Goal: Task Accomplishment & Management: Manage account settings

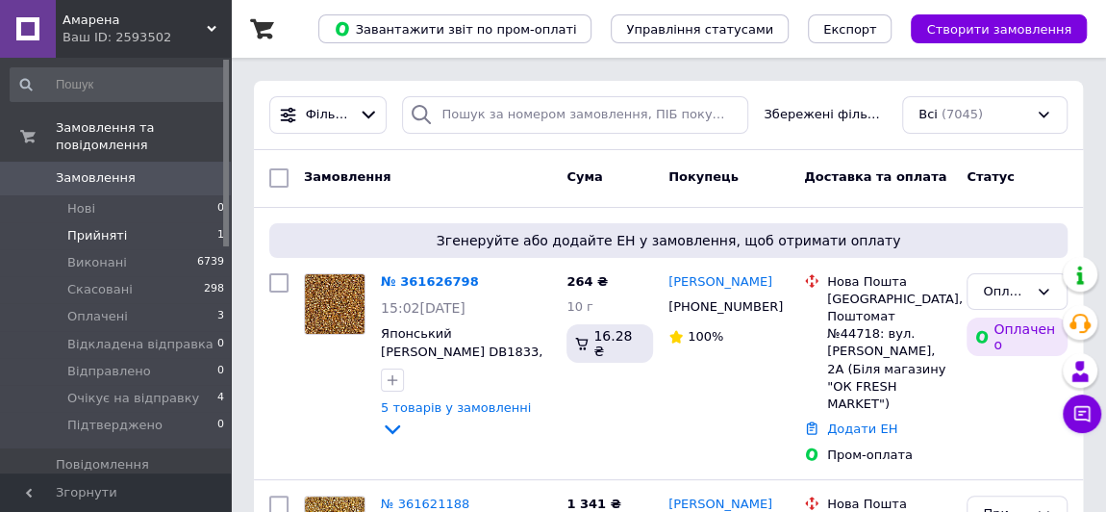
click at [85, 227] on span "Прийняті" at bounding box center [97, 235] width 60 height 17
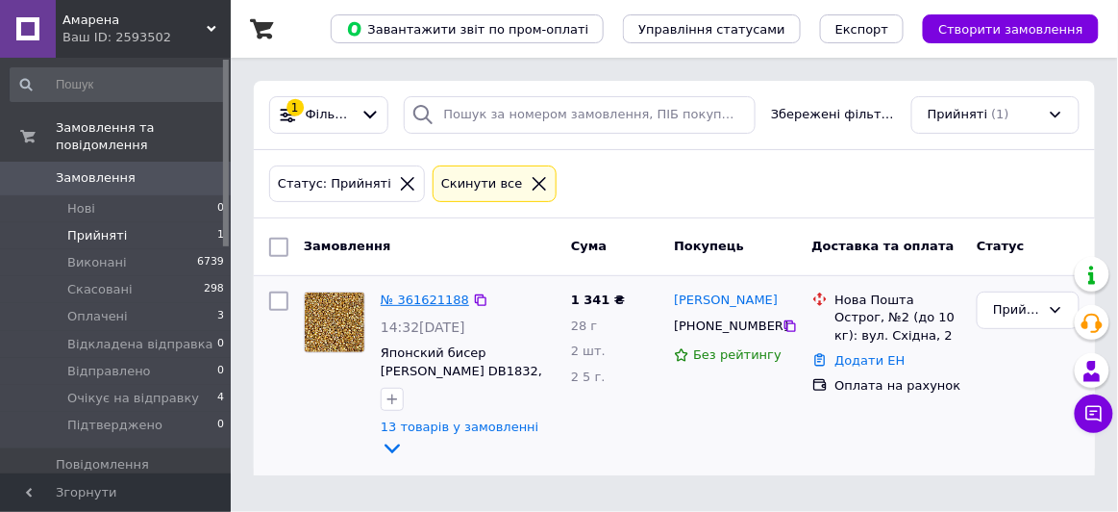
click at [401, 297] on link "№ 361621188" at bounding box center [425, 299] width 88 height 14
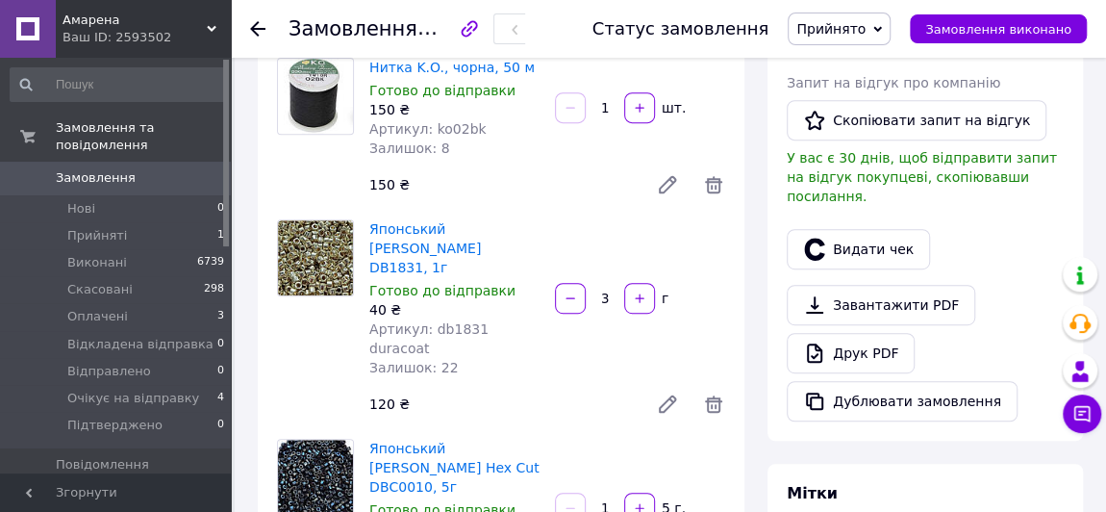
scroll to position [305, 0]
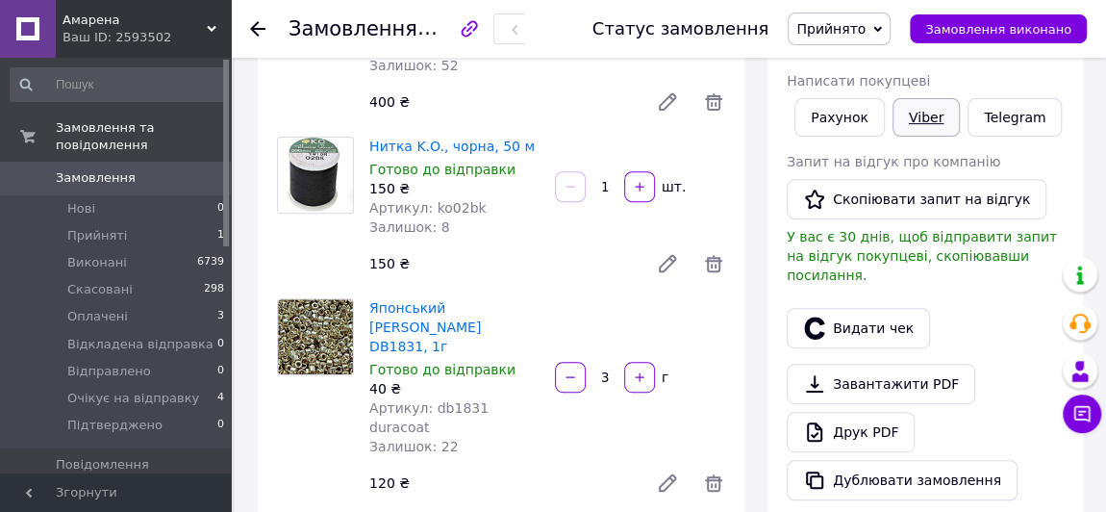
click at [918, 126] on link "Viber" at bounding box center [925, 117] width 67 height 38
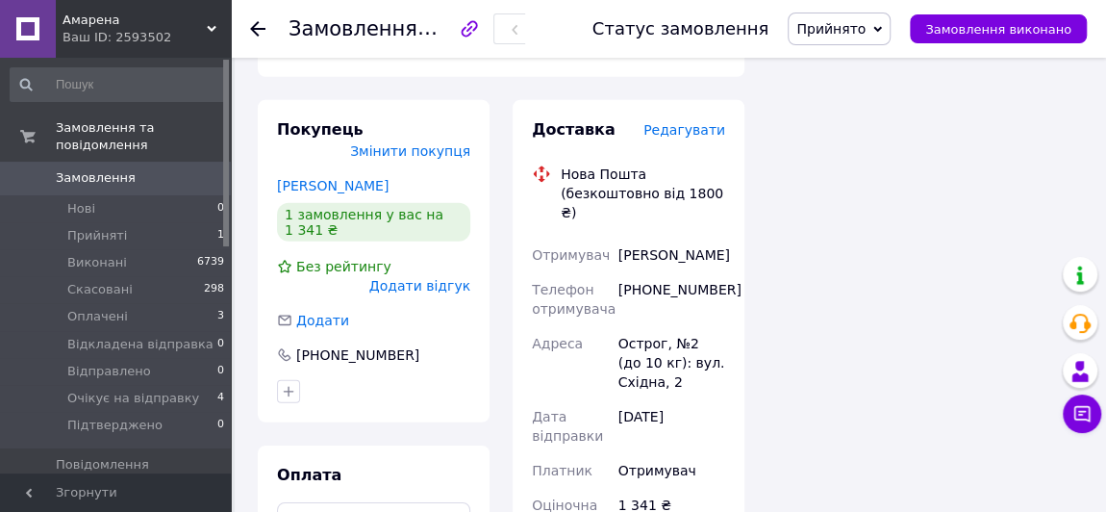
scroll to position [2749, 0]
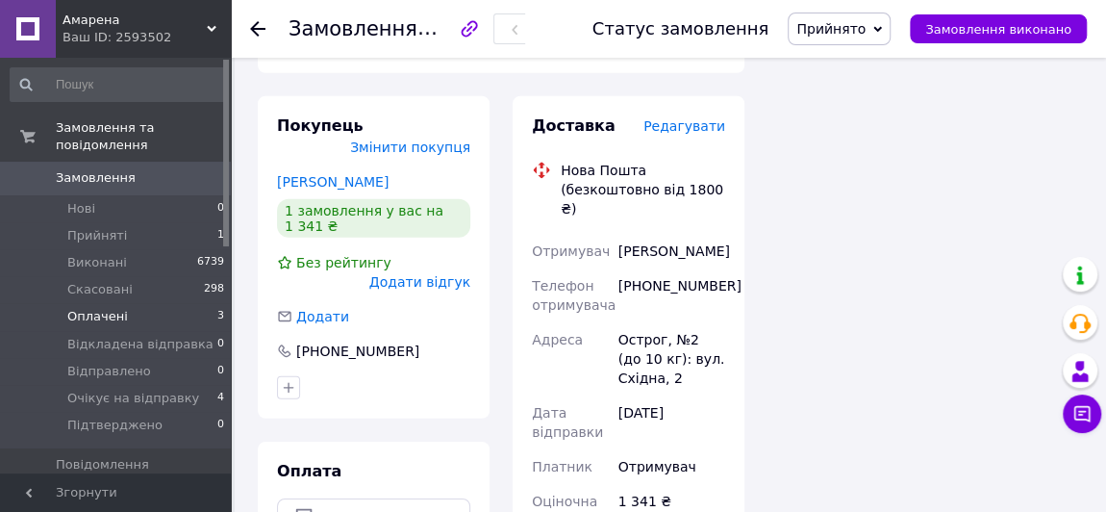
click at [108, 308] on span "Оплачені" at bounding box center [97, 316] width 61 height 17
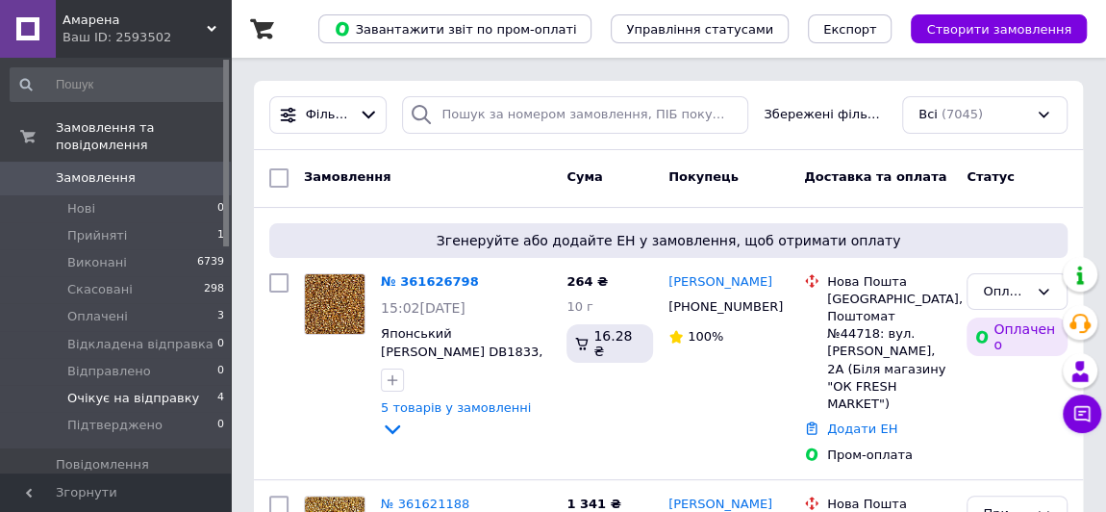
click at [106, 389] on span "Очікує на відправку" at bounding box center [133, 397] width 132 height 17
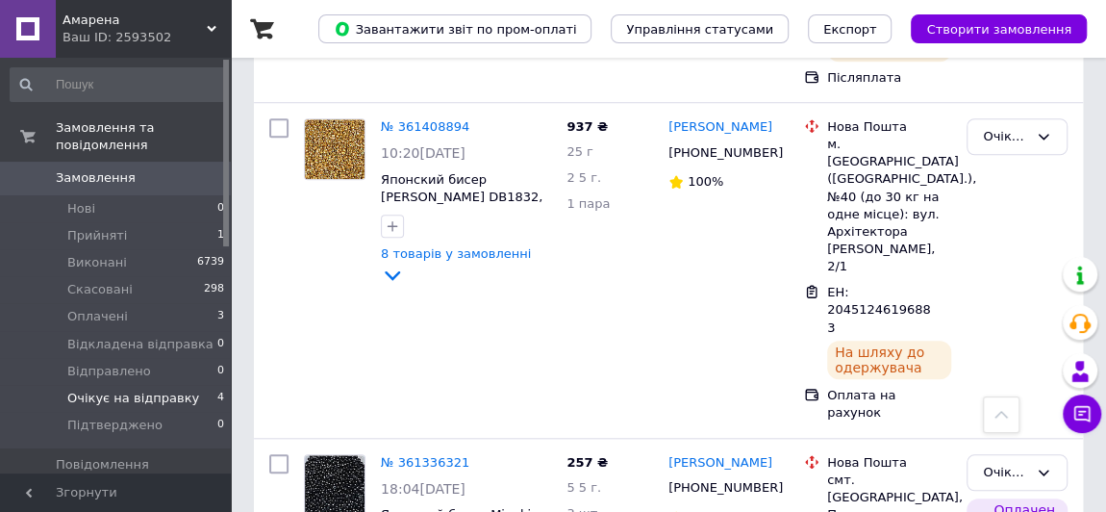
scroll to position [775, 0]
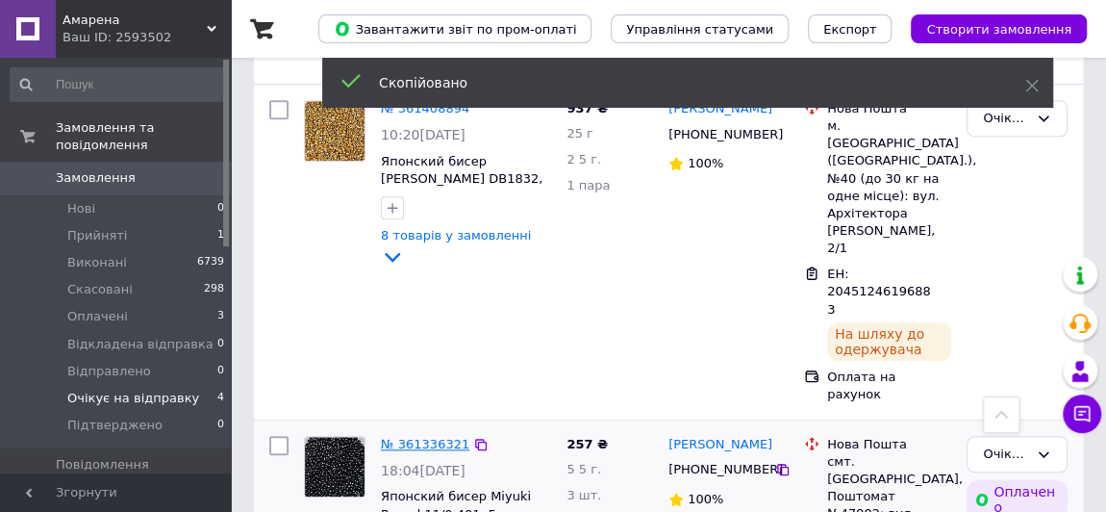
click at [420, 437] on link "№ 361336321" at bounding box center [425, 444] width 88 height 14
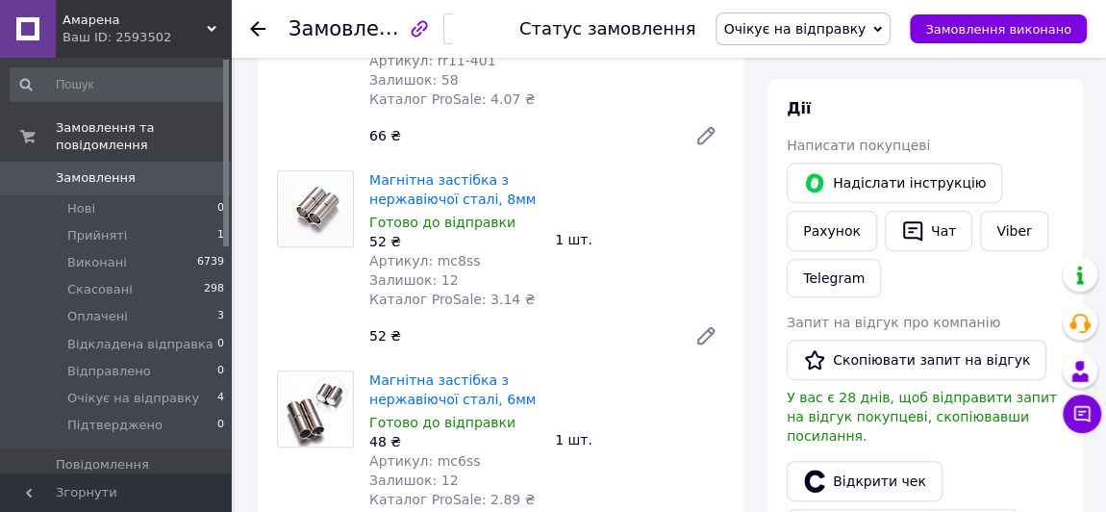
scroll to position [301, 0]
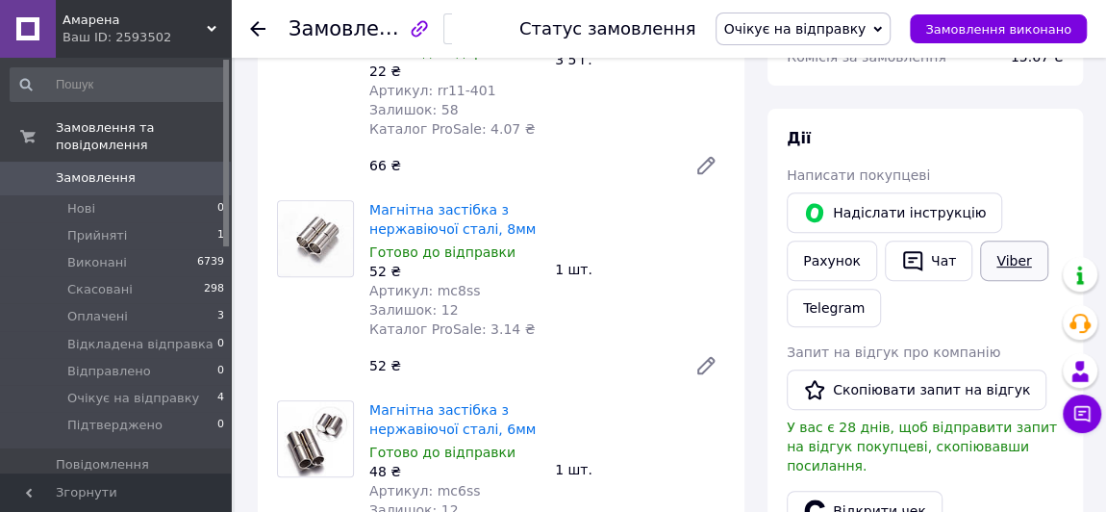
click at [1023, 261] on link "Viber" at bounding box center [1013, 260] width 67 height 40
click at [850, 497] on link "Відкрити чек" at bounding box center [865, 510] width 156 height 40
click at [866, 29] on span "Очікує на відправку" at bounding box center [795, 28] width 142 height 15
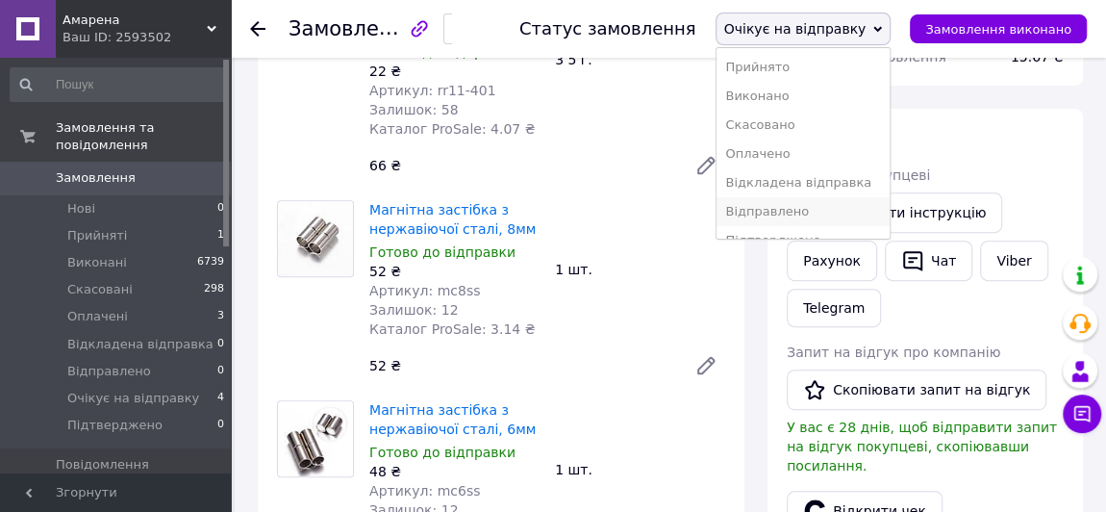
click at [800, 213] on li "Відправлено" at bounding box center [803, 211] width 174 height 29
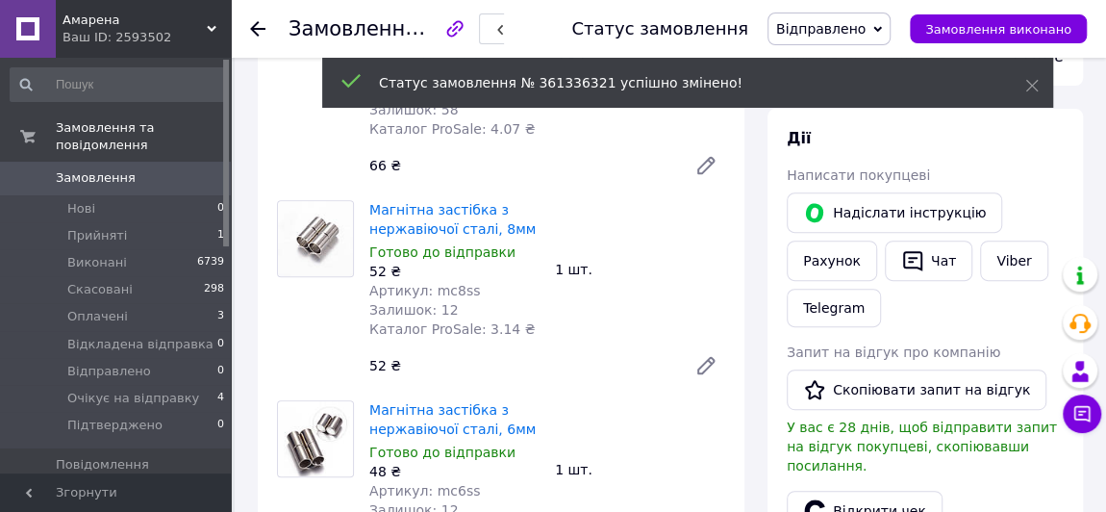
click at [144, 389] on span "Очікує на відправку" at bounding box center [133, 397] width 132 height 17
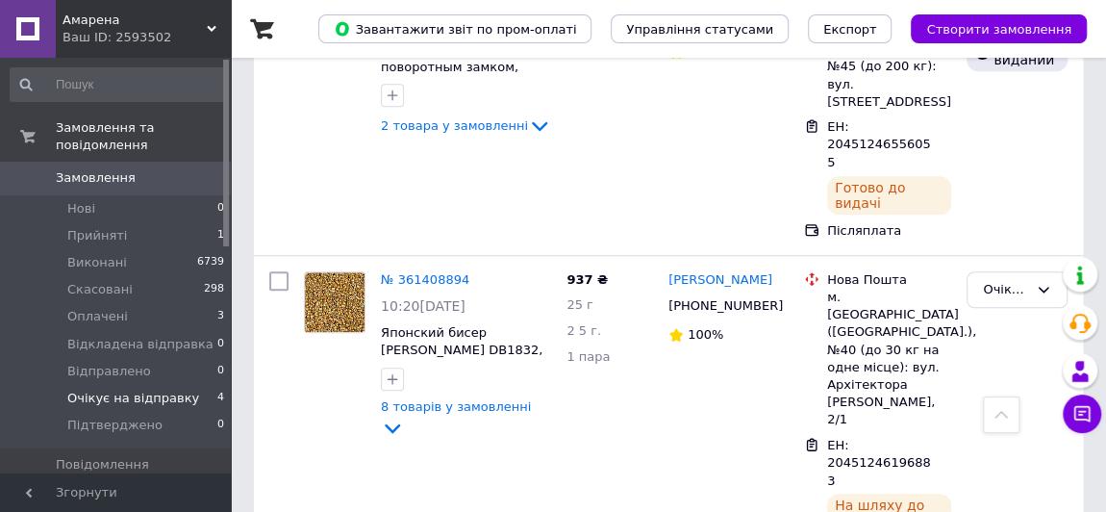
scroll to position [602, 0]
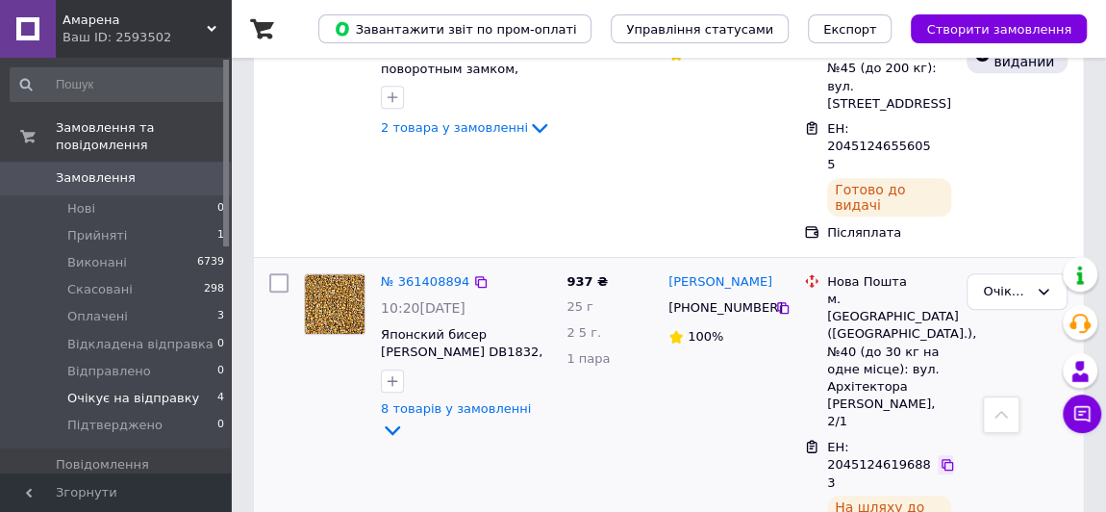
click at [945, 457] on icon at bounding box center [947, 464] width 15 height 15
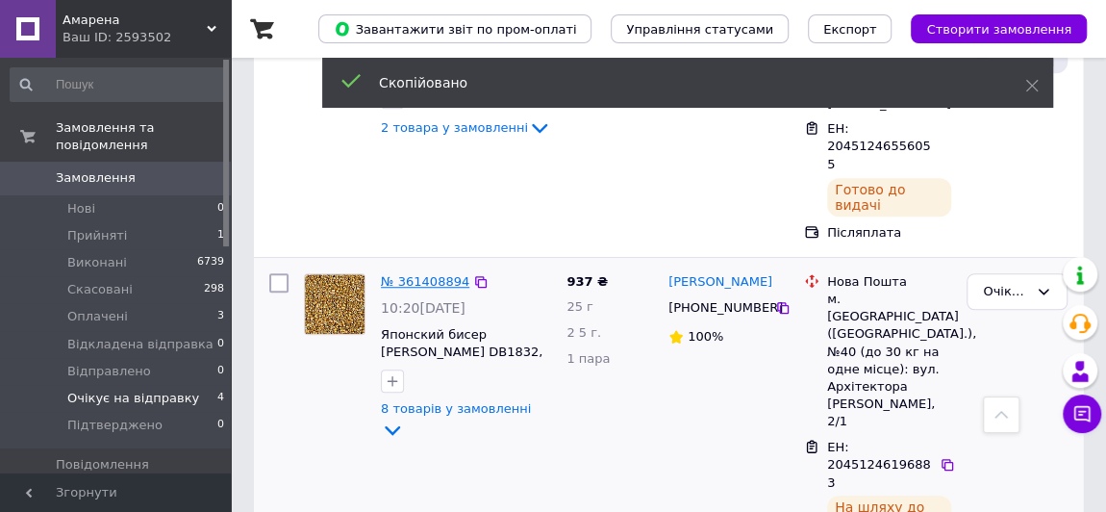
click at [413, 274] on link "№ 361408894" at bounding box center [425, 281] width 88 height 14
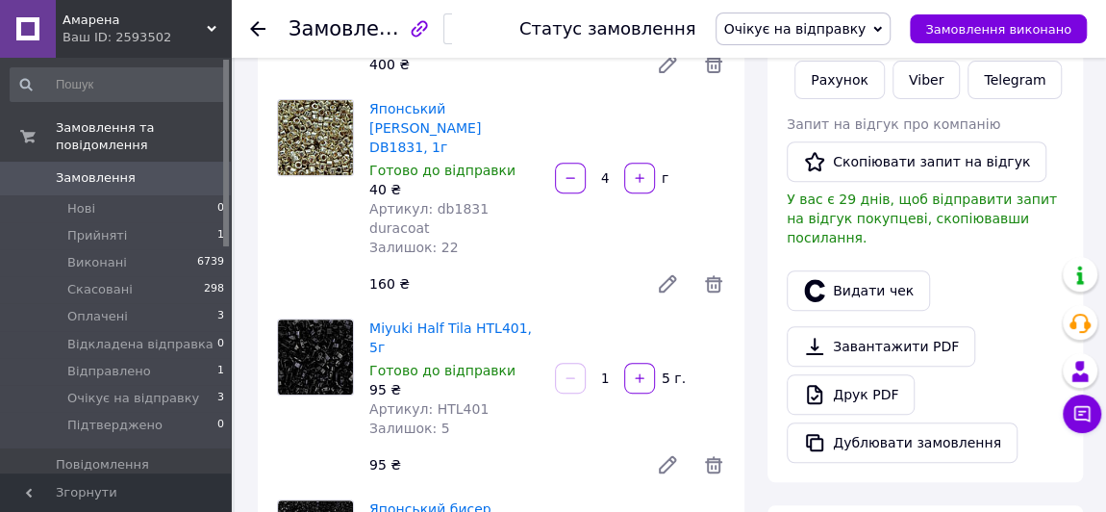
scroll to position [265, 0]
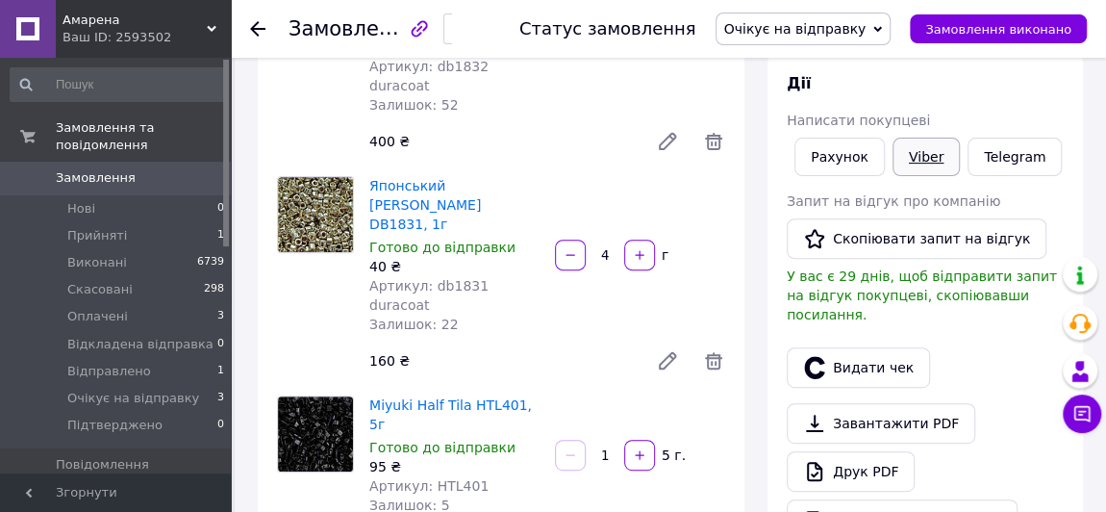
click at [925, 157] on link "Viber" at bounding box center [925, 157] width 67 height 38
click at [866, 31] on span "Очікує на відправку" at bounding box center [795, 28] width 142 height 15
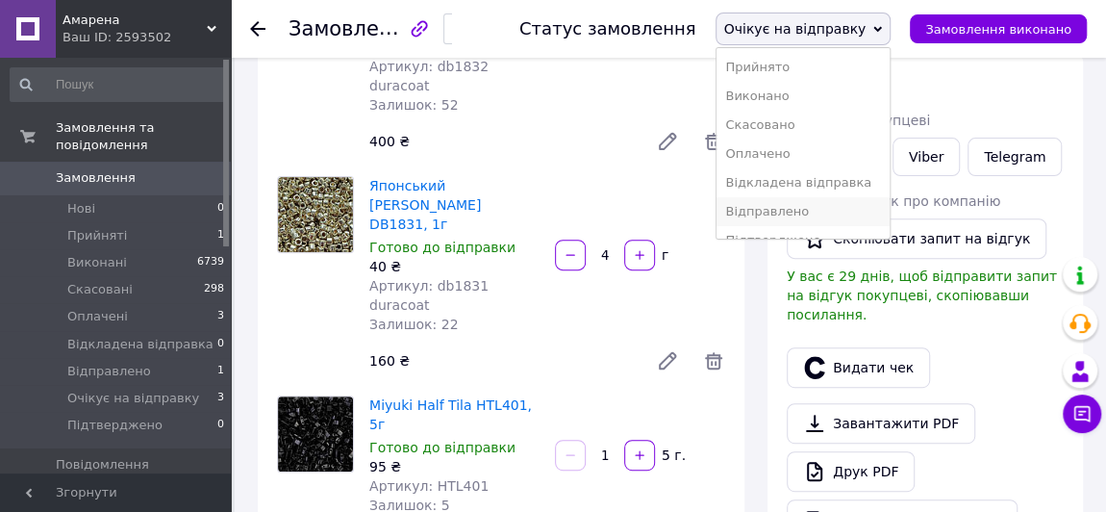
click at [814, 213] on li "Відправлено" at bounding box center [803, 211] width 174 height 29
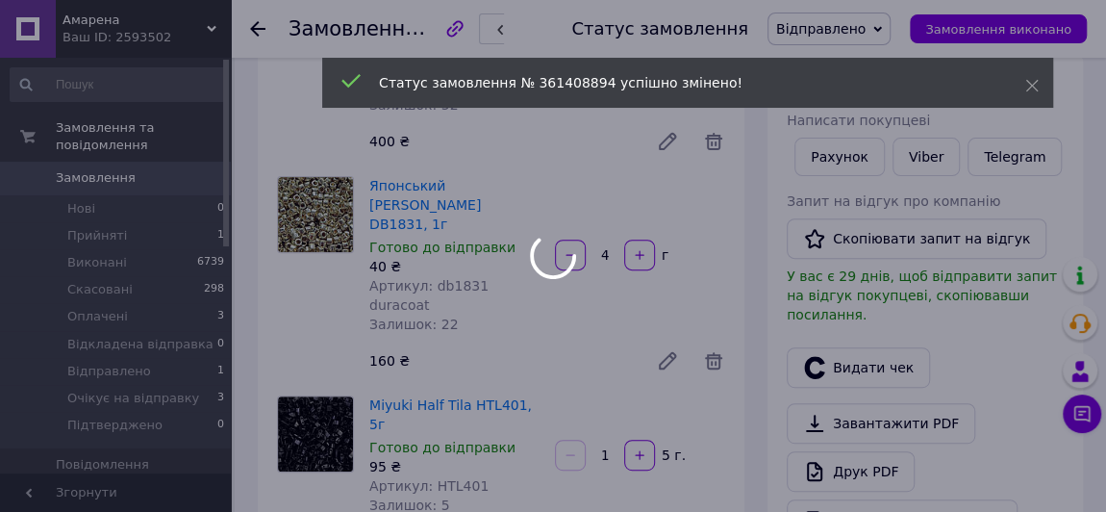
click at [131, 381] on div at bounding box center [553, 256] width 1106 height 512
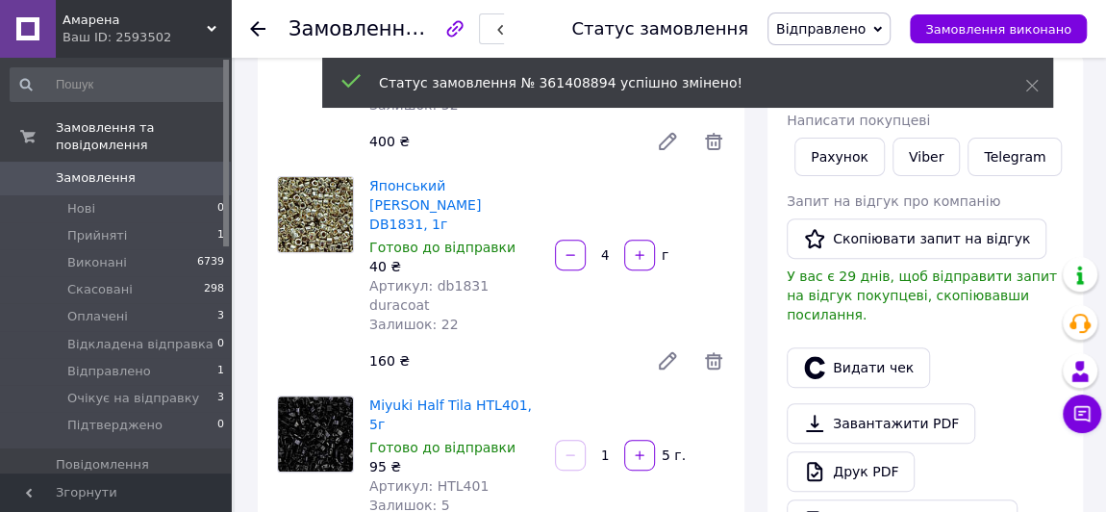
click at [131, 389] on span "Очікує на відправку" at bounding box center [133, 397] width 132 height 17
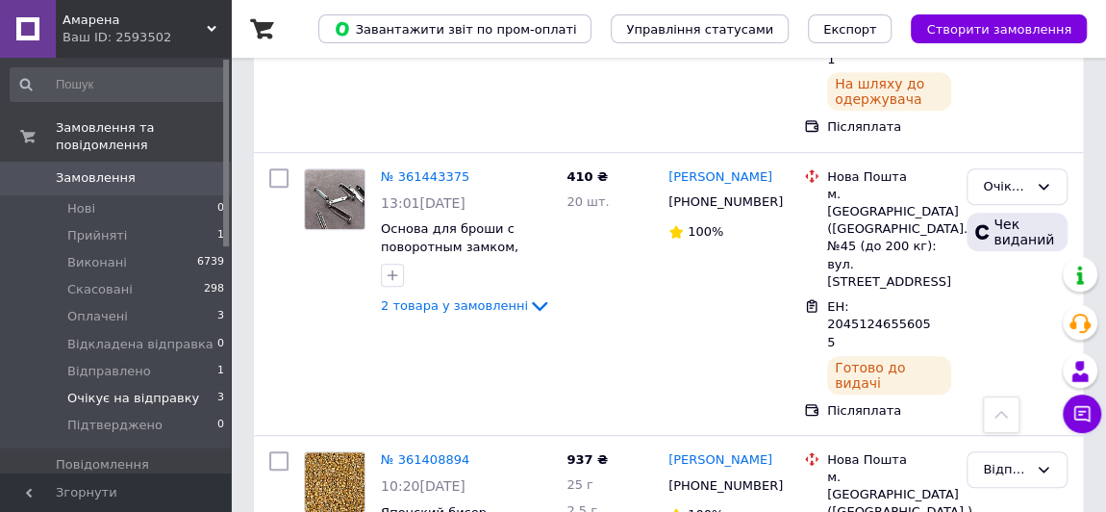
scroll to position [419, 0]
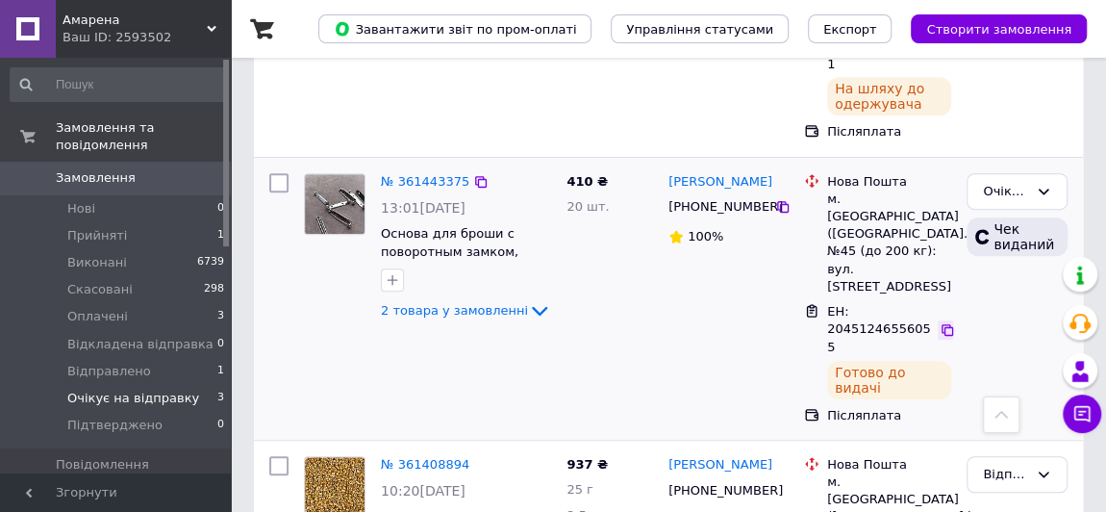
click at [941, 324] on icon at bounding box center [947, 330] width 12 height 12
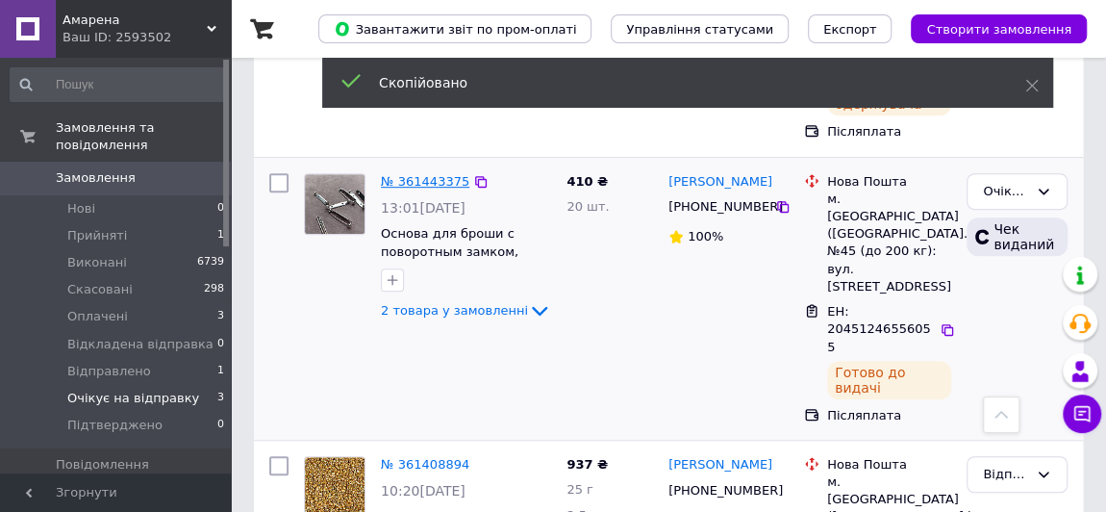
click at [417, 174] on link "№ 361443375" at bounding box center [425, 181] width 88 height 14
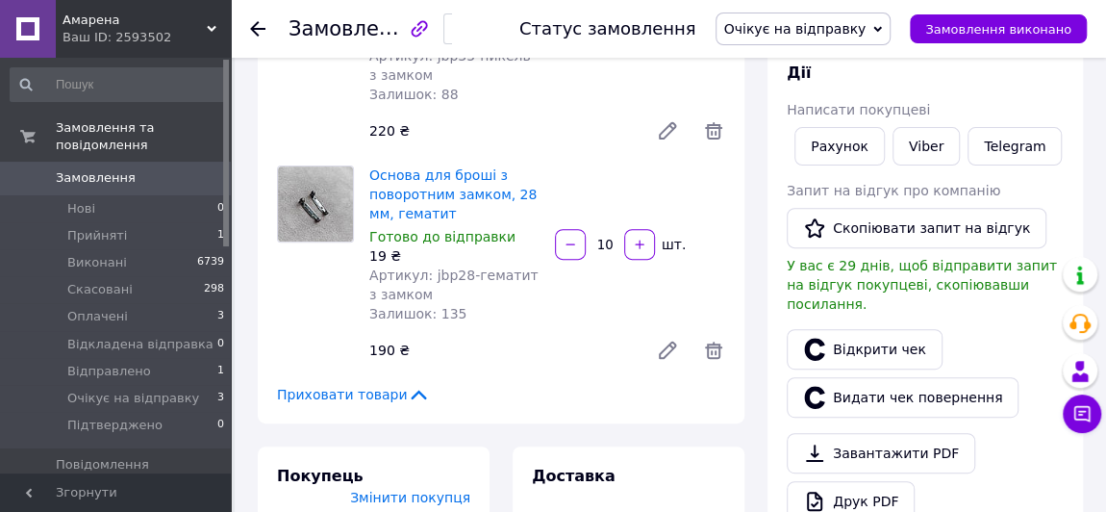
scroll to position [261, 0]
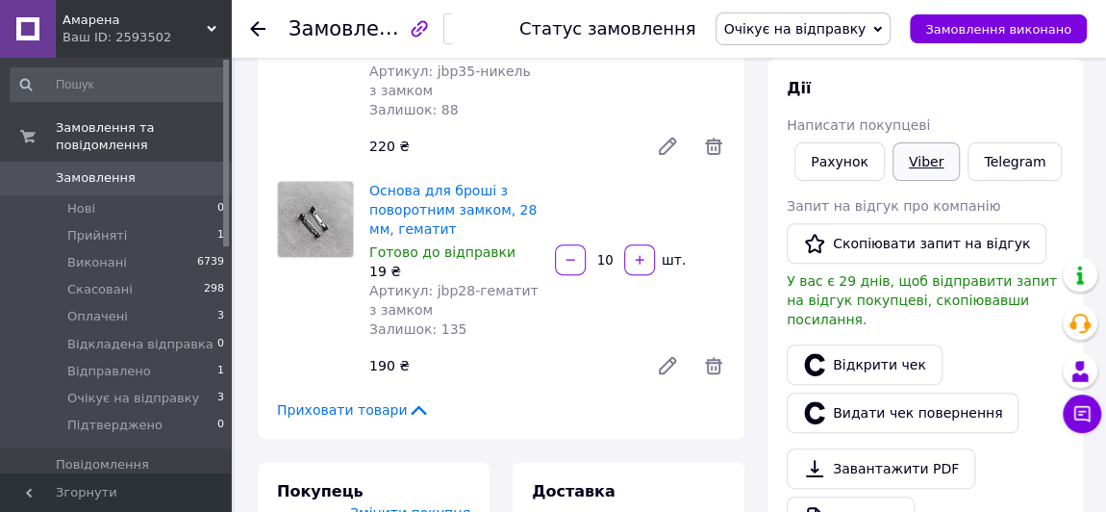
click at [912, 151] on link "Viber" at bounding box center [925, 161] width 67 height 38
click at [884, 344] on link "Відкрити чек" at bounding box center [865, 364] width 156 height 40
click at [842, 25] on span "Очікує на відправку" at bounding box center [795, 28] width 142 height 15
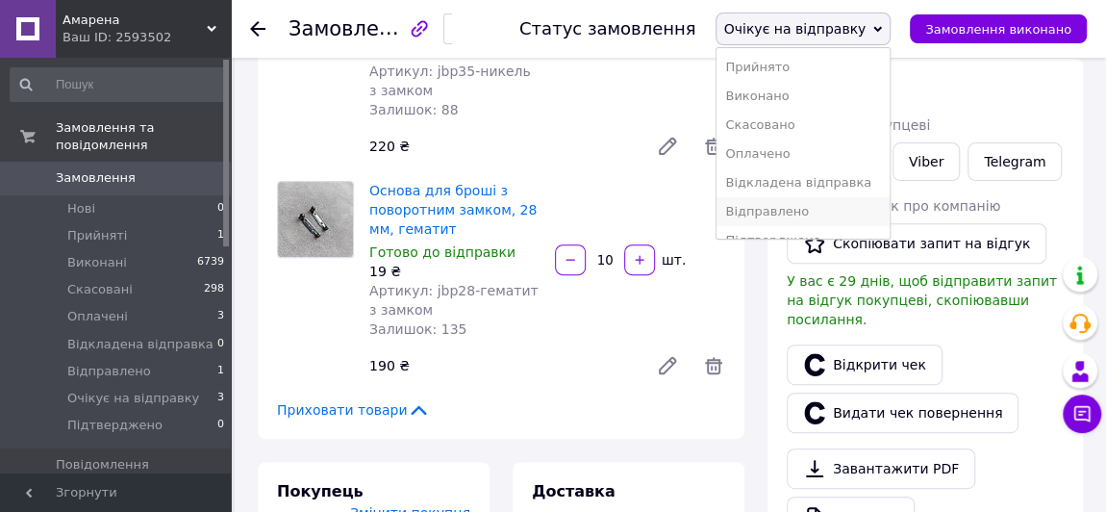
click at [816, 208] on li "Відправлено" at bounding box center [803, 211] width 174 height 29
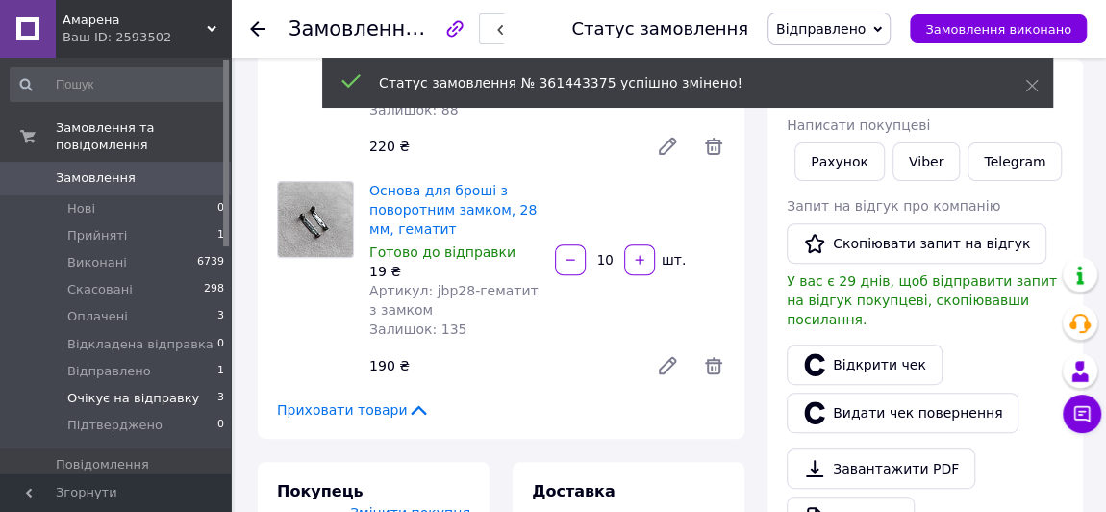
click at [100, 389] on span "Очікує на відправку" at bounding box center [133, 397] width 132 height 17
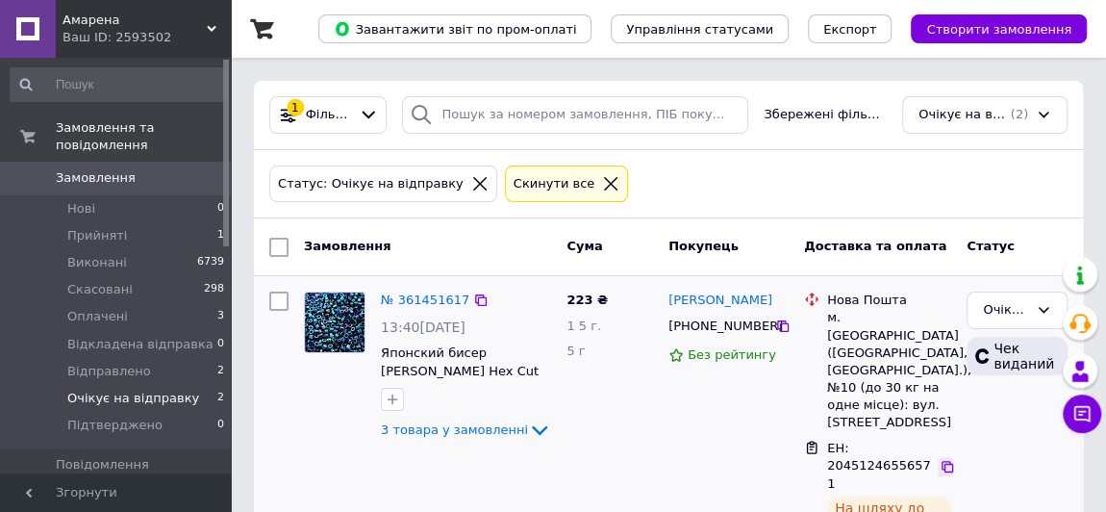
click at [945, 459] on icon at bounding box center [947, 466] width 15 height 15
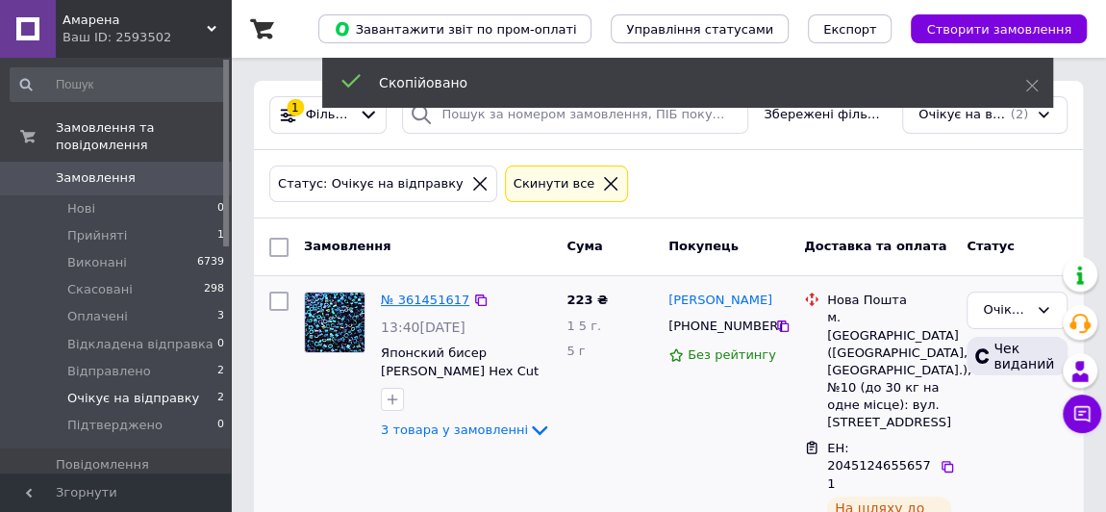
click at [435, 294] on link "№ 361451617" at bounding box center [425, 299] width 88 height 14
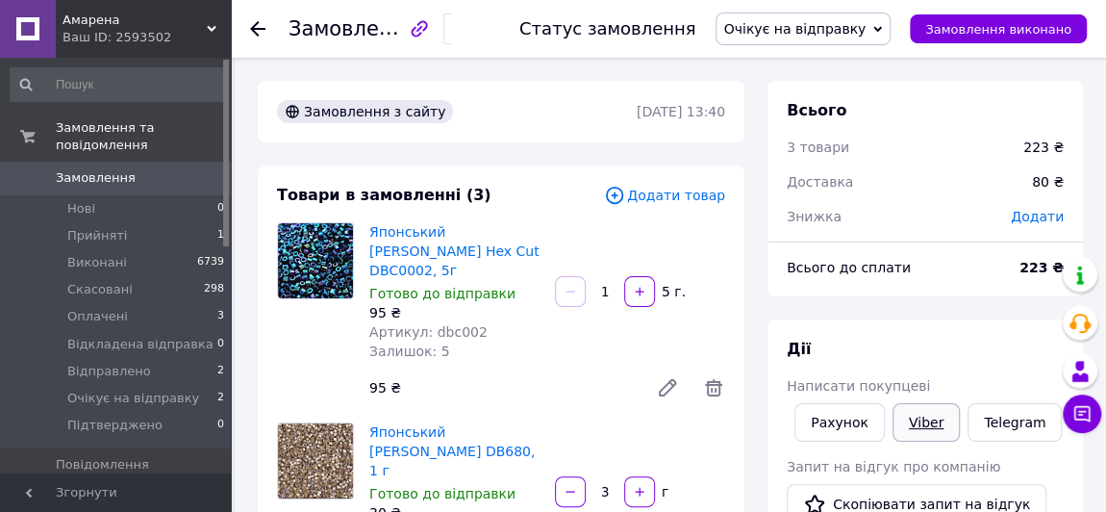
click at [932, 425] on link "Viber" at bounding box center [925, 422] width 67 height 38
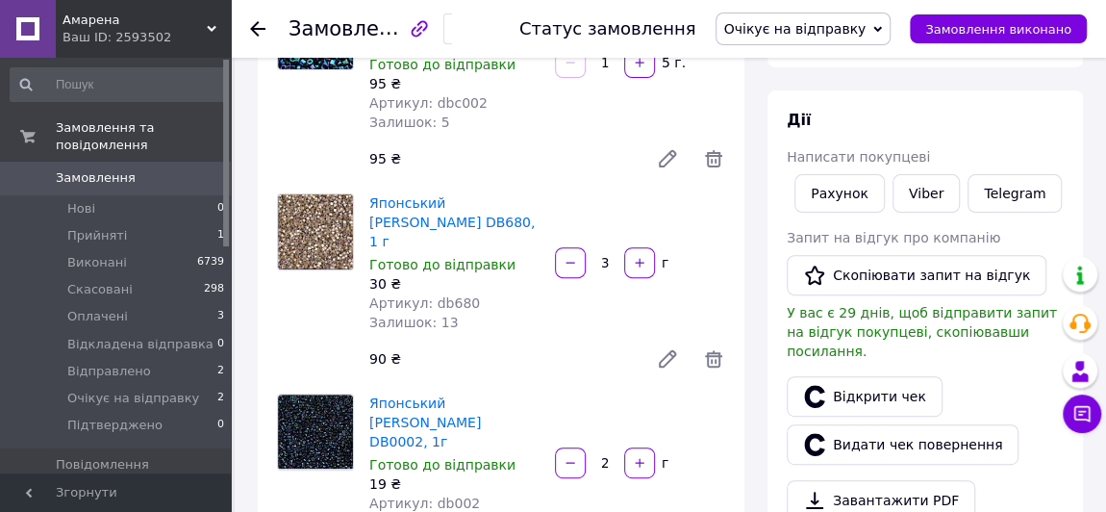
scroll to position [332, 0]
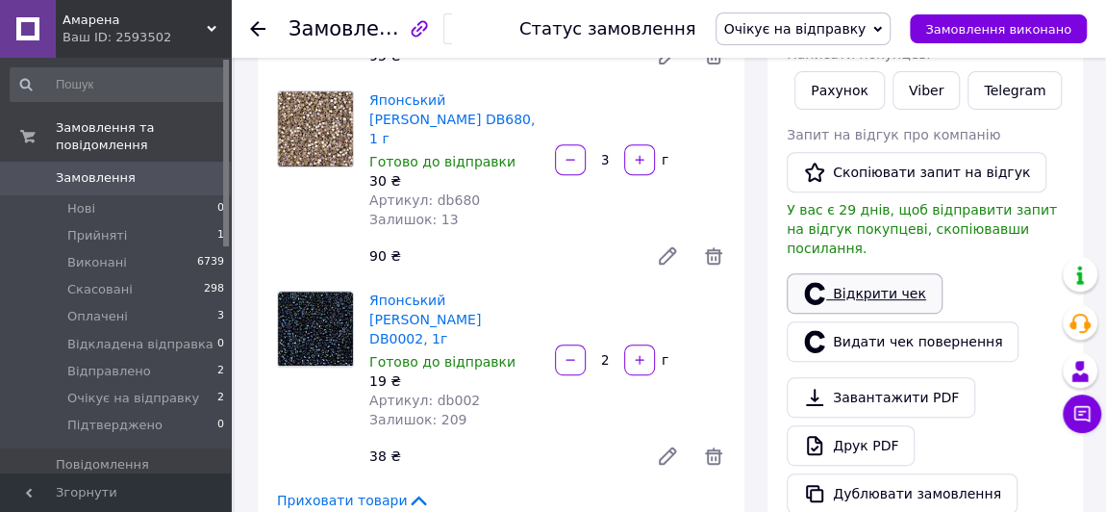
click at [869, 282] on link "Відкрити чек" at bounding box center [865, 293] width 156 height 40
click at [109, 308] on span "Оплачені" at bounding box center [97, 316] width 61 height 17
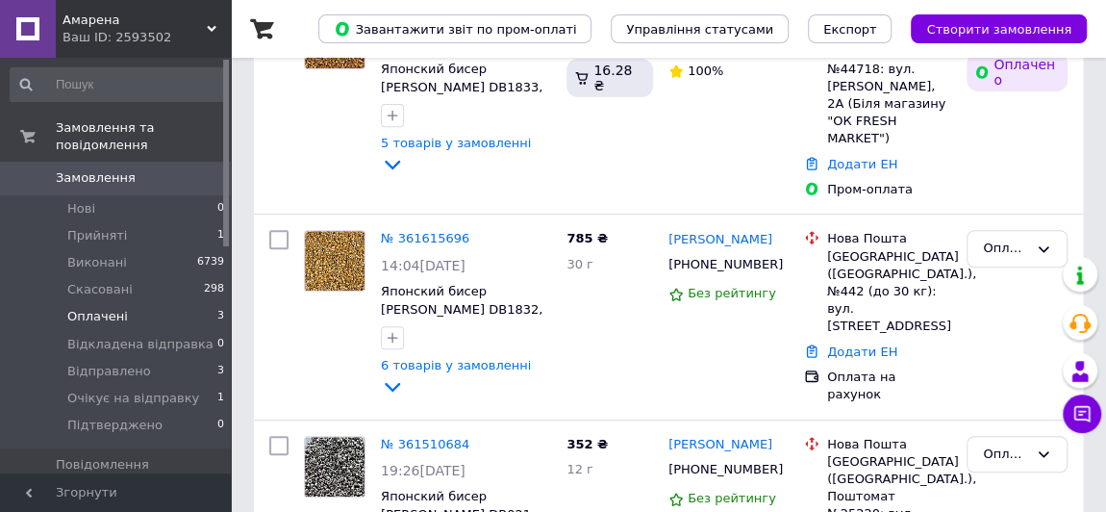
scroll to position [389, 0]
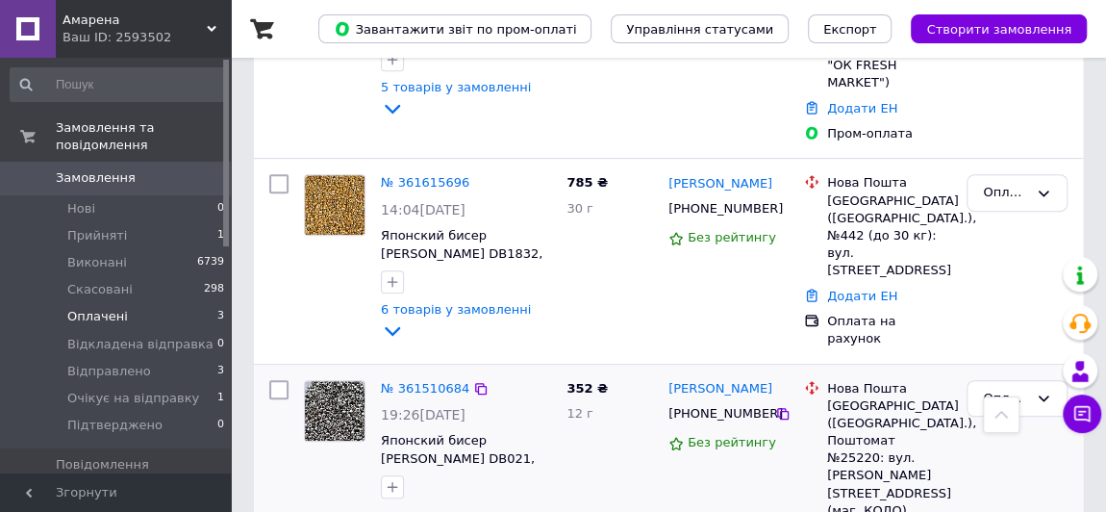
click at [528, 506] on icon at bounding box center [539, 517] width 23 height 23
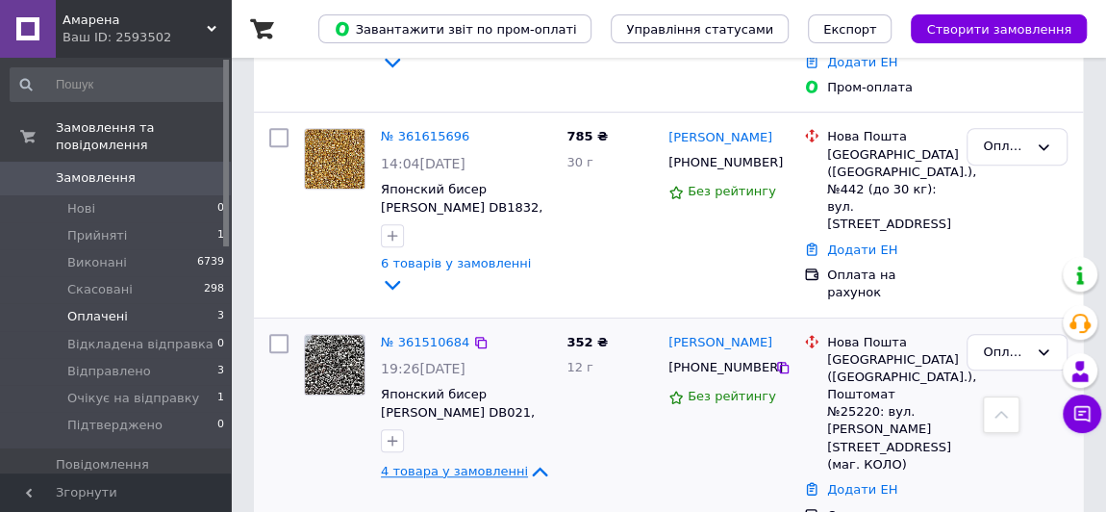
scroll to position [360, 0]
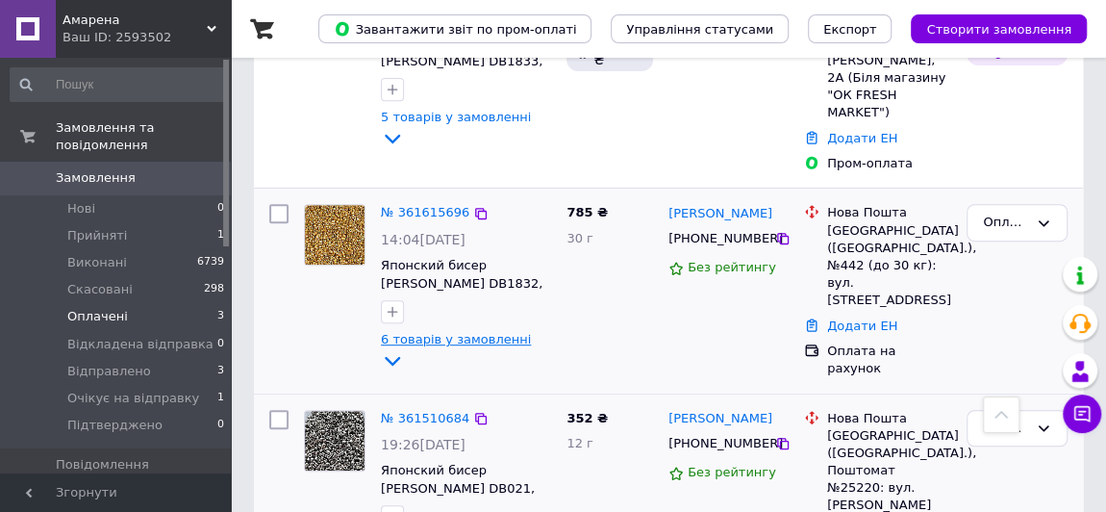
click at [404, 349] on icon at bounding box center [392, 360] width 23 height 23
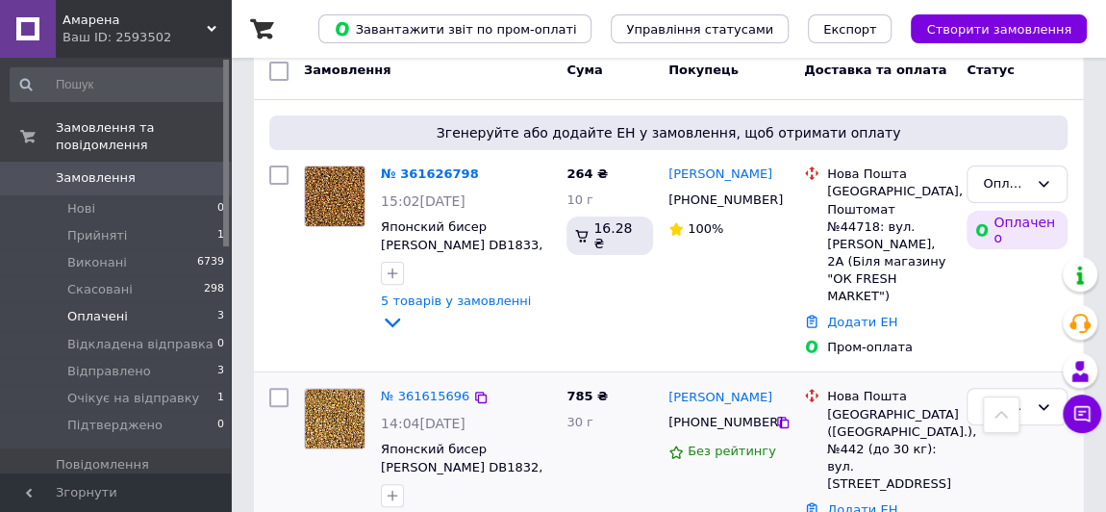
scroll to position [166, 0]
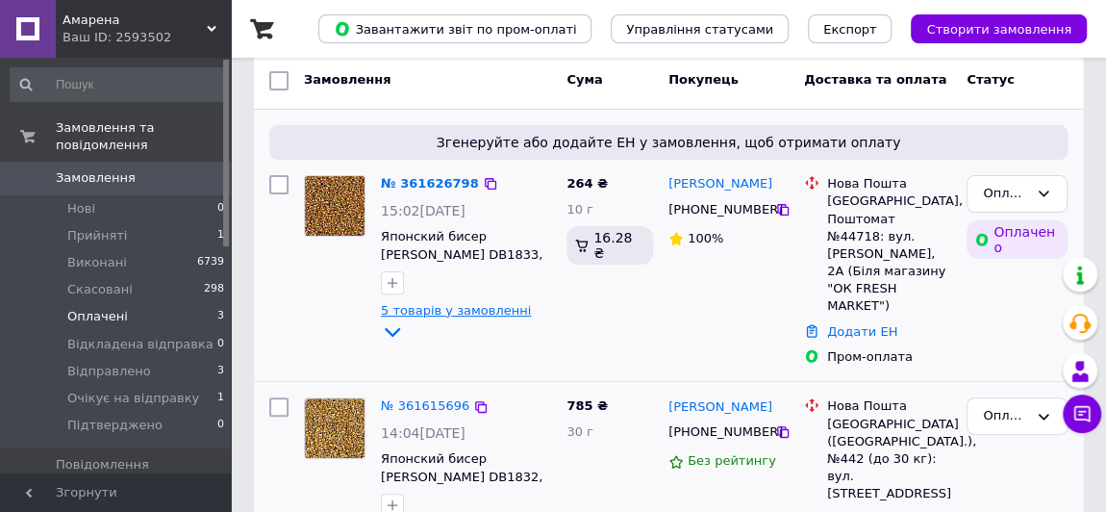
click at [400, 328] on icon at bounding box center [392, 333] width 15 height 10
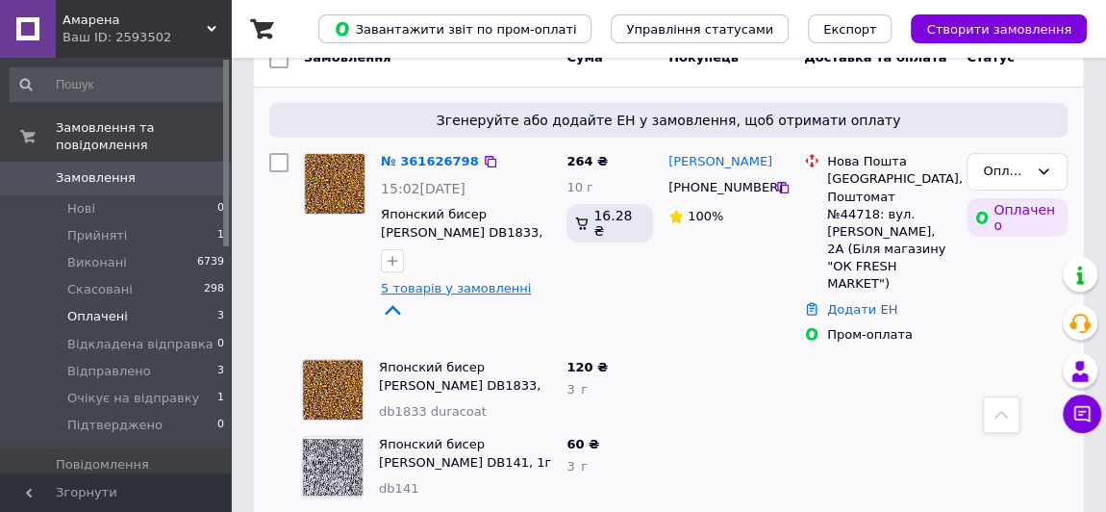
scroll to position [0, 0]
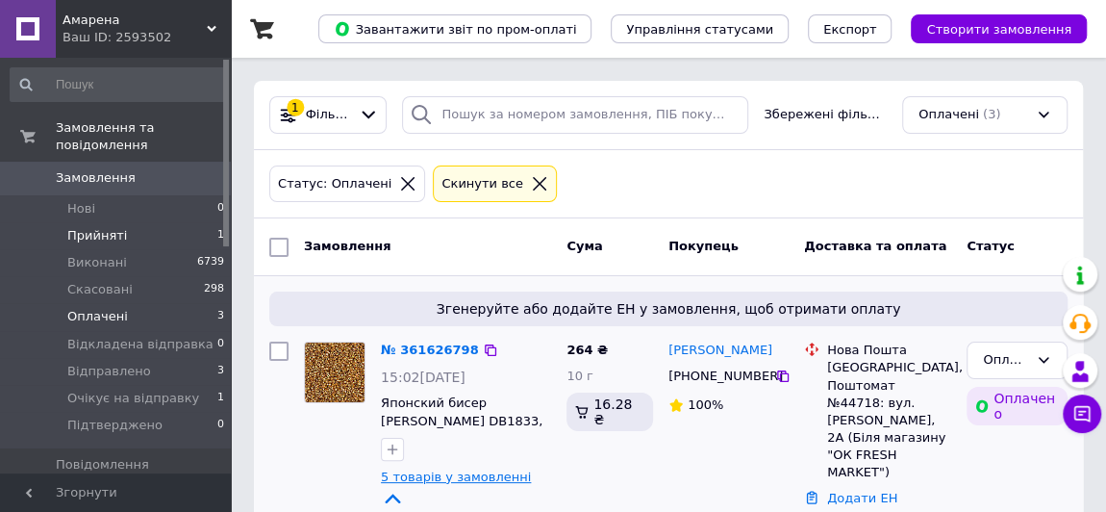
click at [103, 227] on span "Прийняті" at bounding box center [97, 235] width 60 height 17
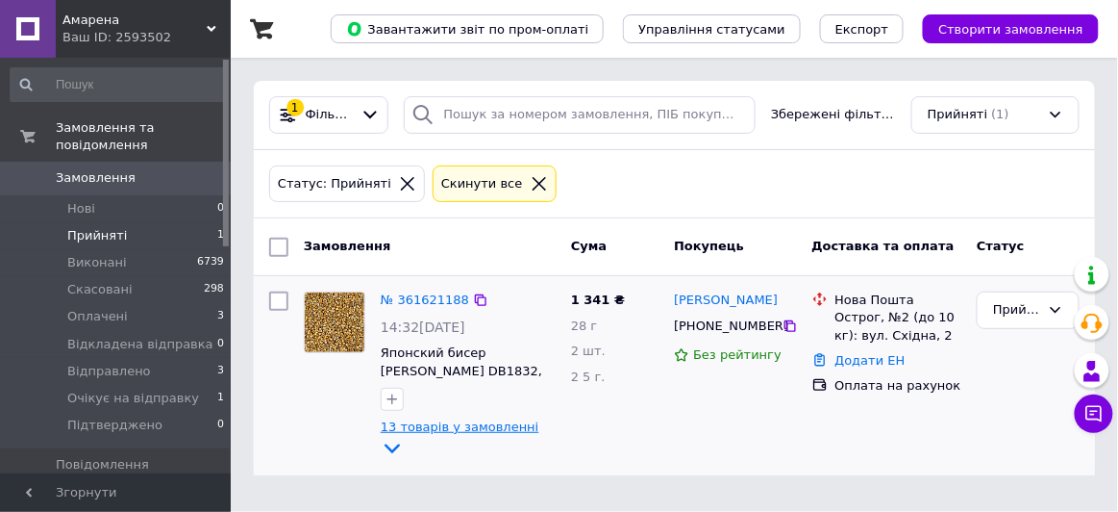
click at [400, 444] on icon at bounding box center [392, 449] width 15 height 10
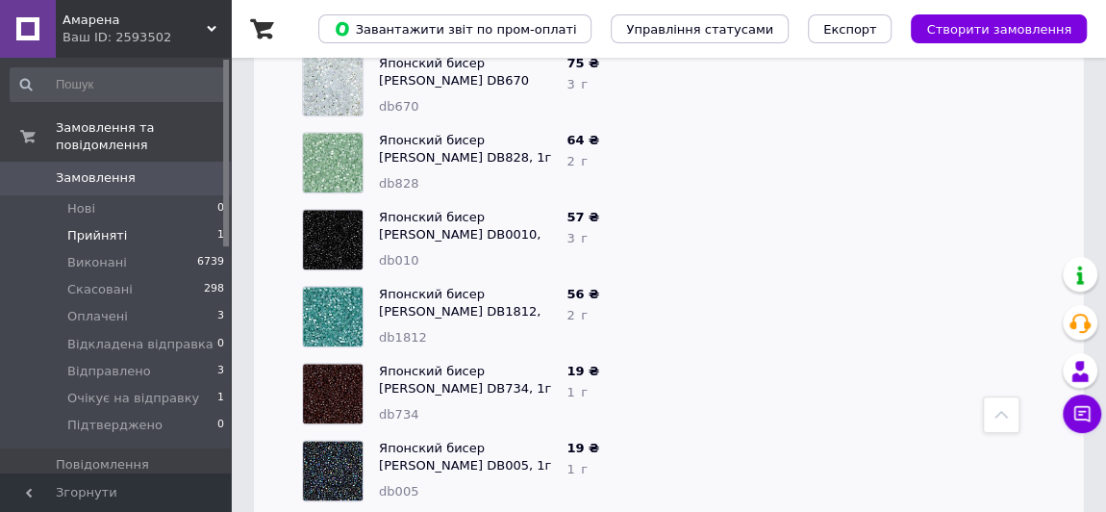
scroll to position [966, 0]
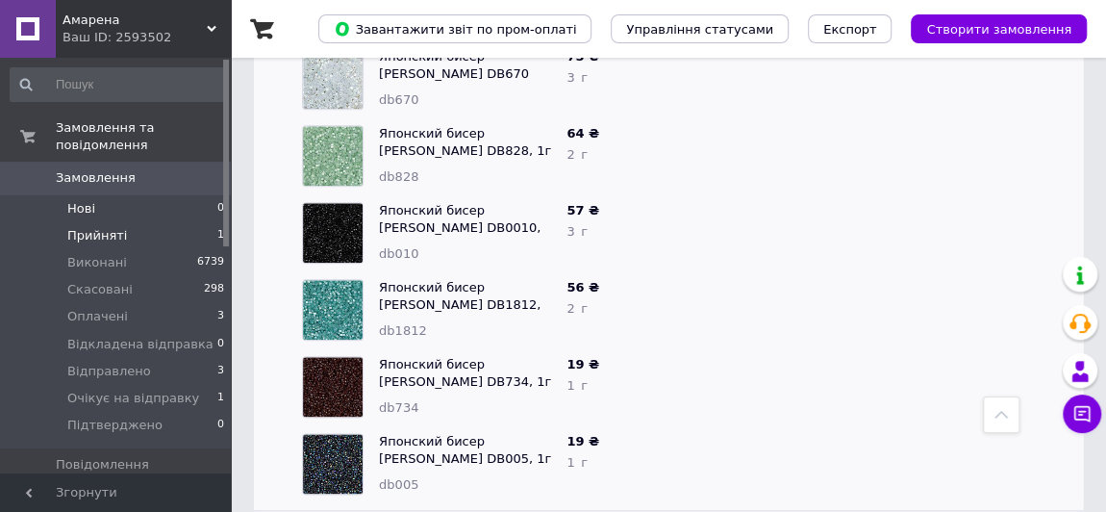
click at [98, 195] on li "Нові 0" at bounding box center [118, 208] width 236 height 27
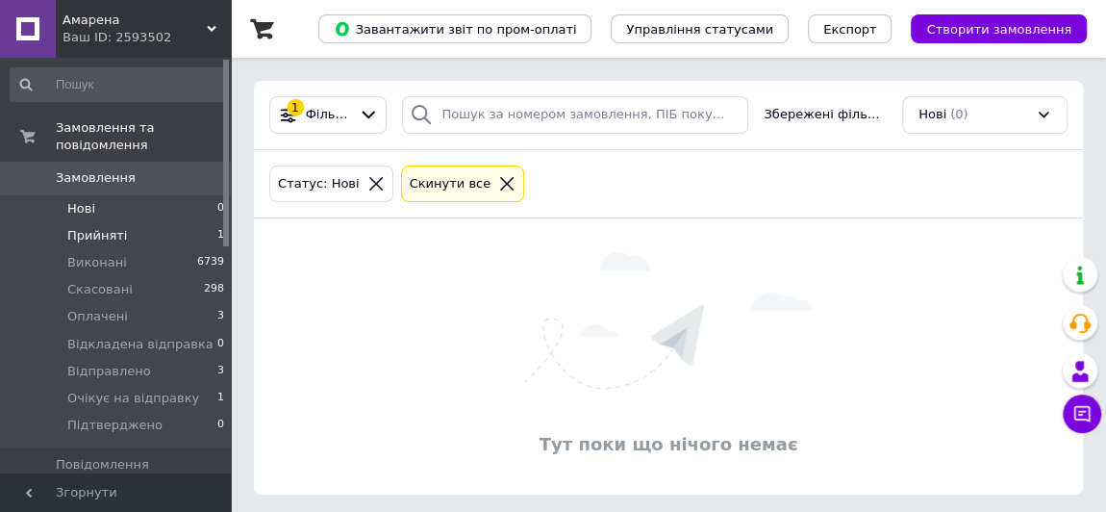
click at [105, 227] on span "Прийняті" at bounding box center [97, 235] width 60 height 17
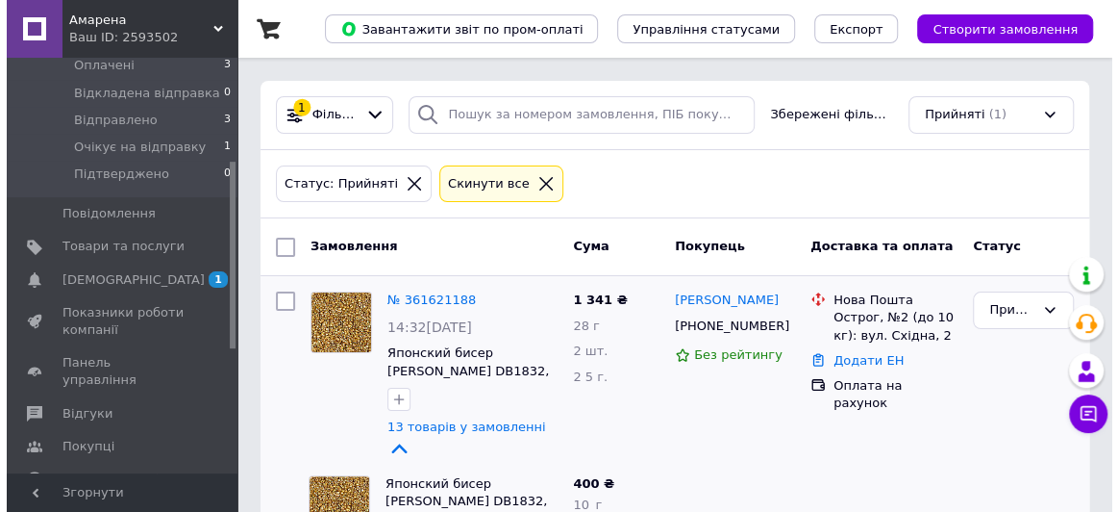
scroll to position [273, 0]
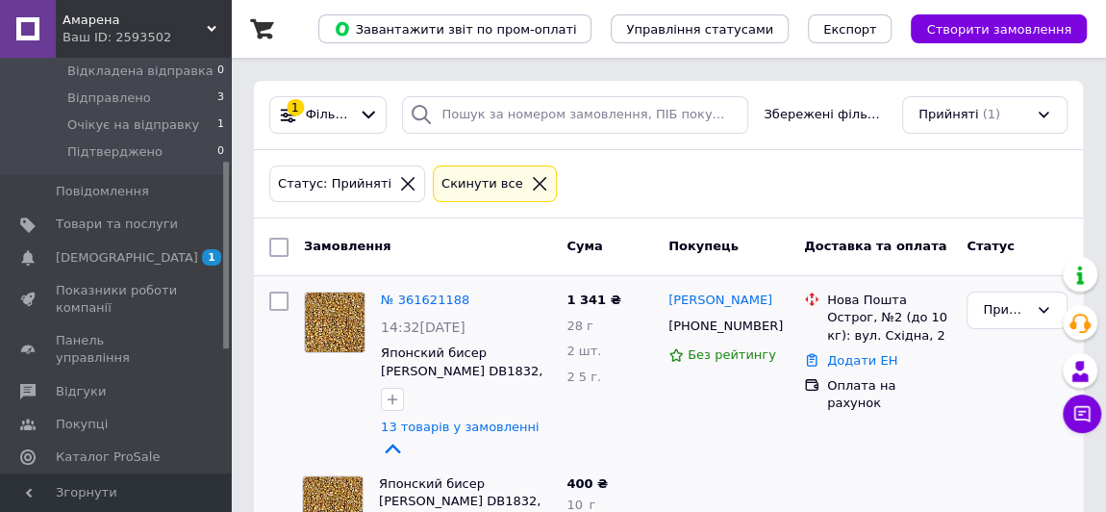
drag, startPoint x: 225, startPoint y: 126, endPoint x: 246, endPoint y: 248, distance: 124.0
click at [136, 249] on span "[DEMOGRAPHIC_DATA]" at bounding box center [117, 257] width 122 height 17
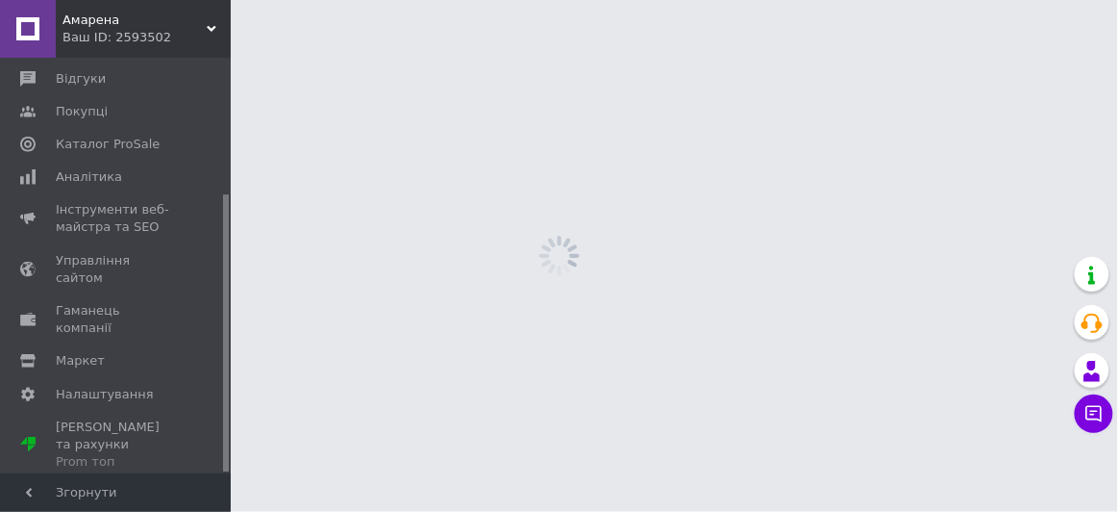
scroll to position [202, 0]
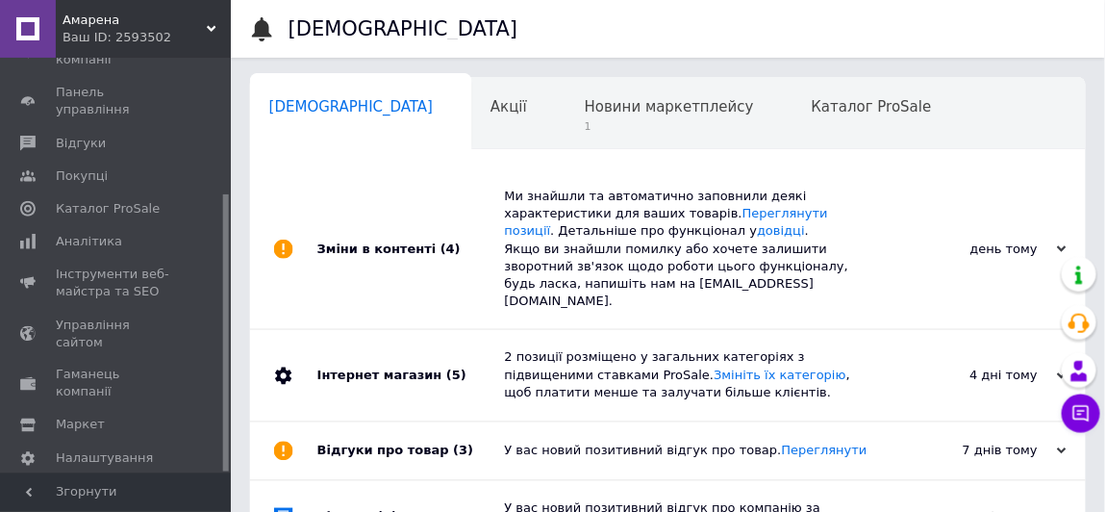
click at [136, 233] on link "Аналітика" at bounding box center [118, 241] width 236 height 33
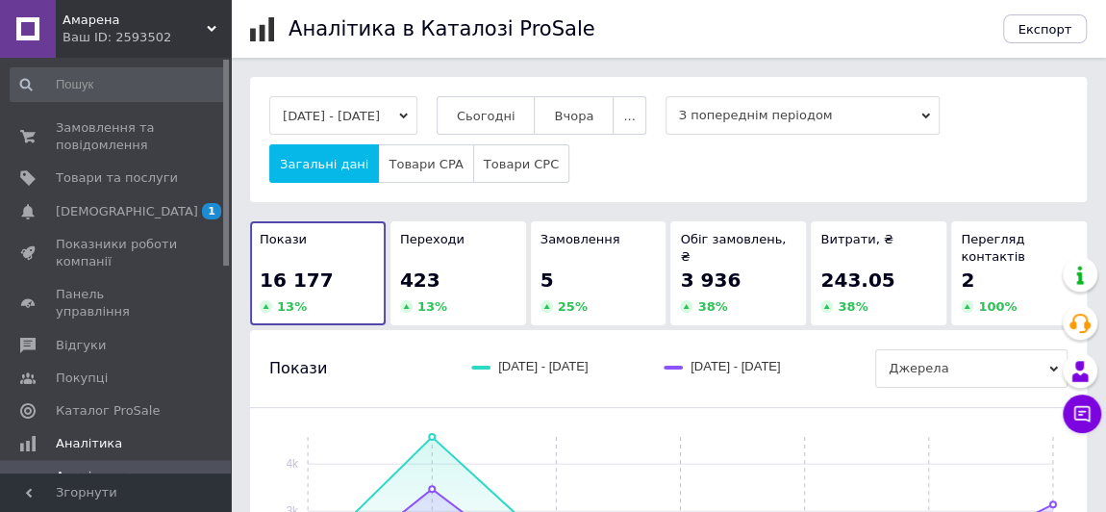
drag, startPoint x: 223, startPoint y: 207, endPoint x: 227, endPoint y: 49, distance: 157.8
click at [227, 49] on div "[PERSON_NAME] ID: 2593502 Сайт [PERSON_NAME] покупця Перевірити стан системи Ст…" at bounding box center [115, 256] width 231 height 512
click at [88, 138] on span "Замовлення та повідомлення" at bounding box center [117, 136] width 122 height 35
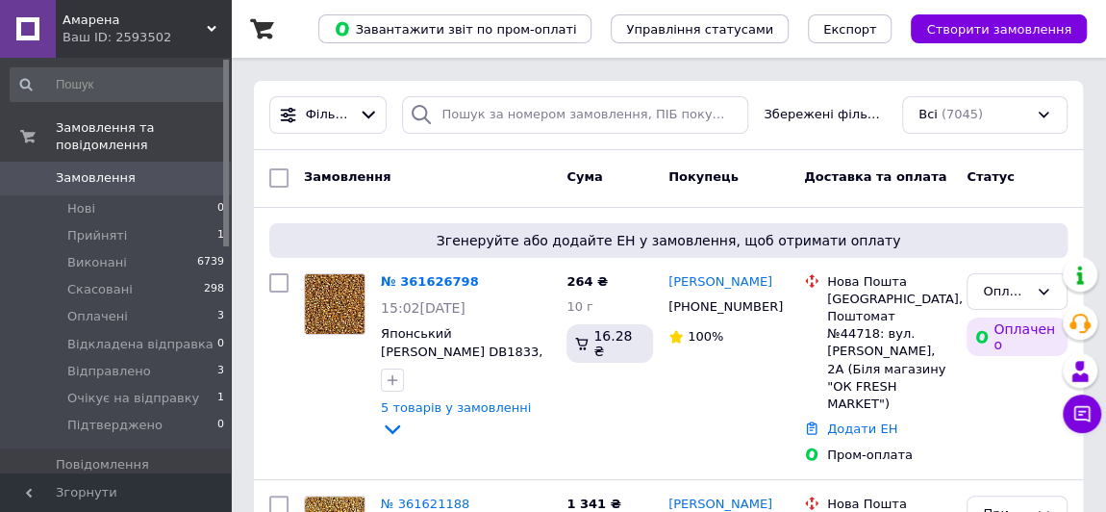
scroll to position [90, 0]
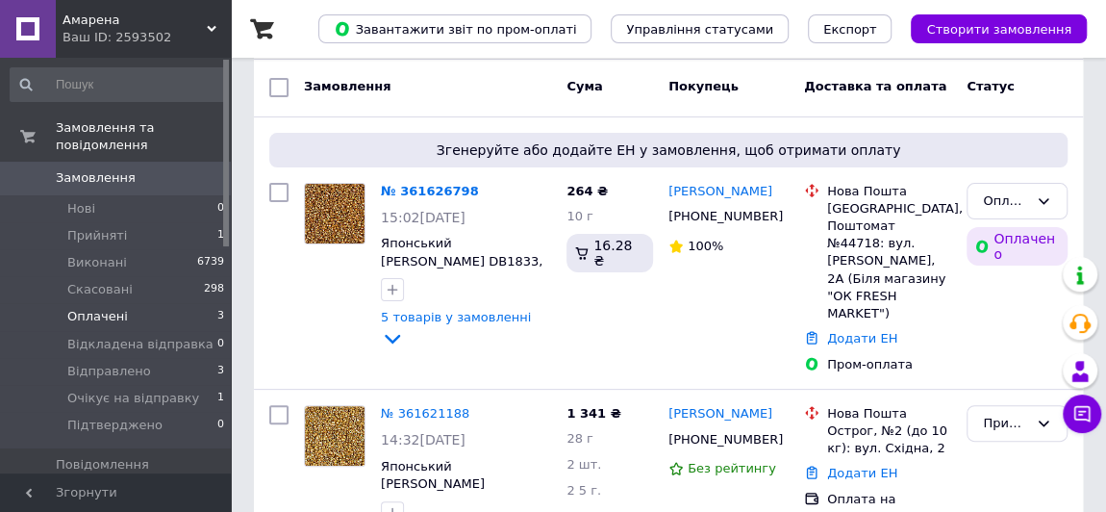
click at [86, 308] on span "Оплачені" at bounding box center [97, 316] width 61 height 17
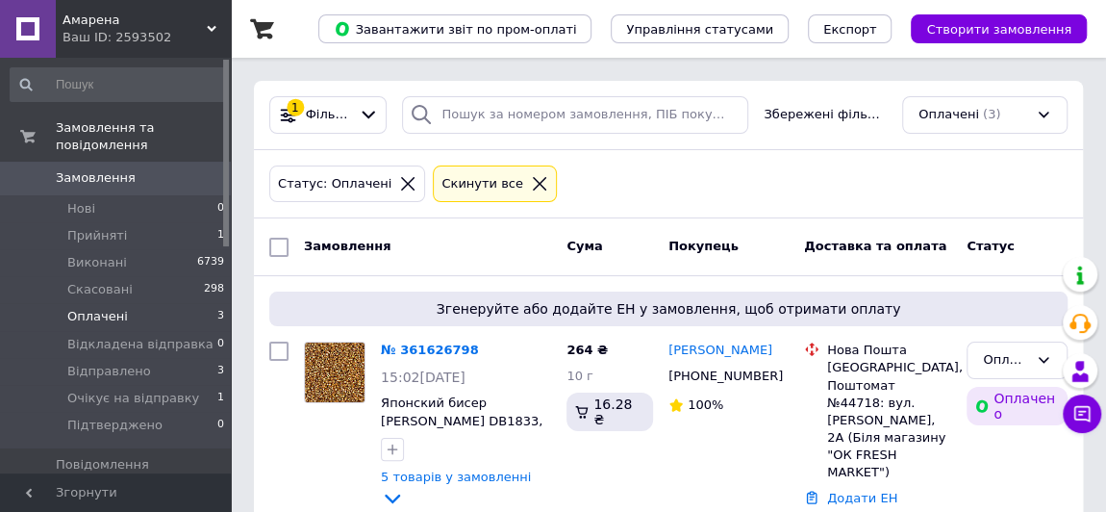
scroll to position [389, 0]
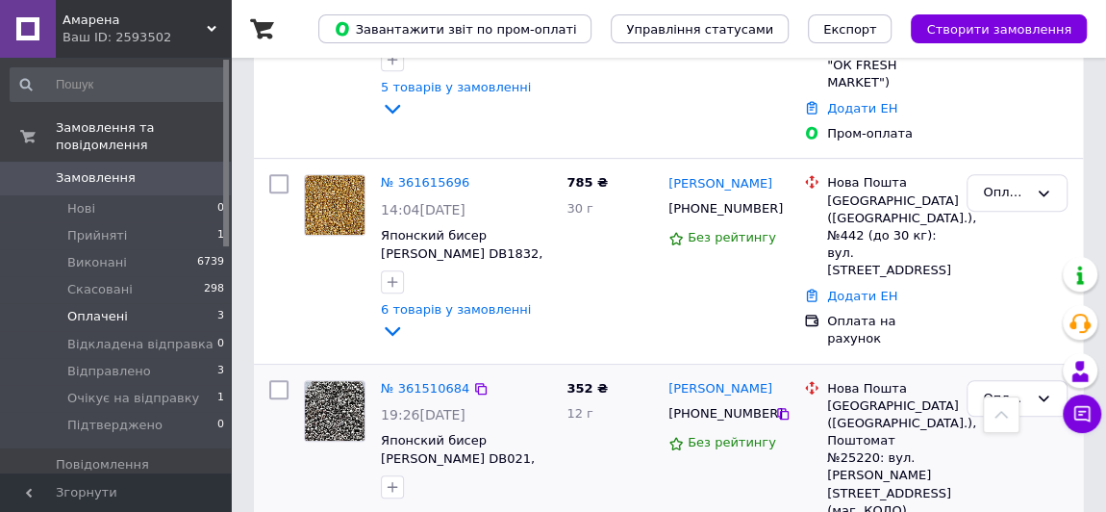
click at [528, 506] on icon at bounding box center [539, 517] width 23 height 23
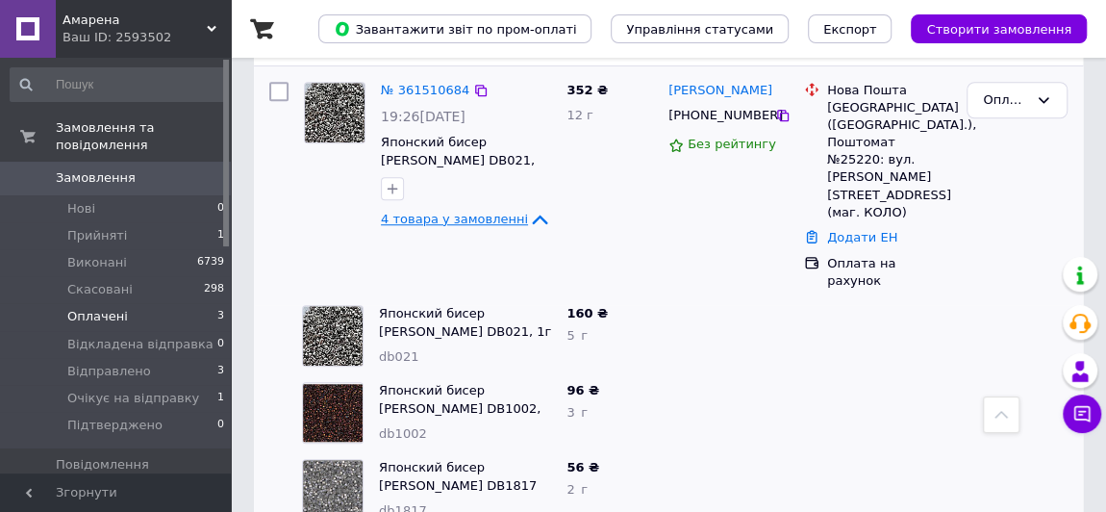
scroll to position [698, 0]
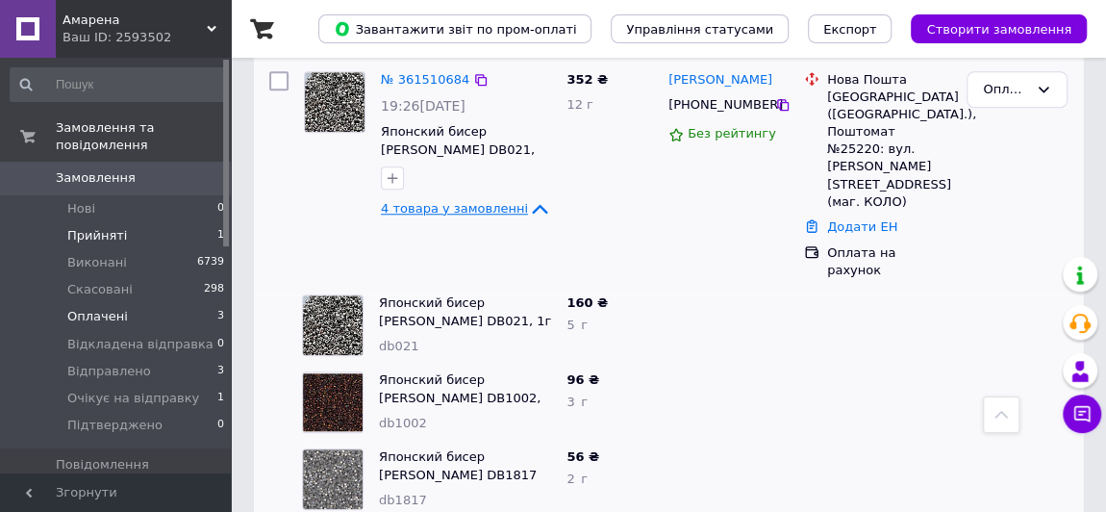
click at [118, 227] on span "Прийняті" at bounding box center [97, 235] width 60 height 17
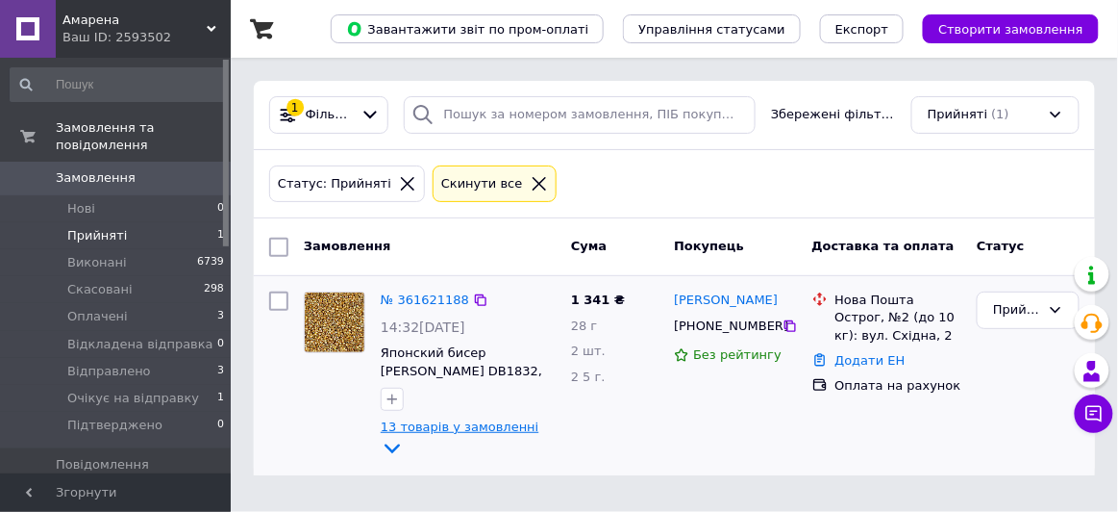
click at [404, 437] on icon at bounding box center [392, 448] width 23 height 23
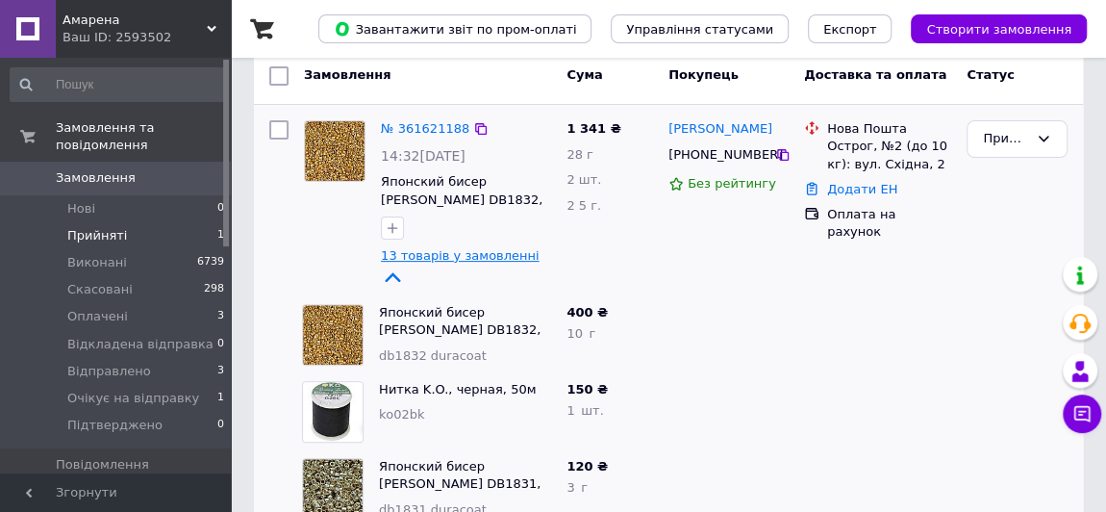
scroll to position [172, 0]
click at [416, 123] on link "№ 361621188" at bounding box center [425, 127] width 88 height 14
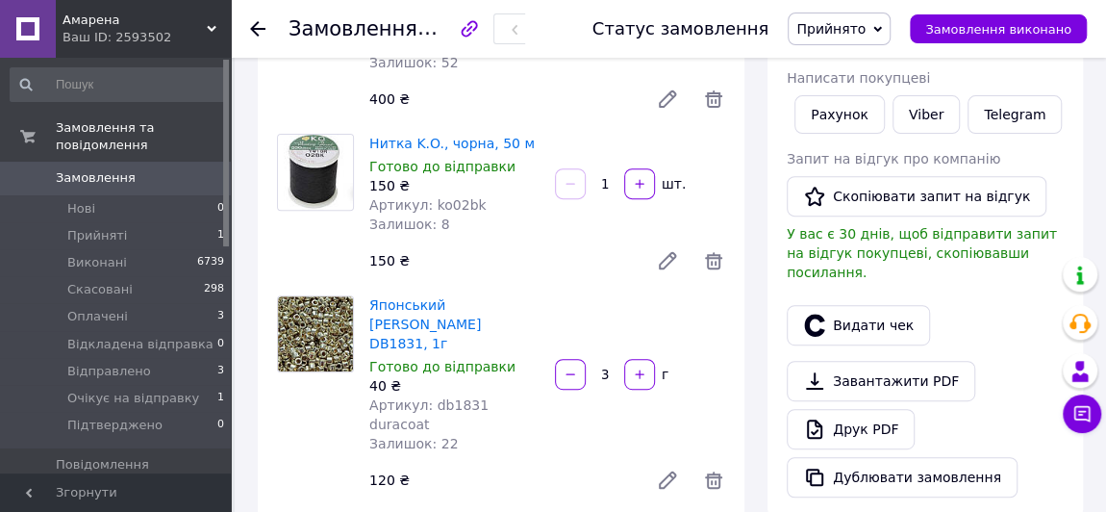
scroll to position [312, 0]
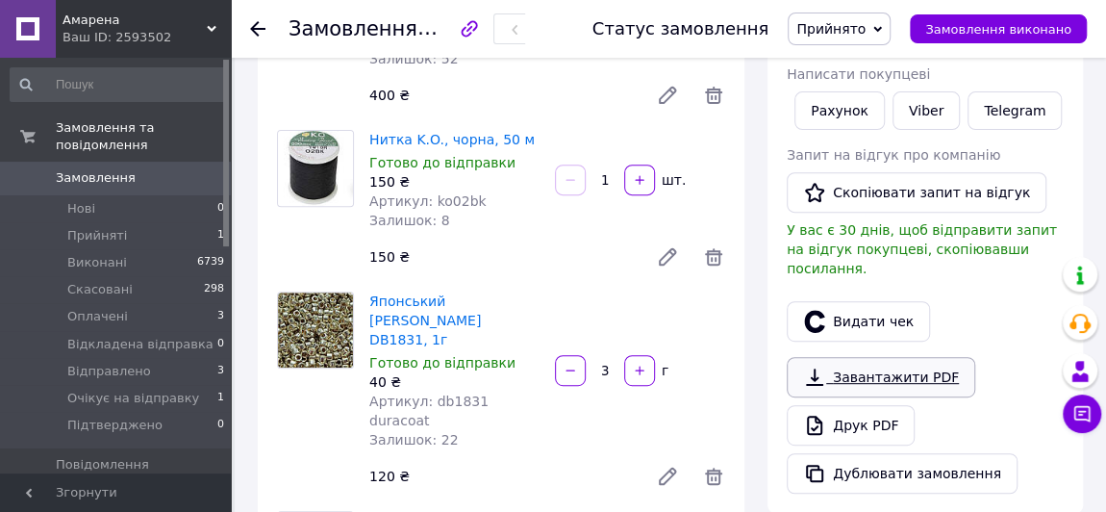
click at [881, 357] on link "Завантажити PDF" at bounding box center [881, 377] width 188 height 40
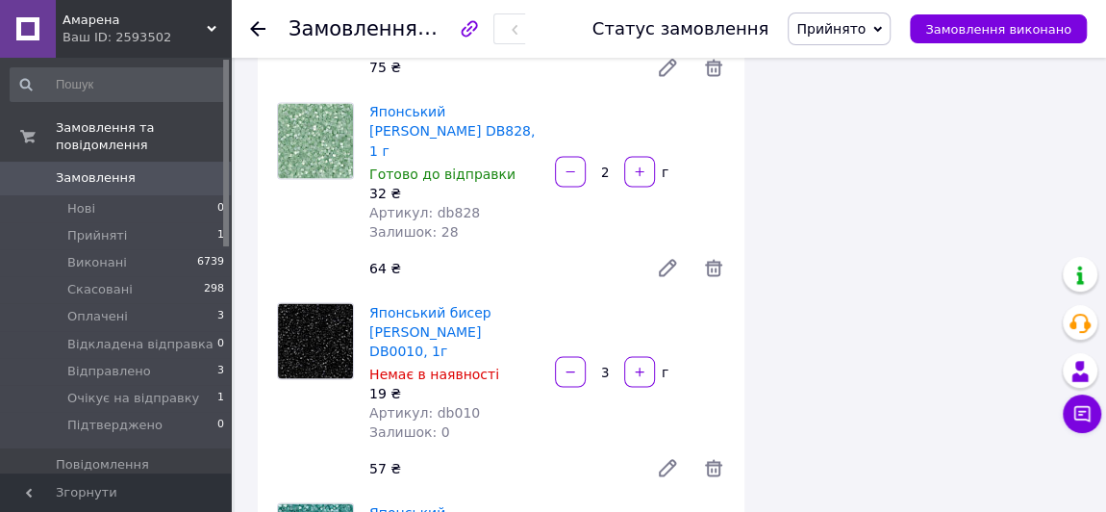
scroll to position [1666, 0]
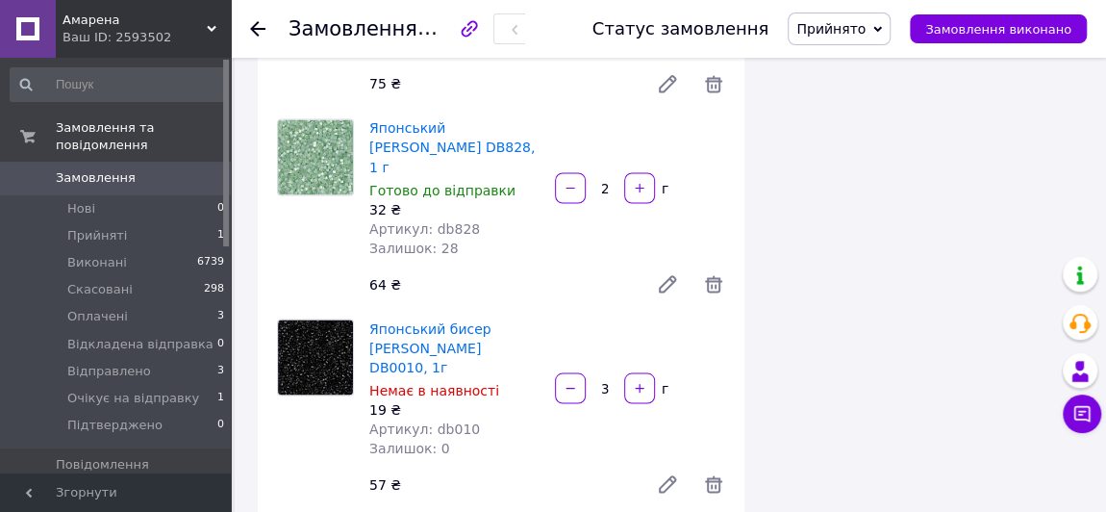
click at [601, 381] on input "3" at bounding box center [605, 388] width 31 height 14
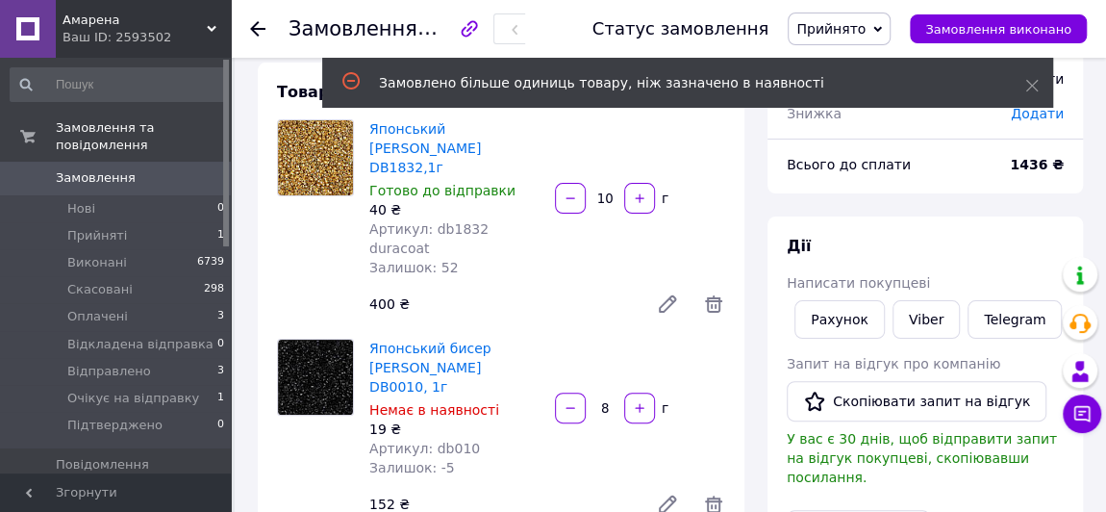
scroll to position [64, 0]
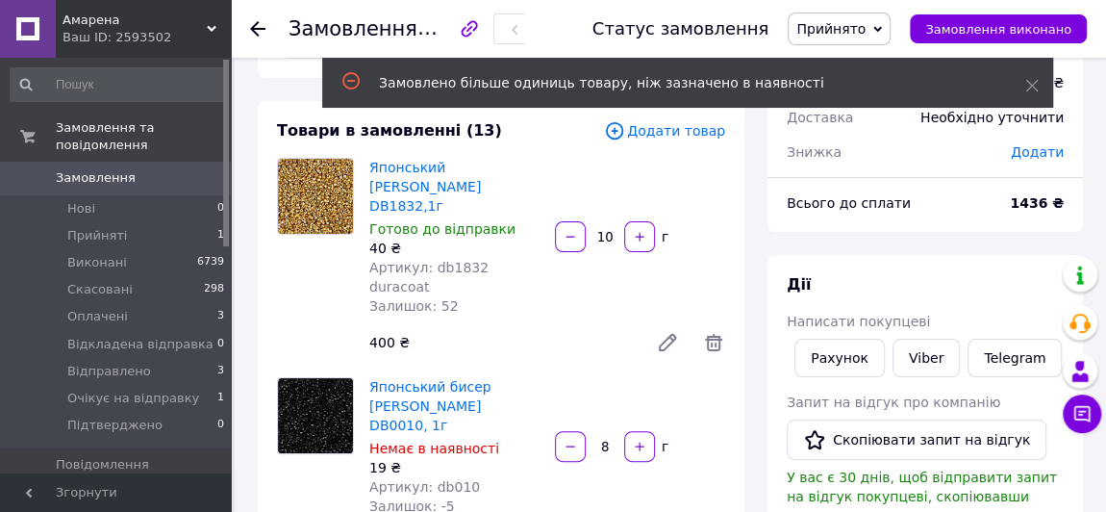
type input "8"
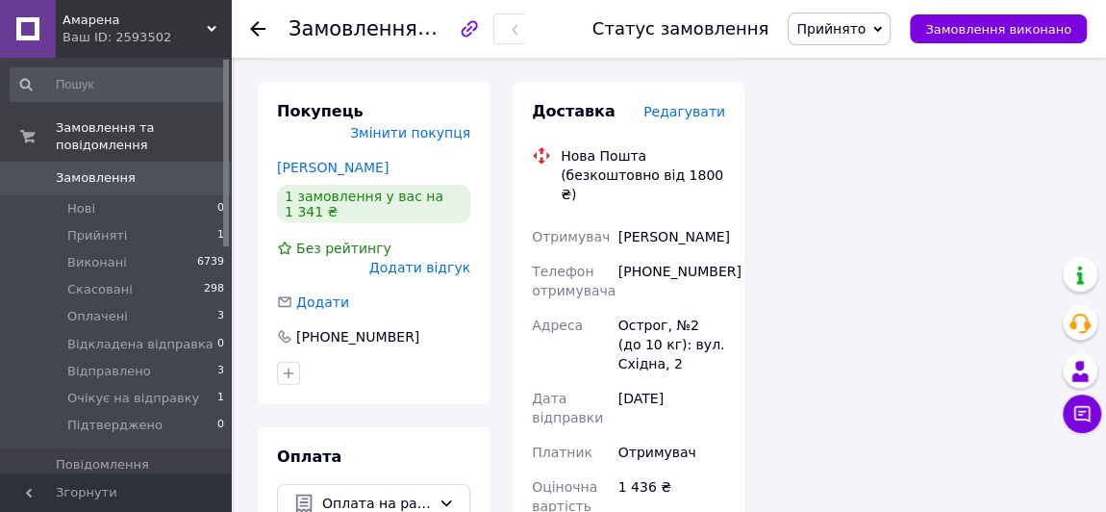
scroll to position [2980, 0]
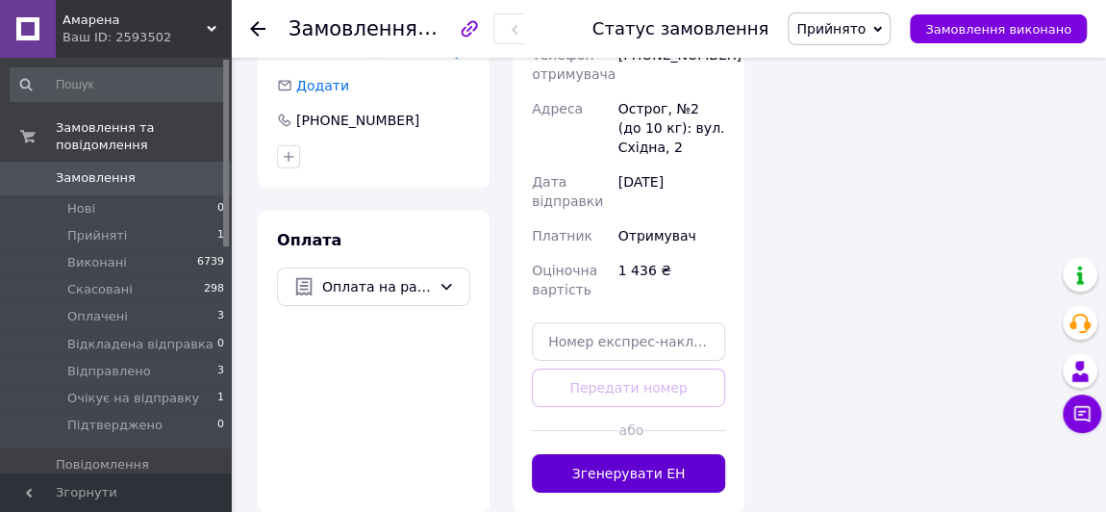
click at [642, 454] on button "Згенерувати ЕН" at bounding box center [628, 473] width 193 height 38
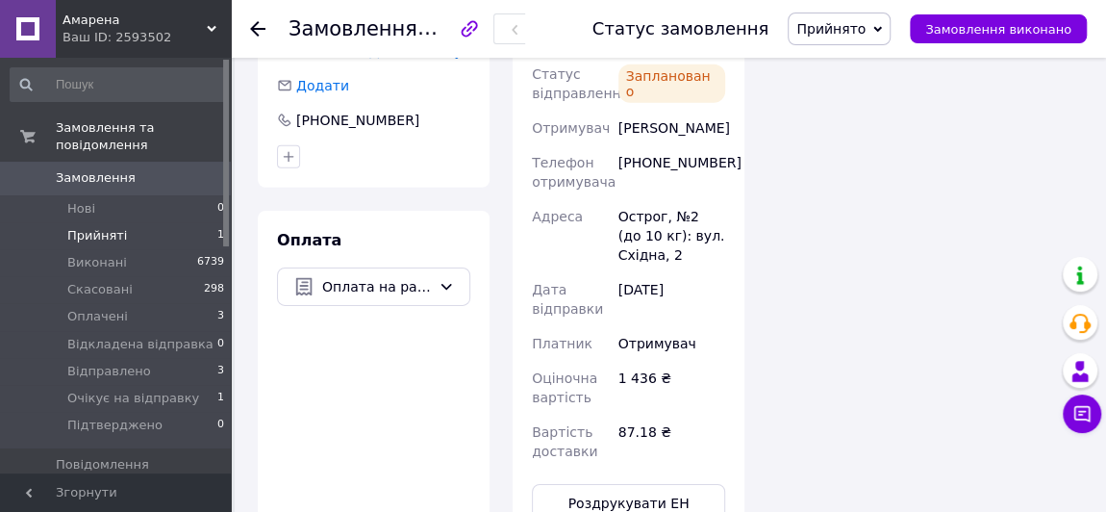
click at [86, 227] on span "Прийняті" at bounding box center [97, 235] width 60 height 17
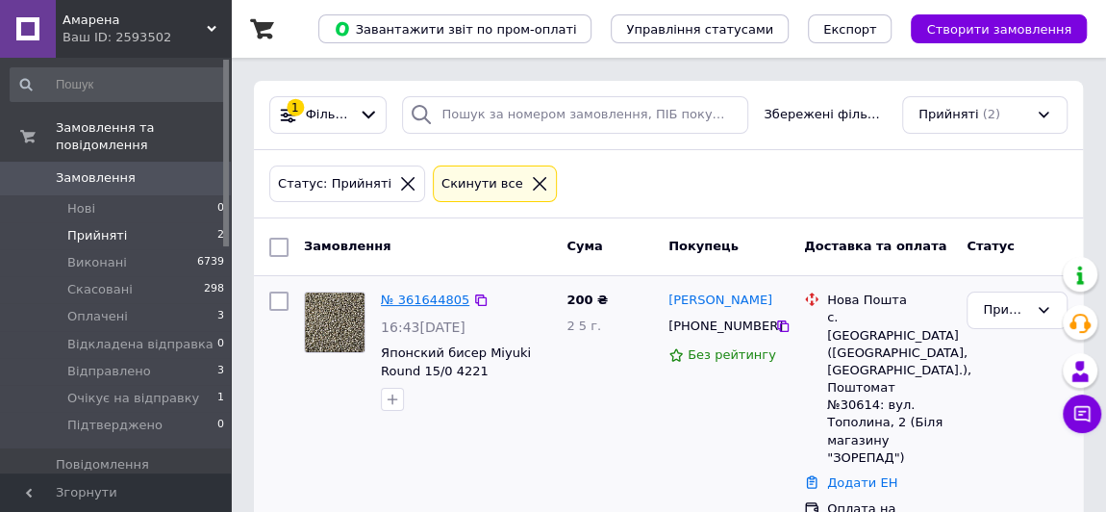
click at [413, 294] on link "№ 361644805" at bounding box center [425, 299] width 88 height 14
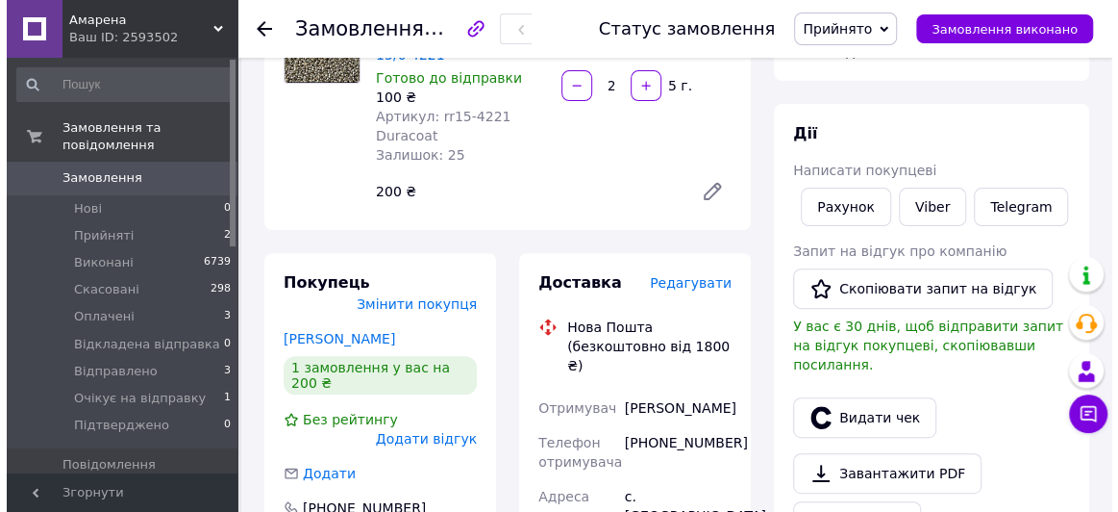
scroll to position [317, 0]
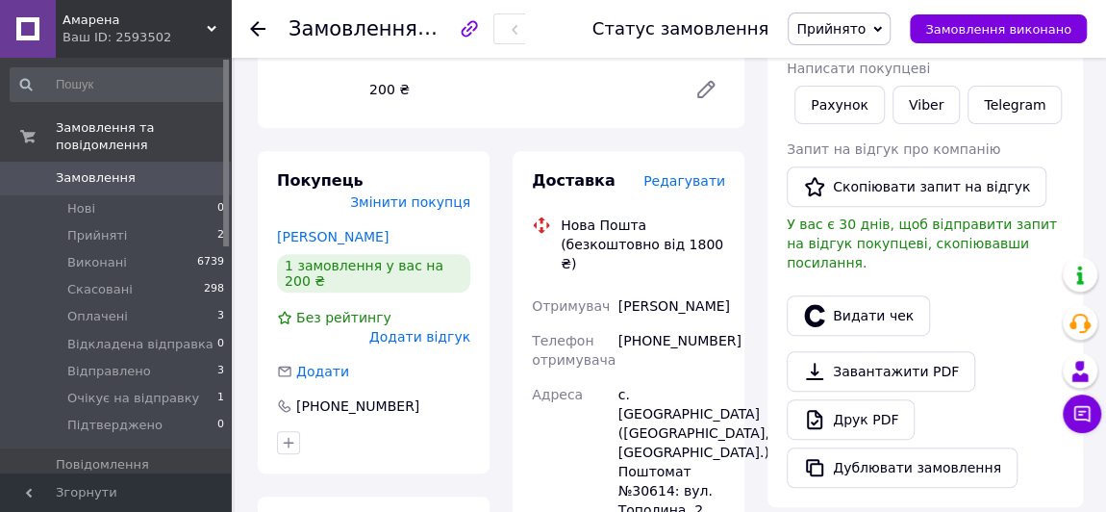
click at [683, 173] on span "Редагувати" at bounding box center [684, 180] width 82 height 15
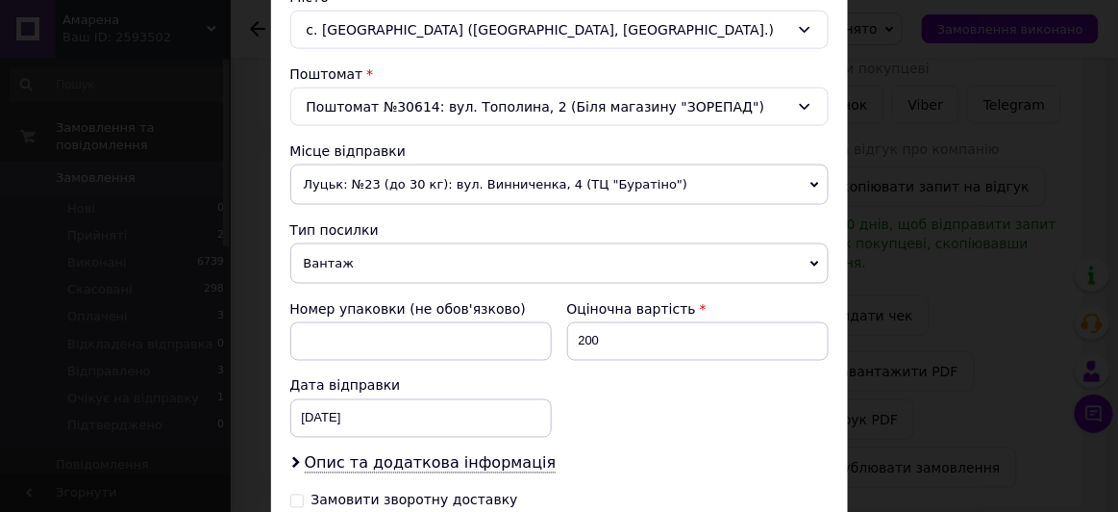
scroll to position [537, 0]
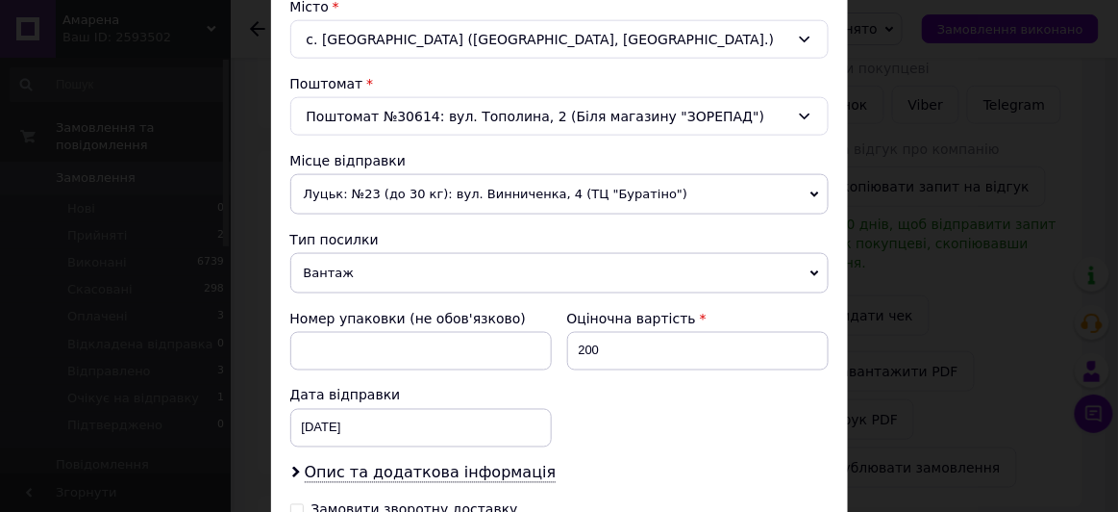
click at [398, 272] on span "Вантаж" at bounding box center [559, 273] width 539 height 40
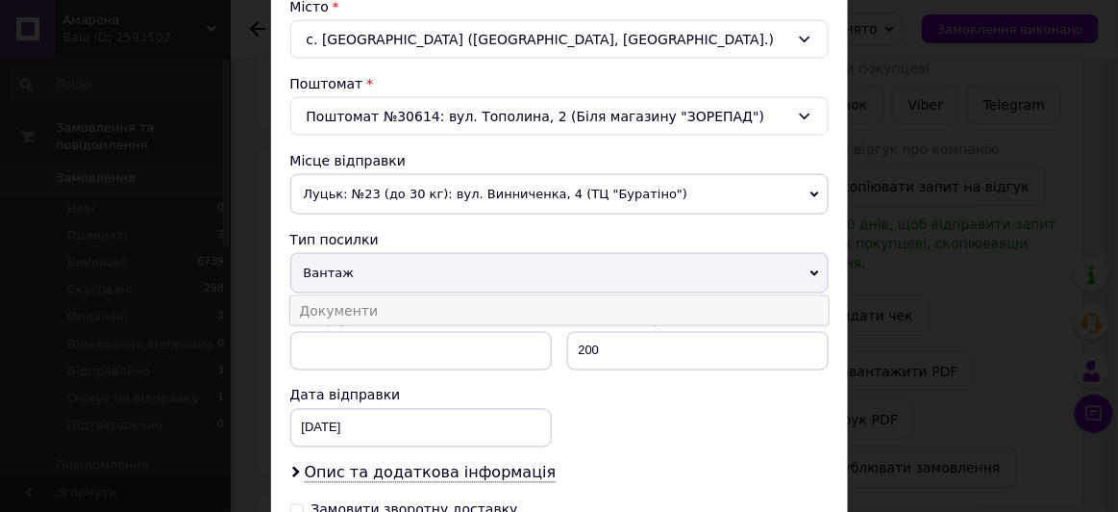
click at [398, 297] on li "Документи" at bounding box center [559, 310] width 539 height 29
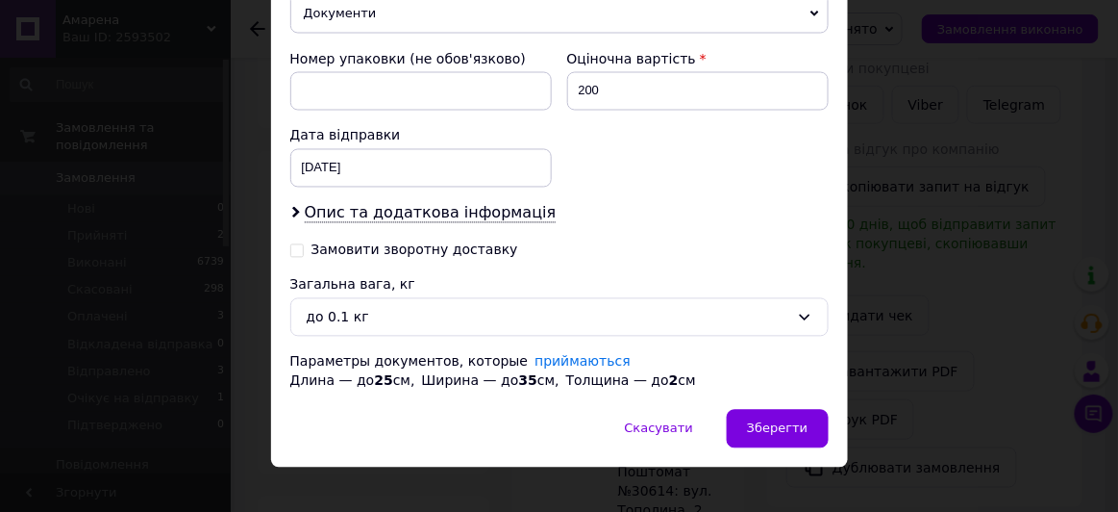
scroll to position [807, 0]
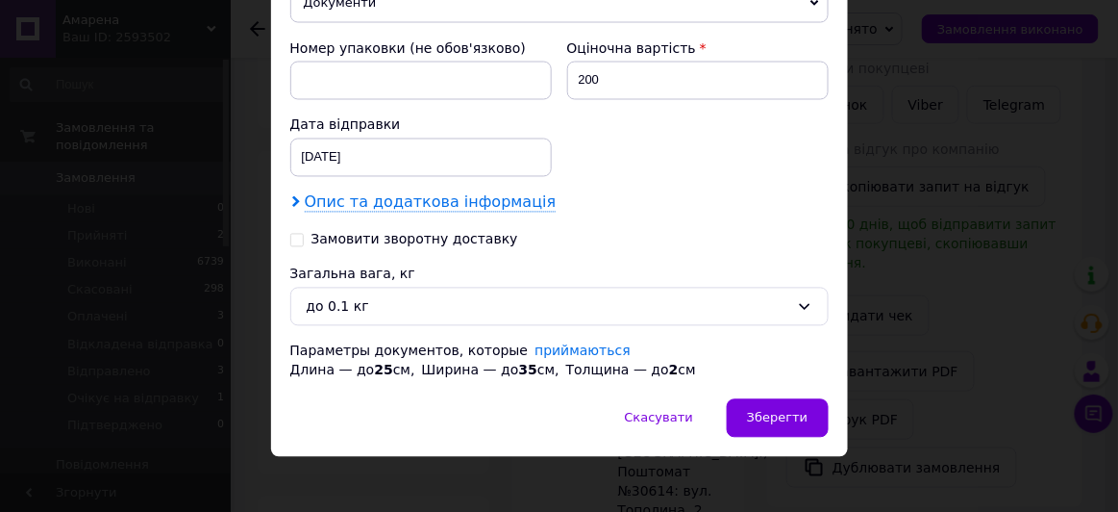
click at [333, 197] on span "Опис та додаткова інформація" at bounding box center [431, 202] width 252 height 19
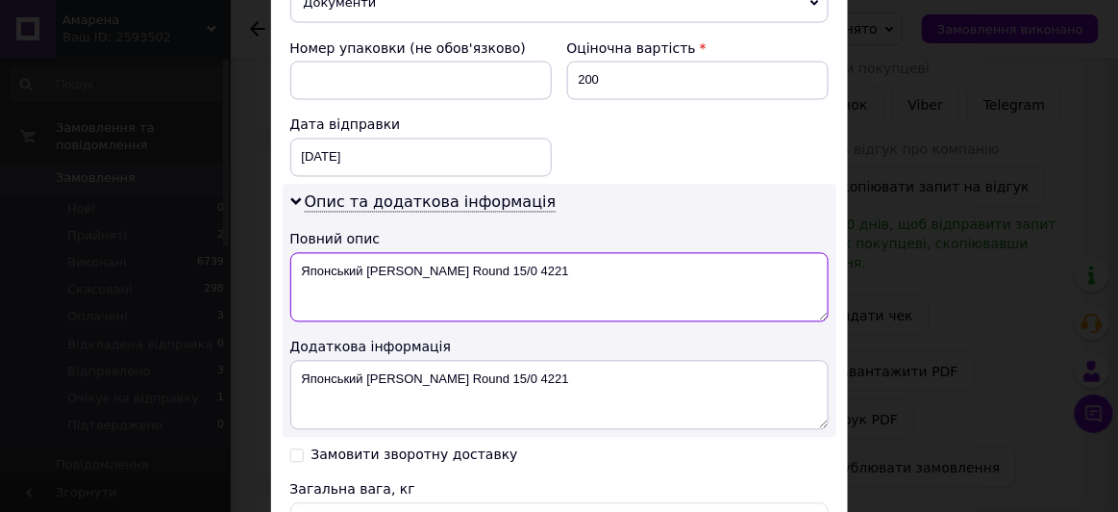
drag, startPoint x: 394, startPoint y: 263, endPoint x: 288, endPoint y: 272, distance: 107.2
click at [290, 272] on textarea "Японський [PERSON_NAME] Round 15/0 4221" at bounding box center [559, 287] width 539 height 69
type textarea "Miyuki Round 15/0 4221"
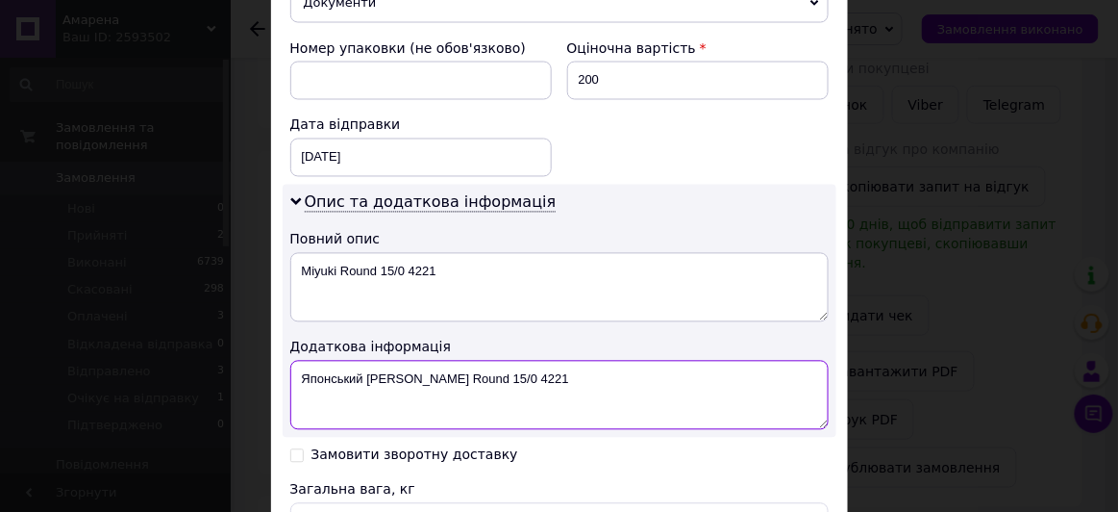
click at [396, 372] on textarea "Японський [PERSON_NAME] Round 15/0 4221" at bounding box center [559, 395] width 539 height 69
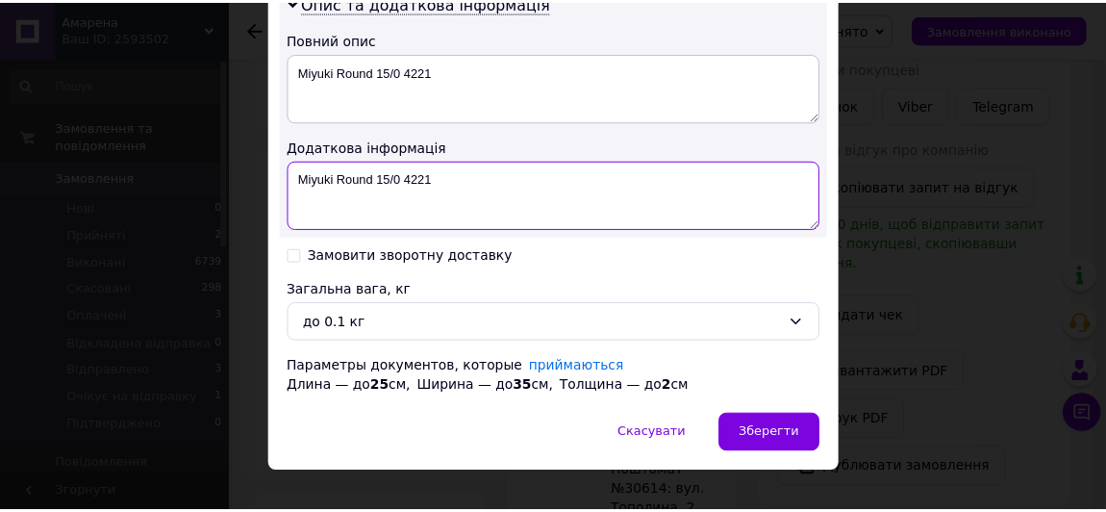
scroll to position [1022, 0]
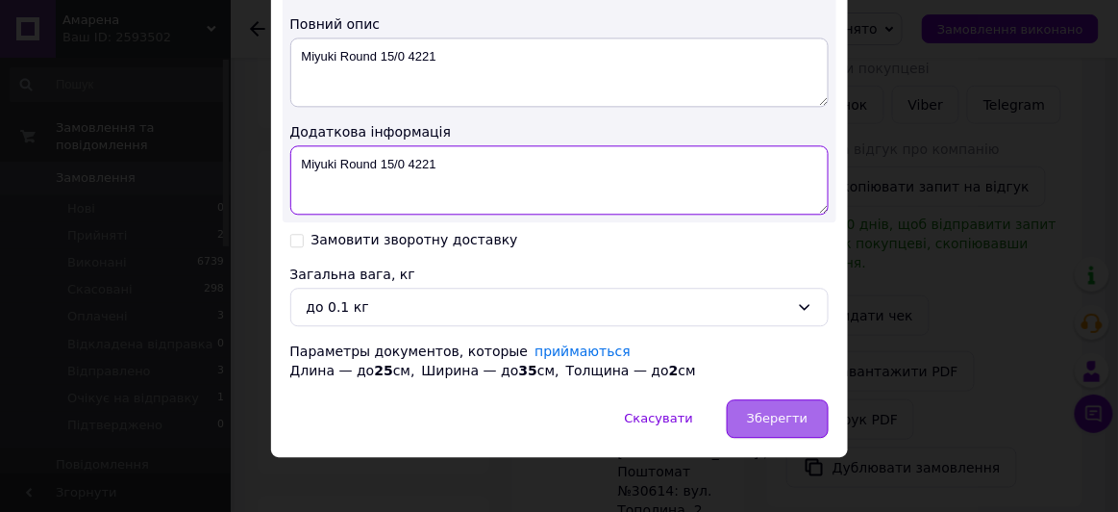
type textarea "Miyuki Round 15/0 4221"
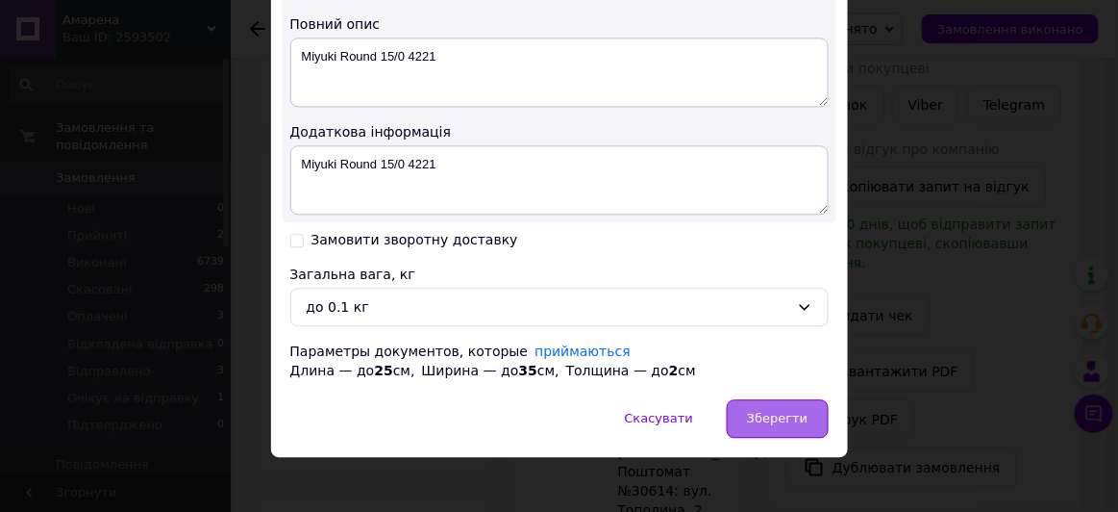
click at [784, 411] on span "Зберегти" at bounding box center [777, 418] width 61 height 14
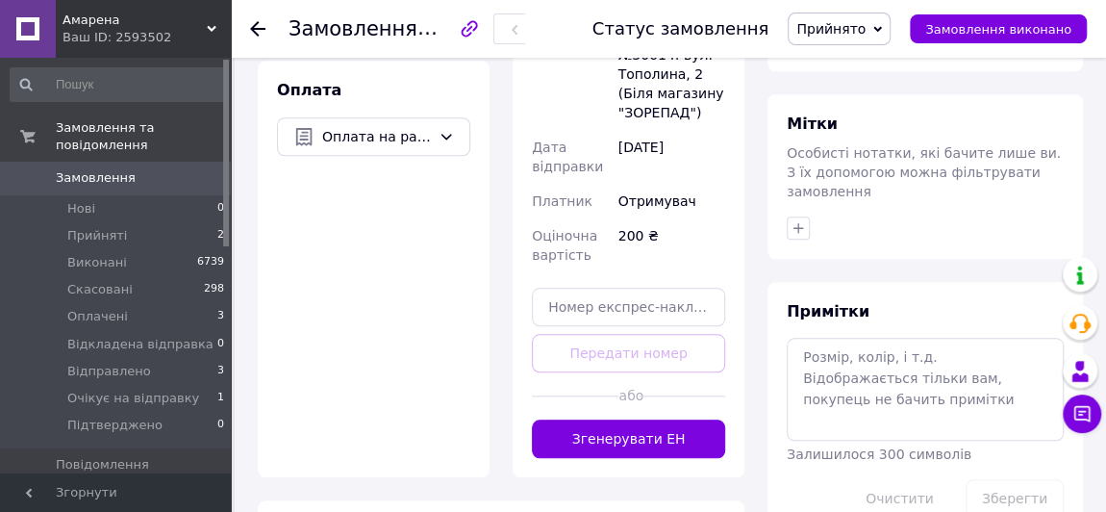
scroll to position [775, 0]
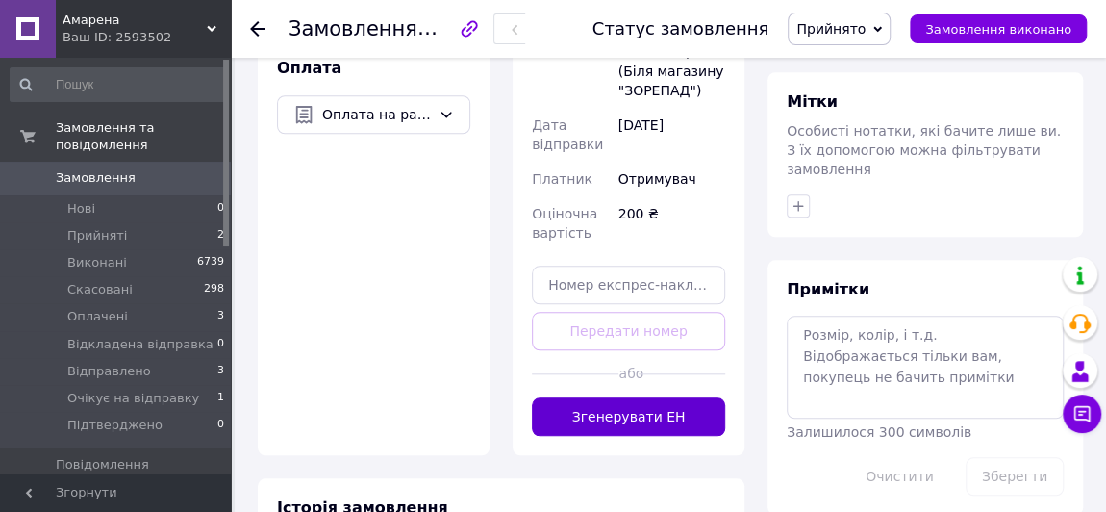
click at [583, 397] on button "Згенерувати ЕН" at bounding box center [628, 416] width 193 height 38
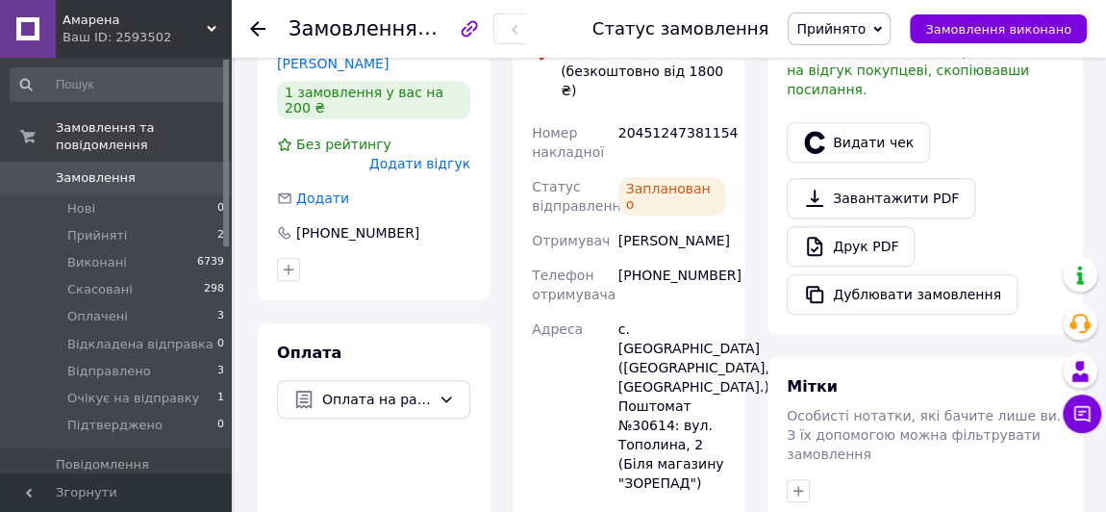
scroll to position [416, 0]
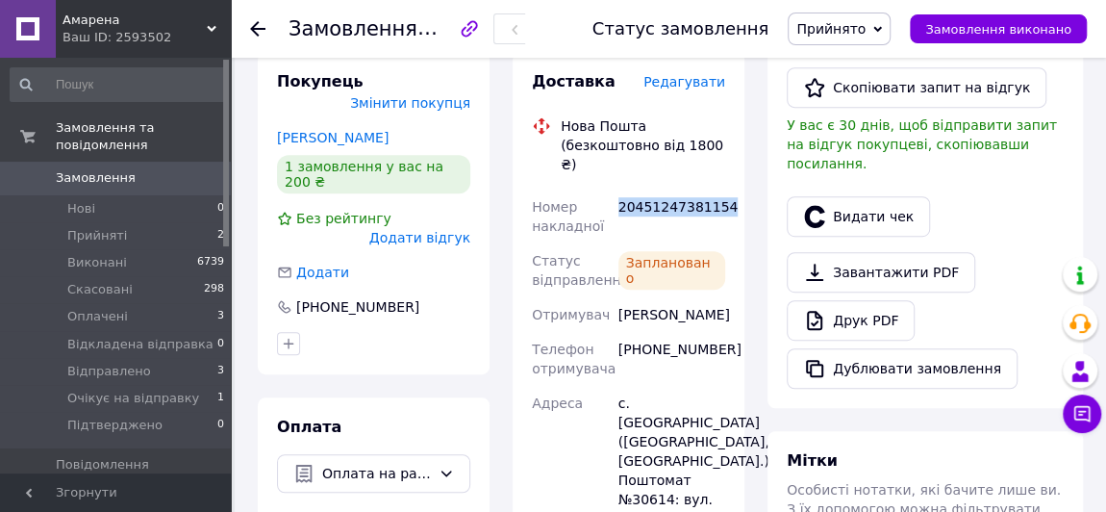
drag, startPoint x: 722, startPoint y: 167, endPoint x: 617, endPoint y: 169, distance: 104.8
click at [617, 189] on div "20451247381154" at bounding box center [672, 216] width 114 height 54
copy div "20451247381154"
click at [866, 23] on span "Прийнято" at bounding box center [830, 28] width 69 height 15
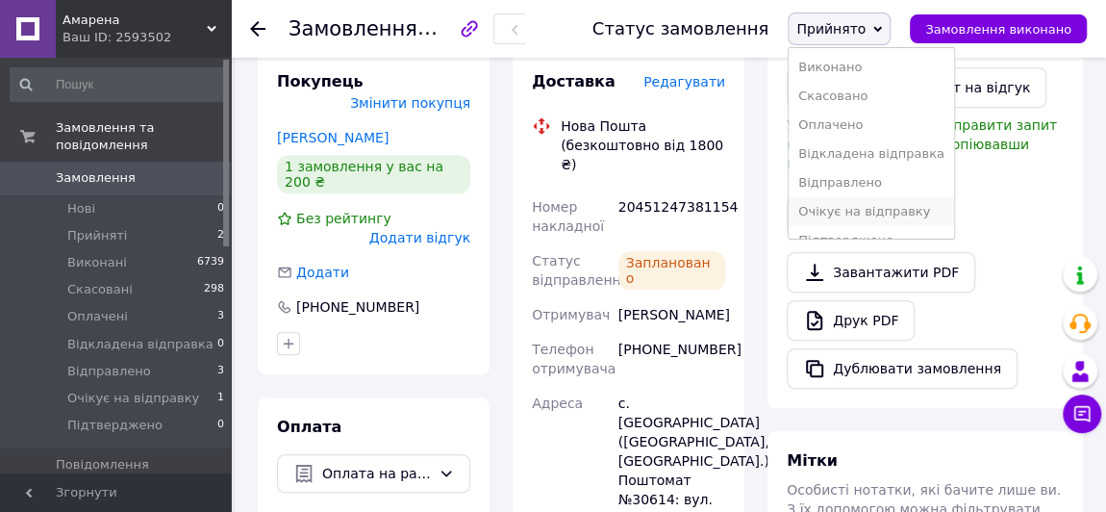
click at [863, 209] on li "Очікує на відправку" at bounding box center [871, 211] width 165 height 29
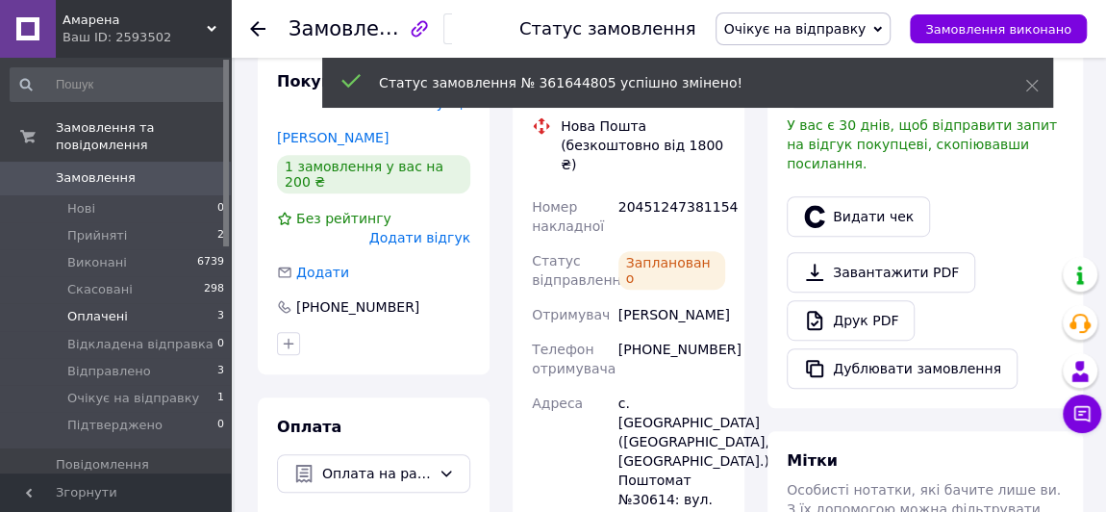
click at [95, 308] on span "Оплачені" at bounding box center [97, 316] width 61 height 17
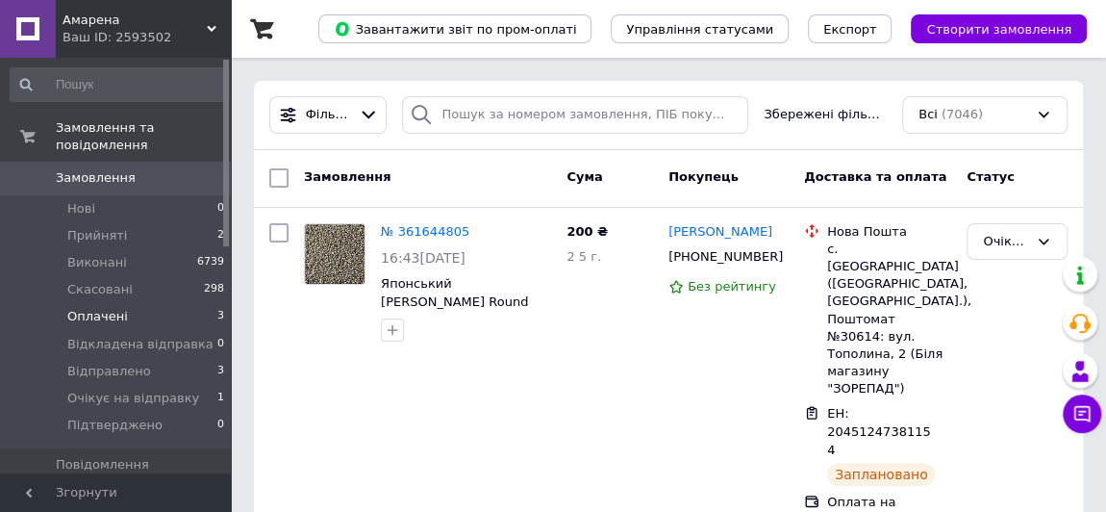
click at [83, 308] on span "Оплачені" at bounding box center [97, 316] width 61 height 17
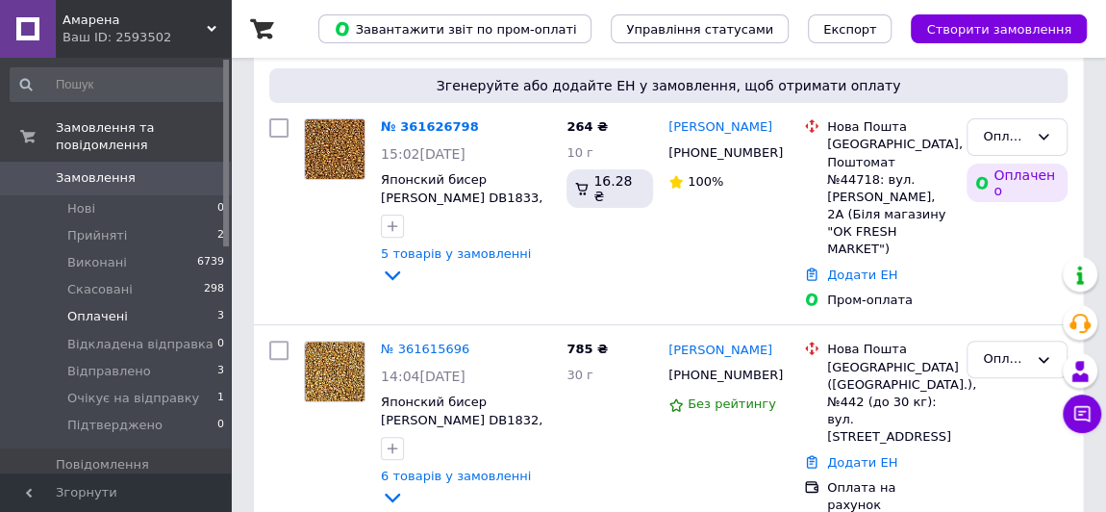
scroll to position [221, 0]
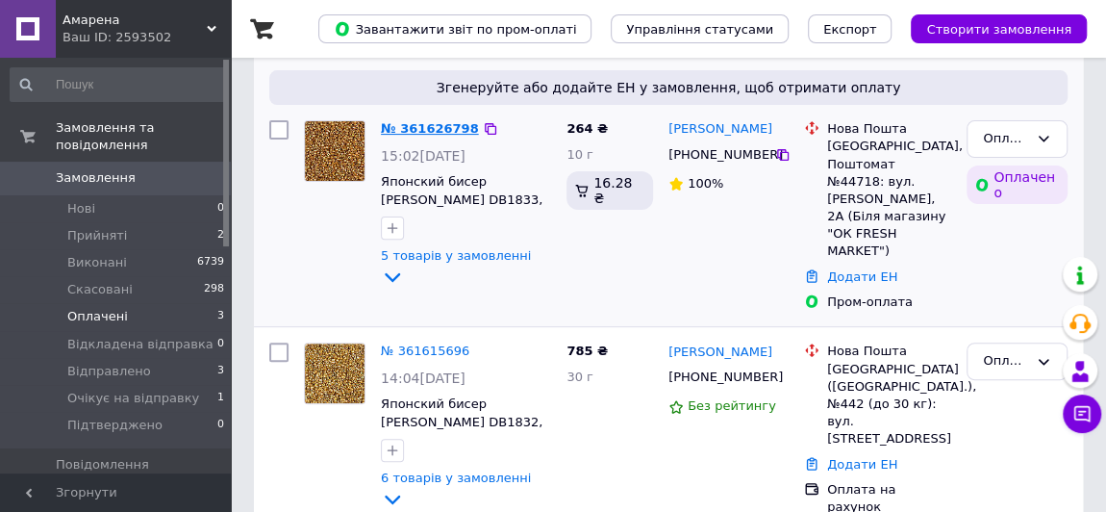
click at [411, 129] on link "№ 361626798" at bounding box center [430, 128] width 98 height 14
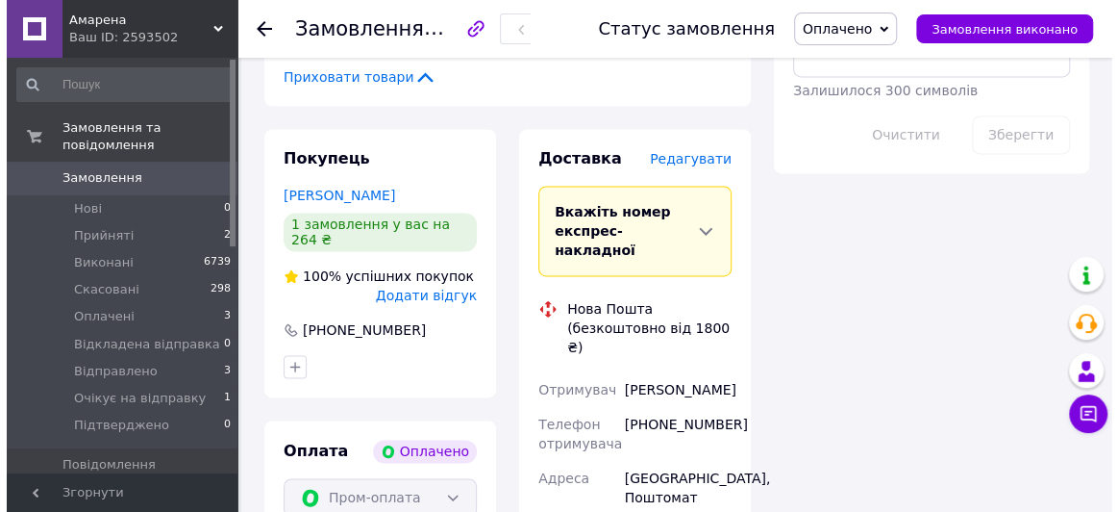
scroll to position [1314, 0]
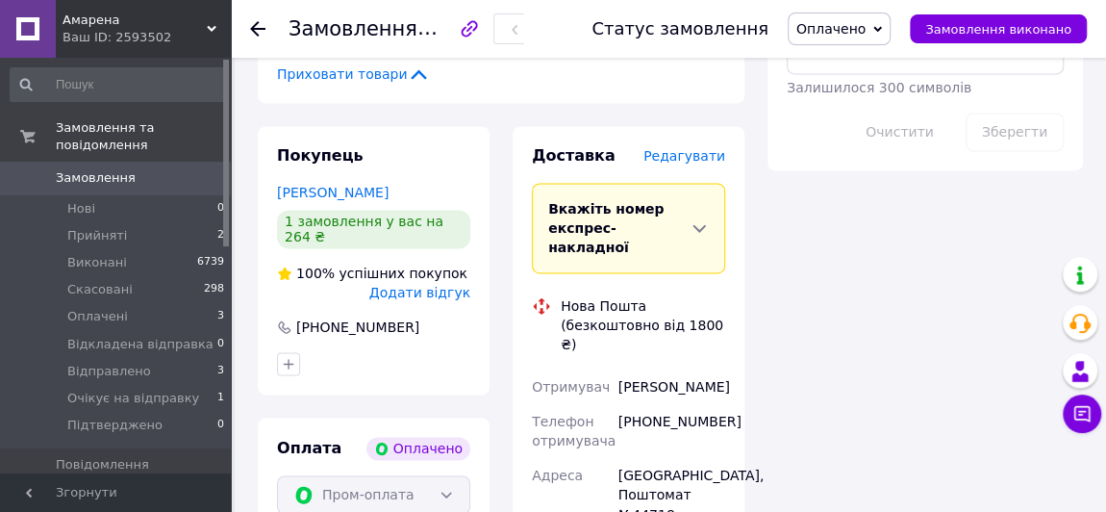
click at [671, 148] on span "Редагувати" at bounding box center [684, 155] width 82 height 15
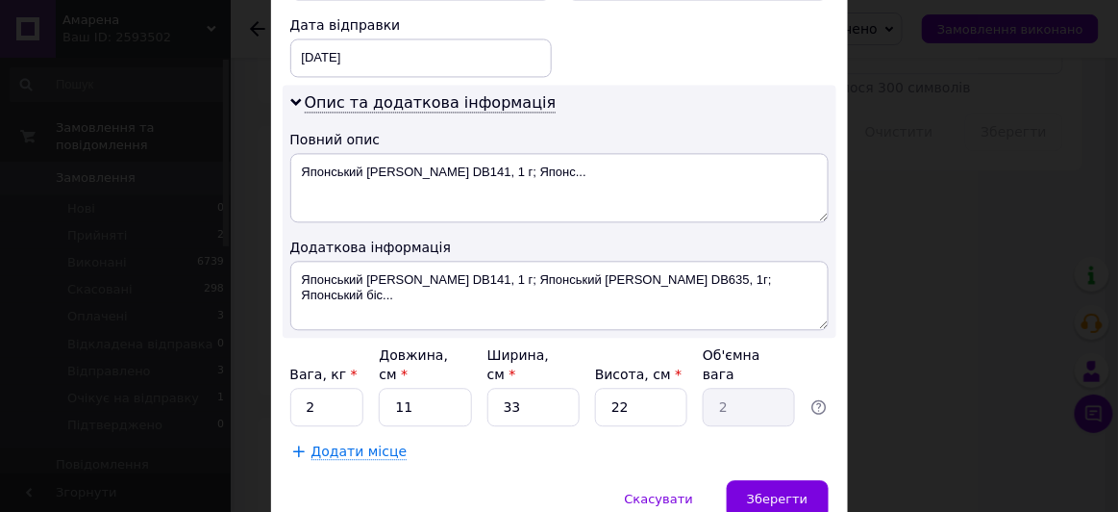
scroll to position [932, 0]
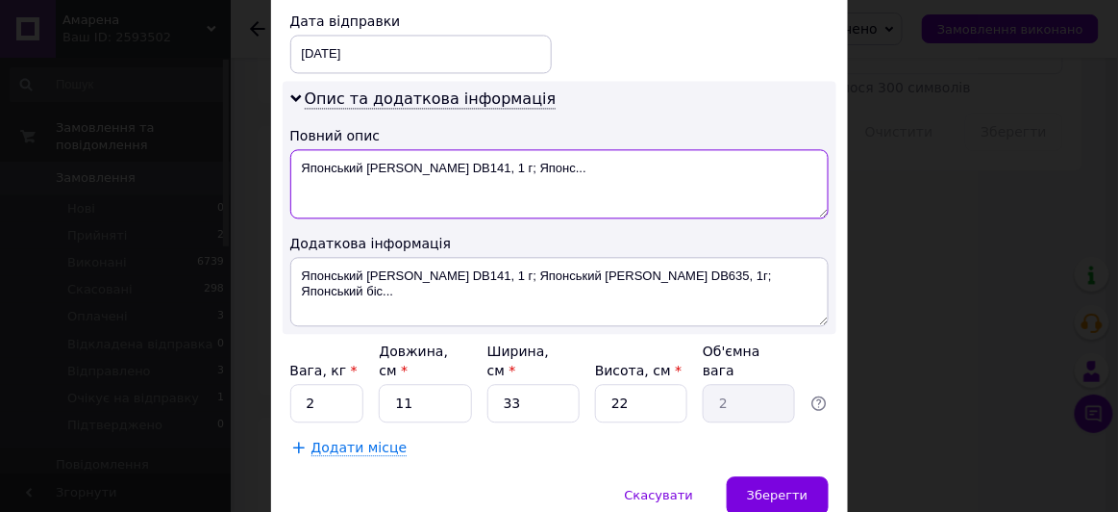
drag, startPoint x: 400, startPoint y: 146, endPoint x: 294, endPoint y: 159, distance: 106.5
click at [294, 159] on textarea "Японський [PERSON_NAME] DB141, 1 г; Японс..." at bounding box center [559, 183] width 539 height 69
type textarea "[PERSON_NAME] DB141, 1 г; Японс..."
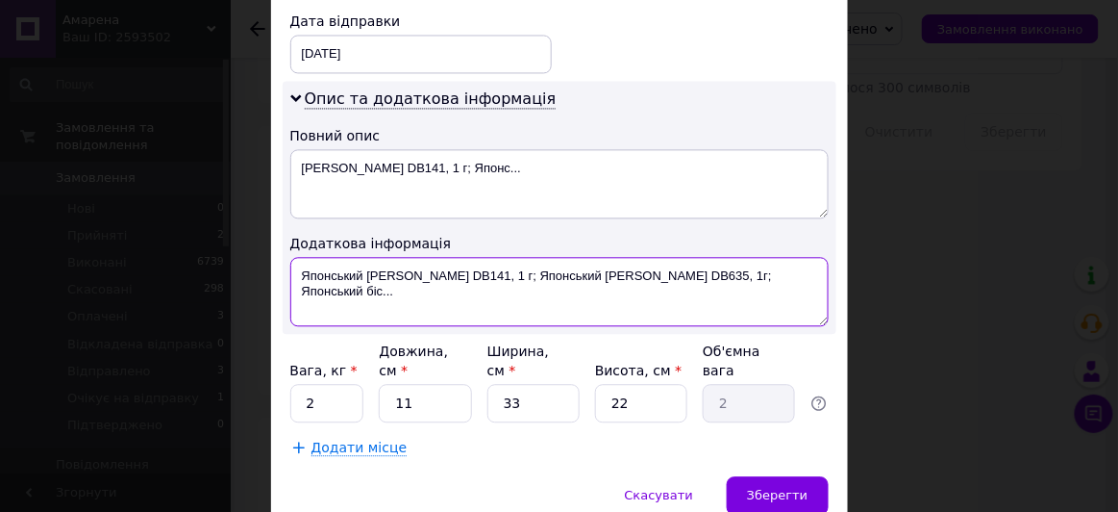
click at [396, 269] on textarea "Японський [PERSON_NAME] DB141, 1 г; Японський [PERSON_NAME] DB635, 1г; Японськи…" at bounding box center [559, 291] width 539 height 69
drag, startPoint x: 416, startPoint y: 264, endPoint x: 819, endPoint y: 268, distance: 403.0
click at [819, 268] on textarea "[PERSON_NAME] DB141, 1 г; Японський [PERSON_NAME] DB635, 1г; [PERSON_NAME] біс.…" at bounding box center [559, 291] width 539 height 69
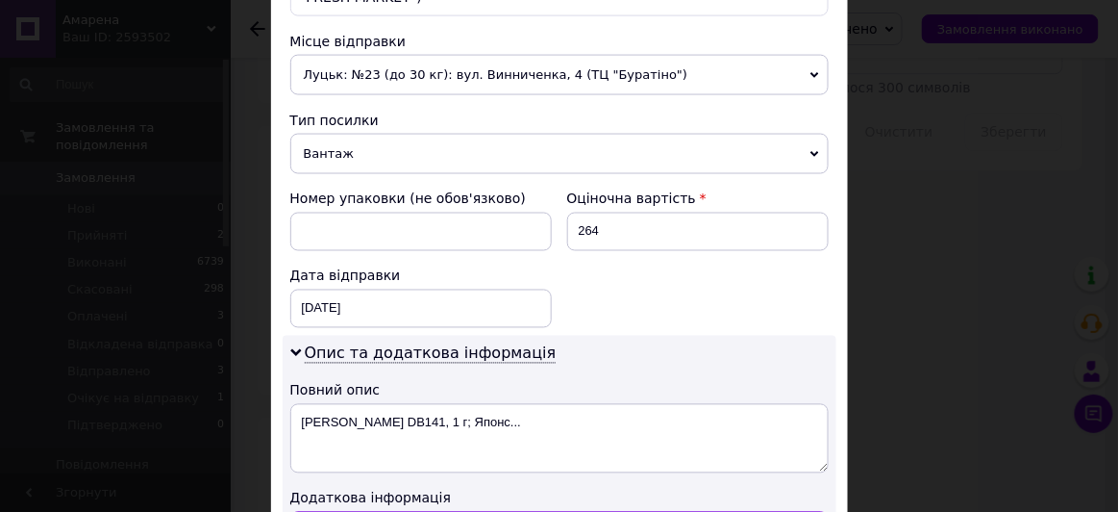
scroll to position [665, 0]
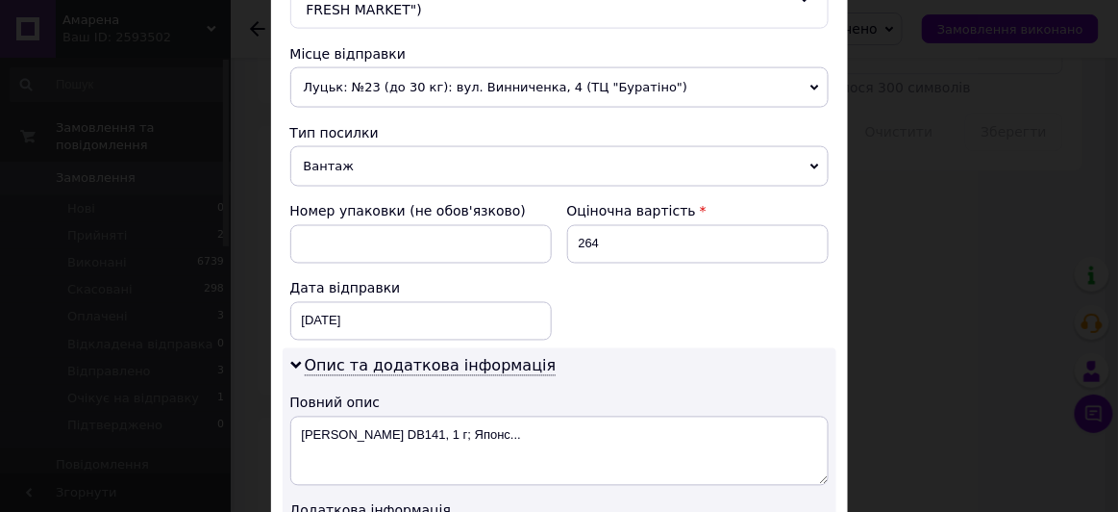
type textarea "[PERSON_NAME] DB141,"
click at [372, 155] on span "Вантаж" at bounding box center [559, 166] width 539 height 40
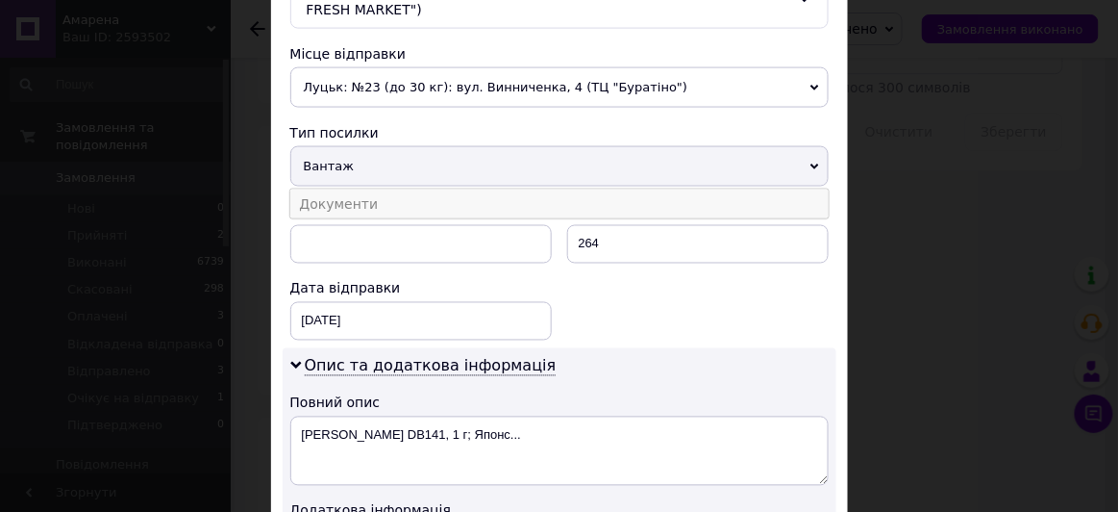
click at [352, 193] on li "Документи" at bounding box center [559, 203] width 539 height 29
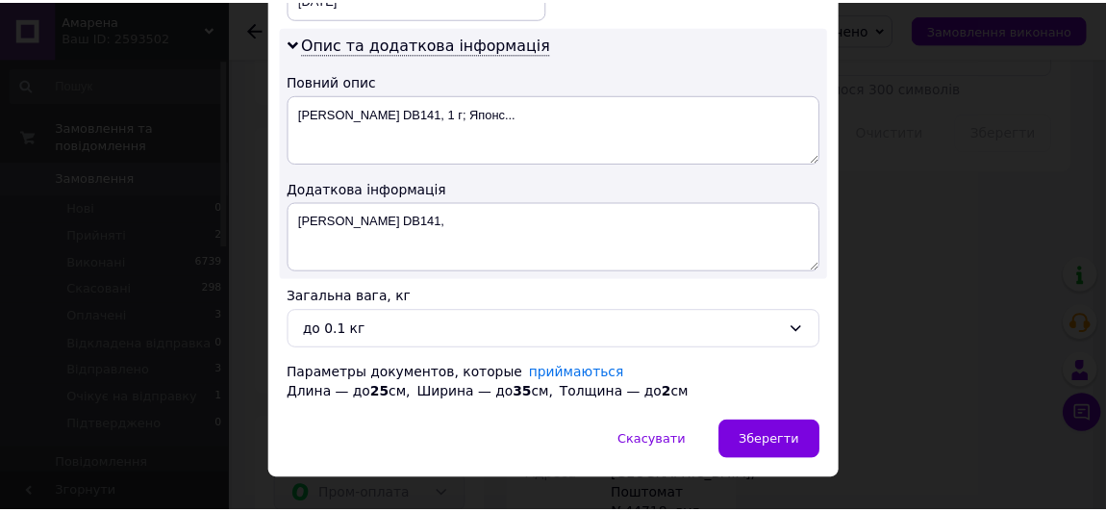
scroll to position [1009, 0]
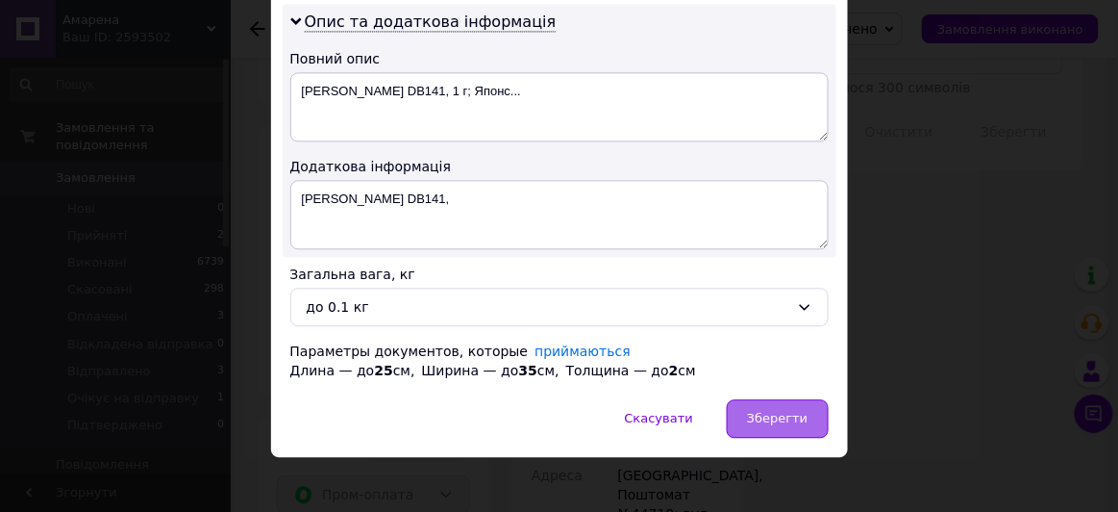
click at [798, 411] on span "Зберегти" at bounding box center [777, 418] width 61 height 14
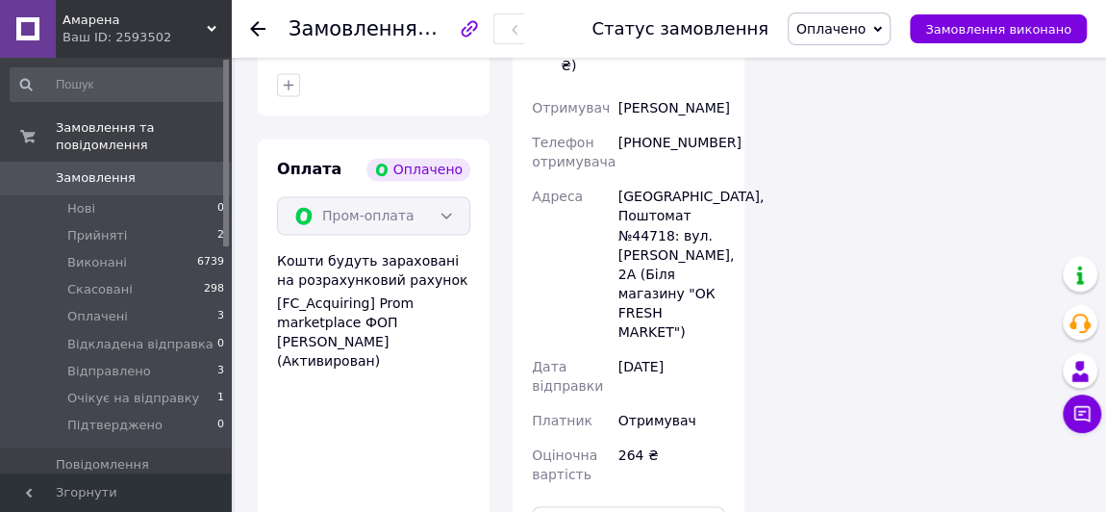
scroll to position [1717, 0]
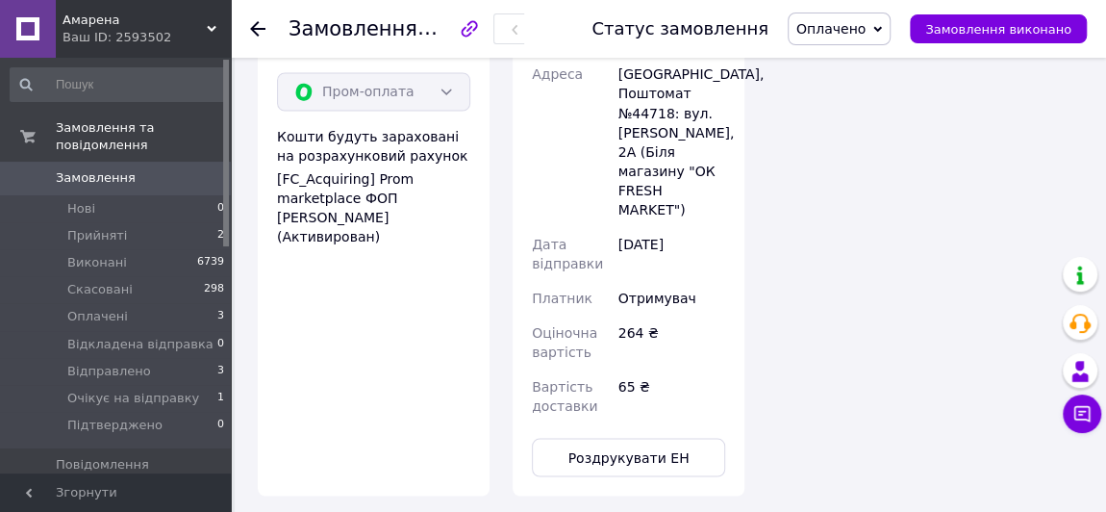
click at [865, 21] on span "Оплачено" at bounding box center [830, 28] width 69 height 15
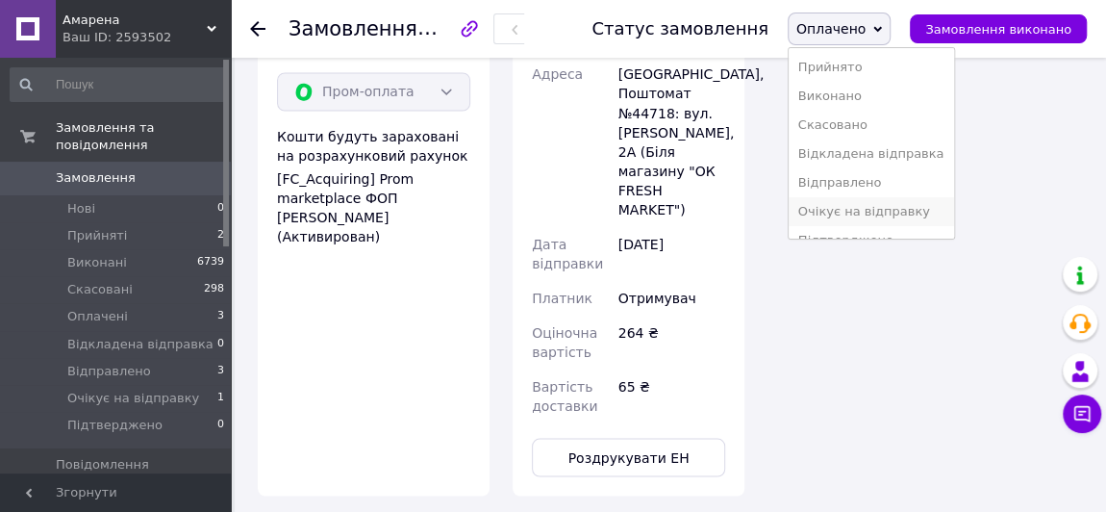
click at [879, 205] on li "Очікує на відправку" at bounding box center [871, 211] width 165 height 29
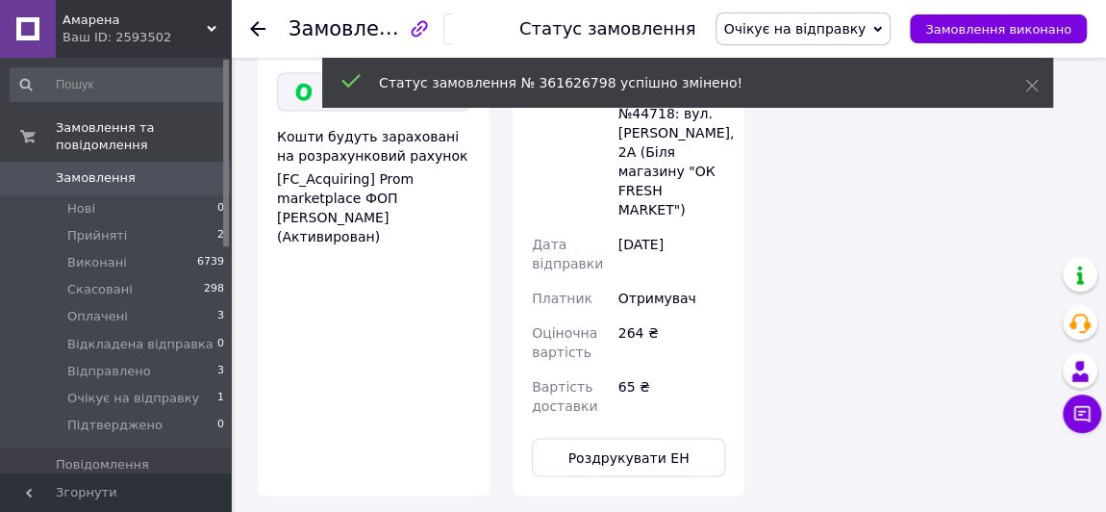
click at [85, 308] on span "Оплачені" at bounding box center [97, 316] width 61 height 17
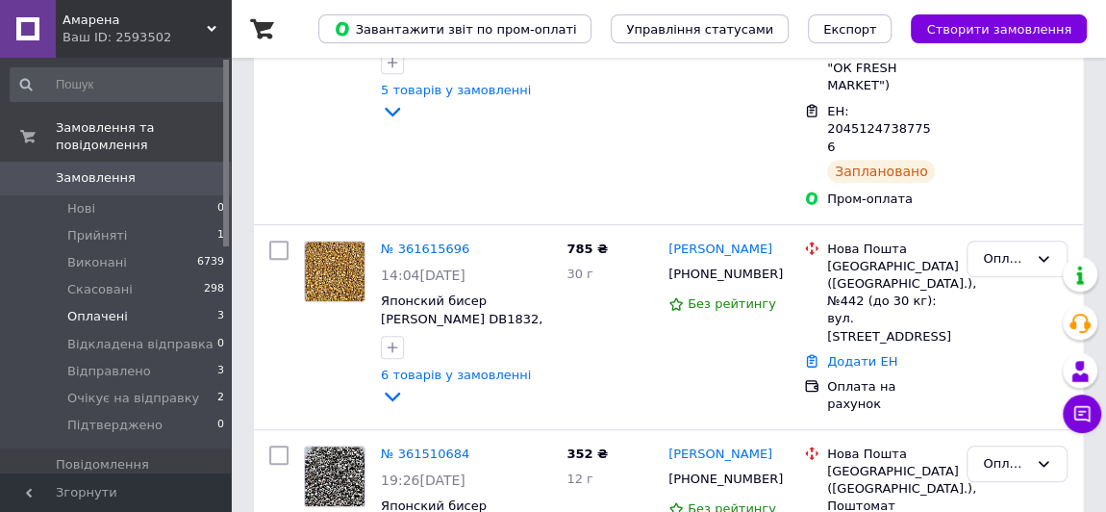
scroll to position [435, 0]
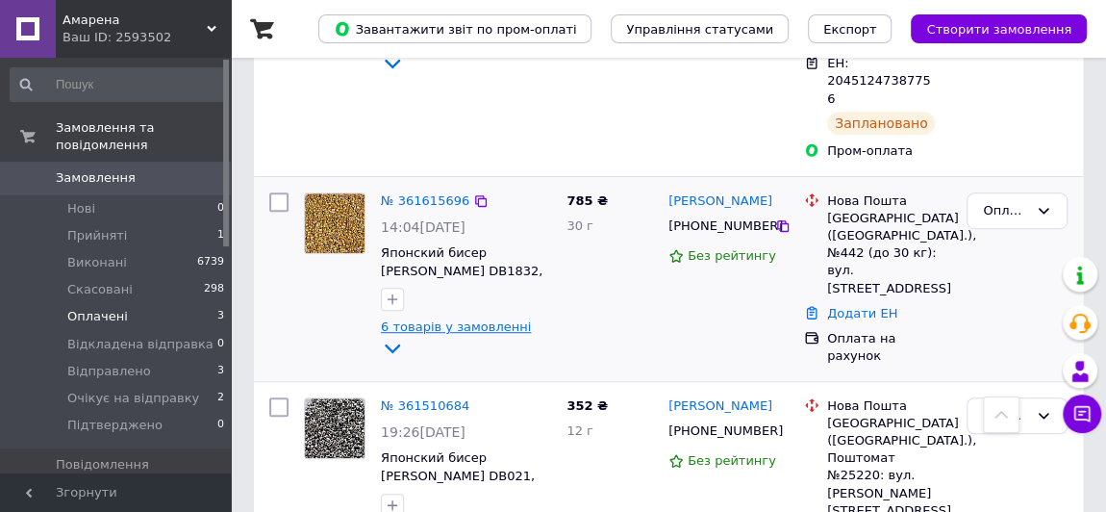
click at [400, 344] on icon at bounding box center [392, 349] width 15 height 10
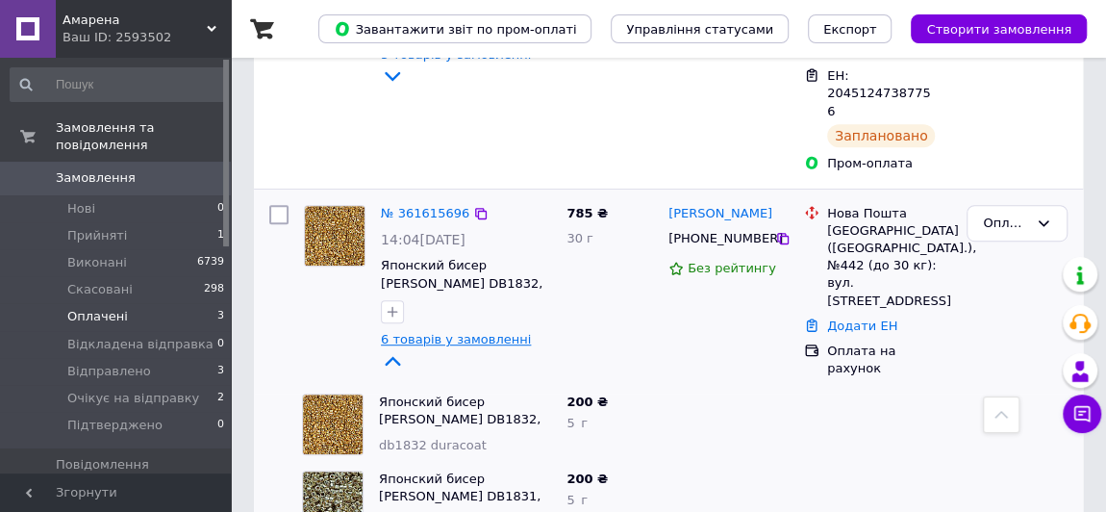
scroll to position [421, 0]
click at [419, 207] on link "№ 361615696" at bounding box center [425, 214] width 88 height 14
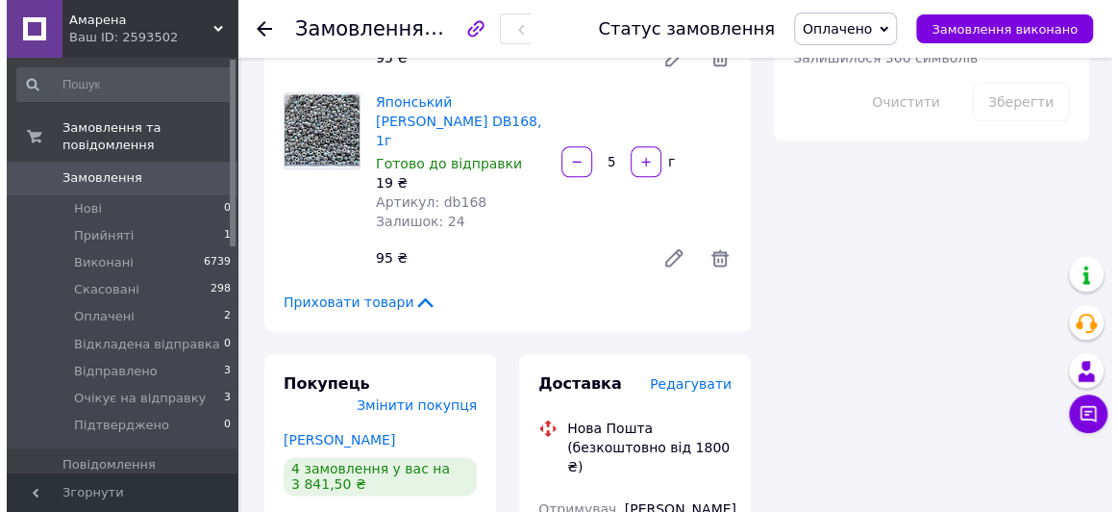
scroll to position [1152, 0]
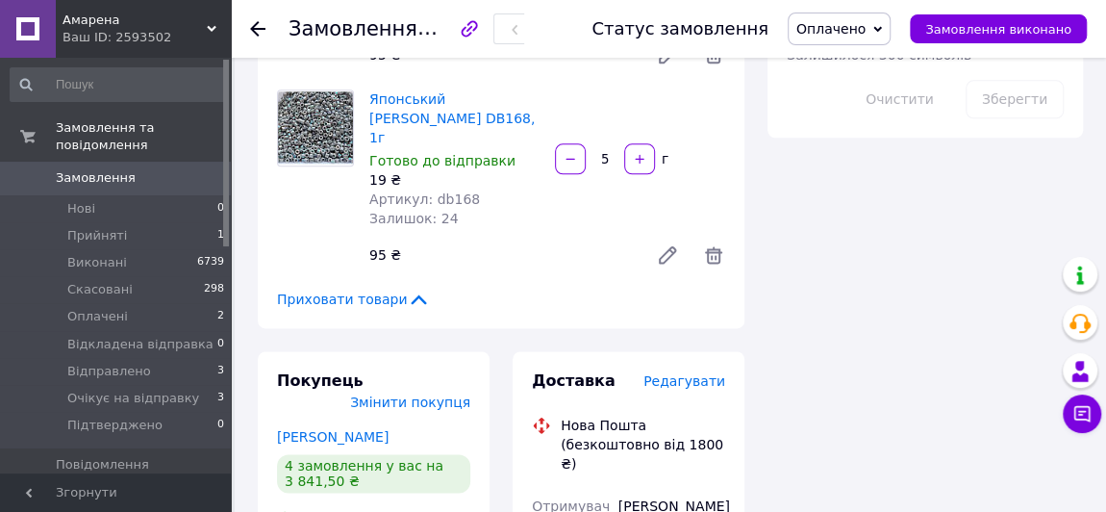
click at [670, 373] on span "Редагувати" at bounding box center [684, 380] width 82 height 15
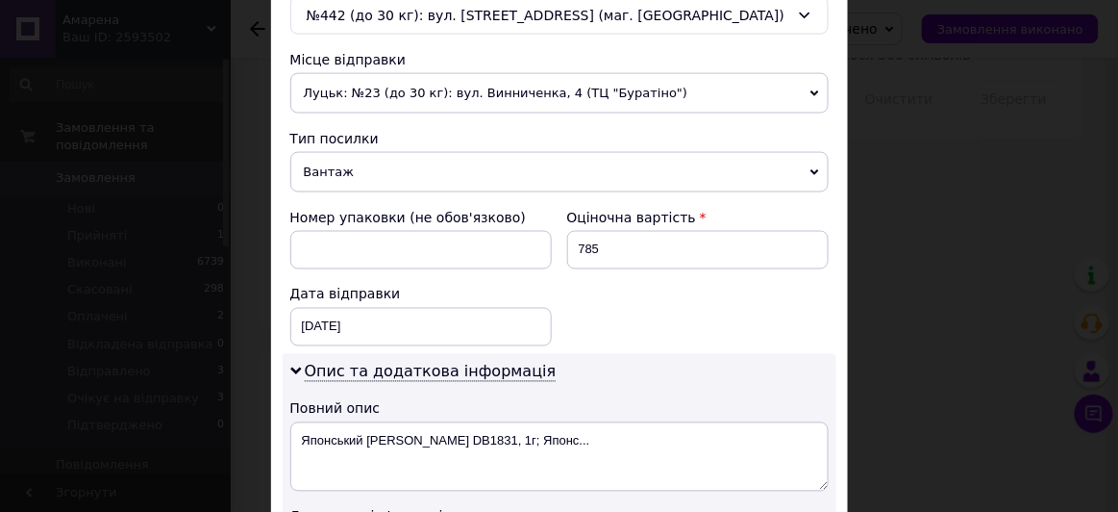
scroll to position [636, 0]
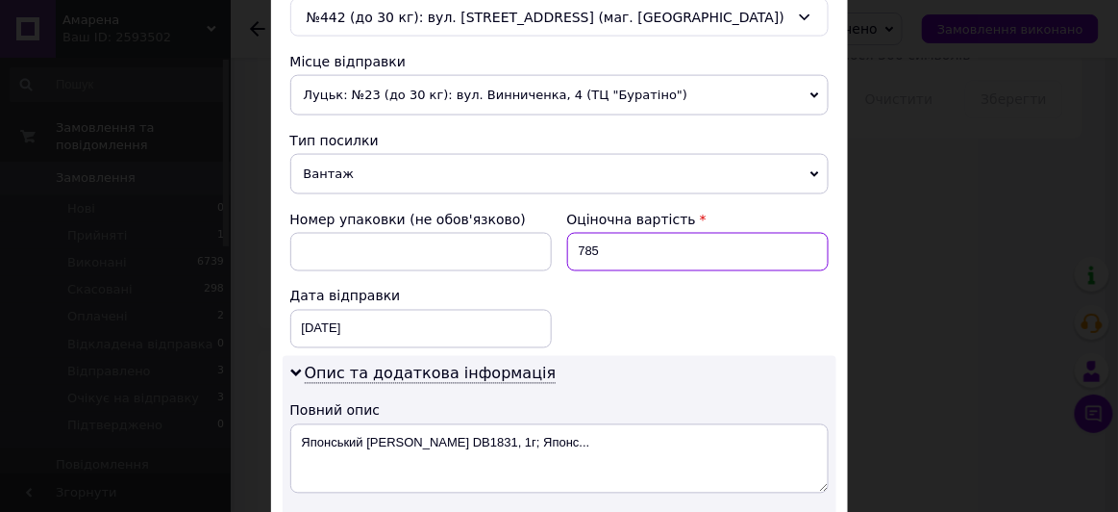
click at [609, 252] on input "785" at bounding box center [698, 252] width 262 height 38
type input "7"
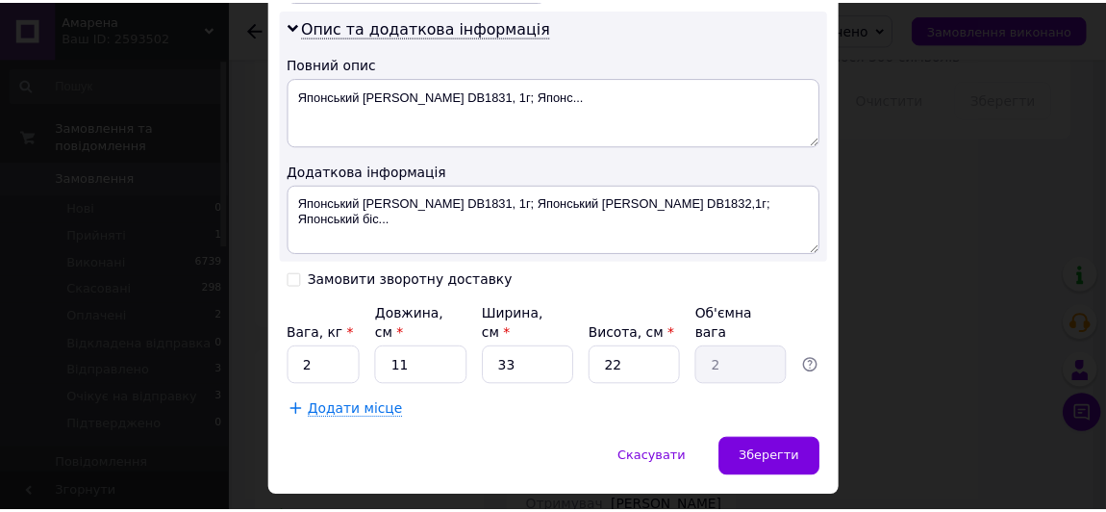
scroll to position [1003, 0]
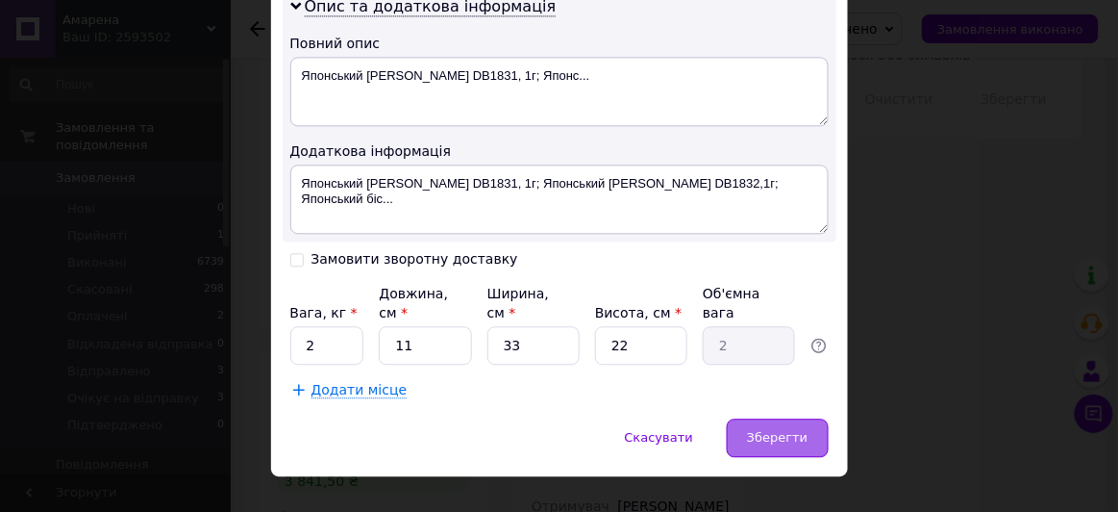
type input "500"
click at [778, 430] on span "Зберегти" at bounding box center [777, 437] width 61 height 14
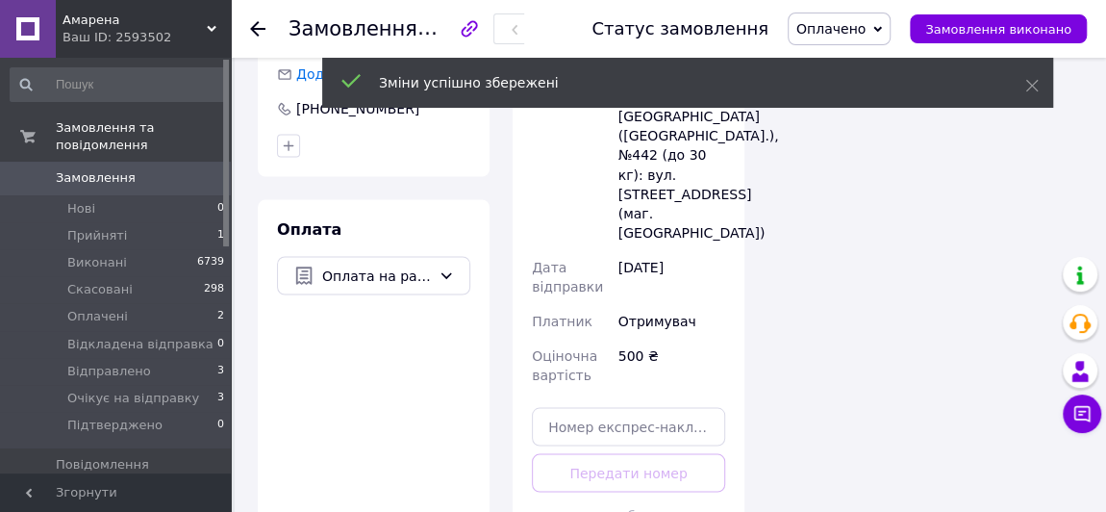
scroll to position [1687, 0]
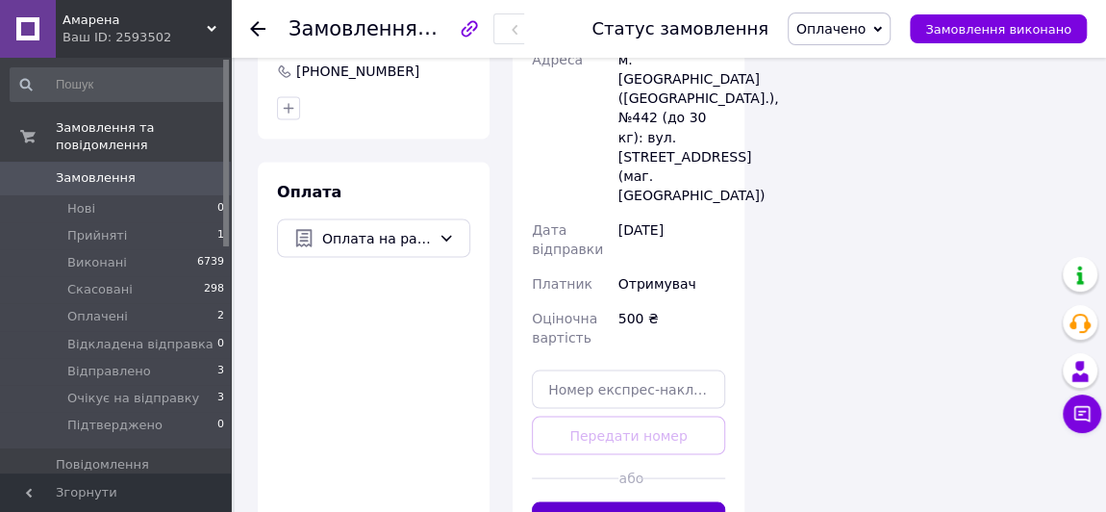
click at [683, 501] on button "Згенерувати ЕН" at bounding box center [628, 520] width 193 height 38
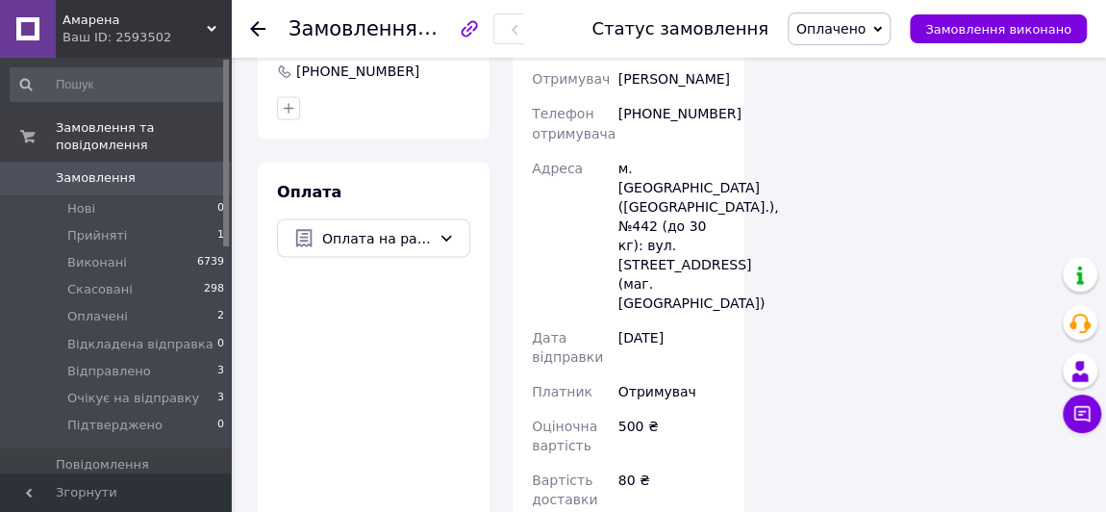
click at [835, 36] on span "Оплачено" at bounding box center [830, 28] width 69 height 15
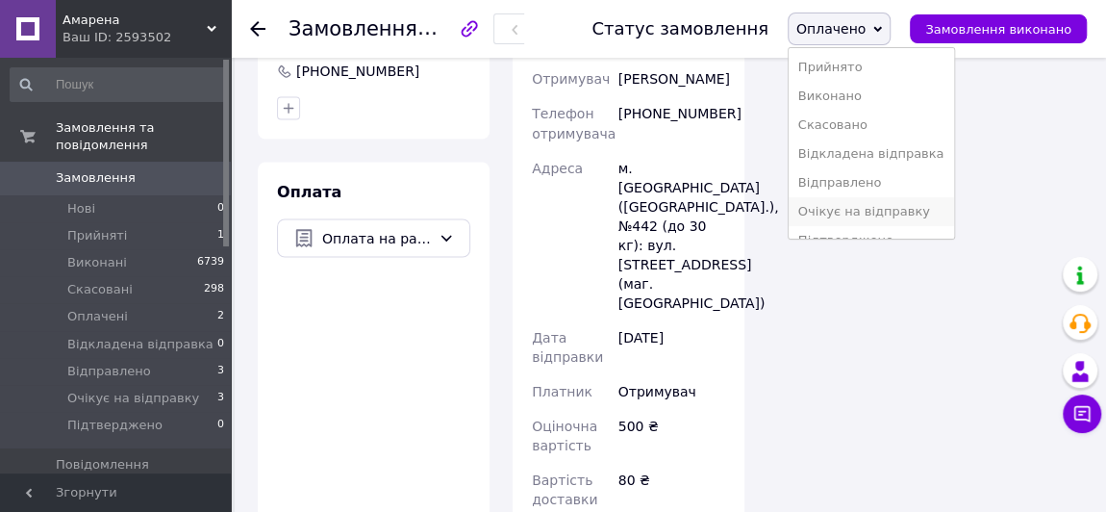
click at [861, 211] on li "Очікує на відправку" at bounding box center [871, 211] width 165 height 29
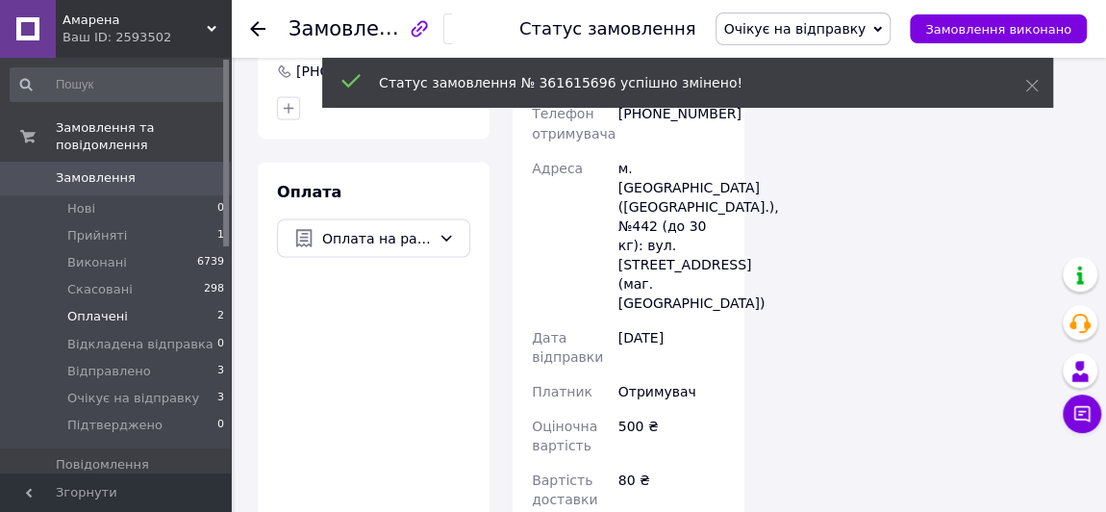
click at [91, 308] on span "Оплачені" at bounding box center [97, 316] width 61 height 17
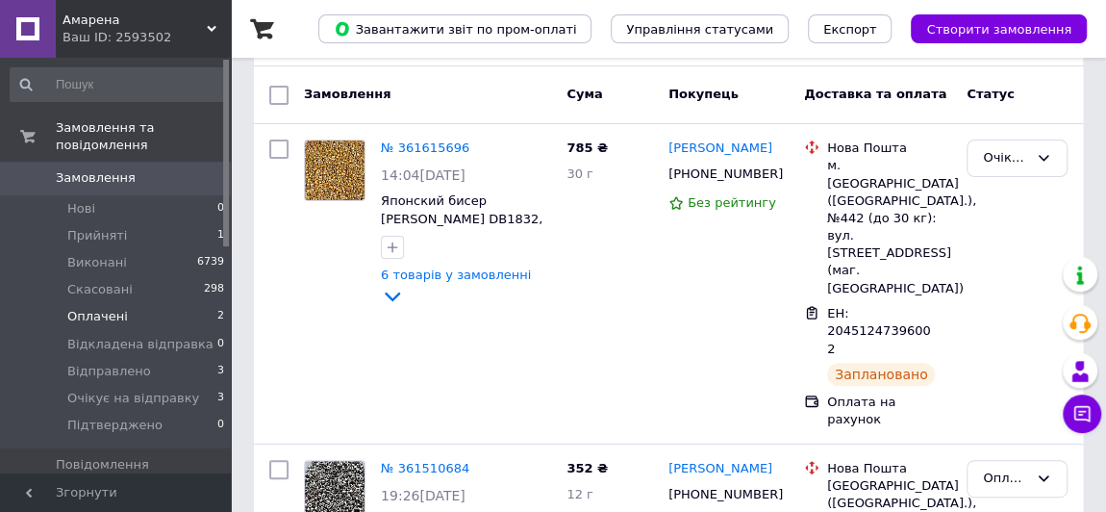
scroll to position [203, 0]
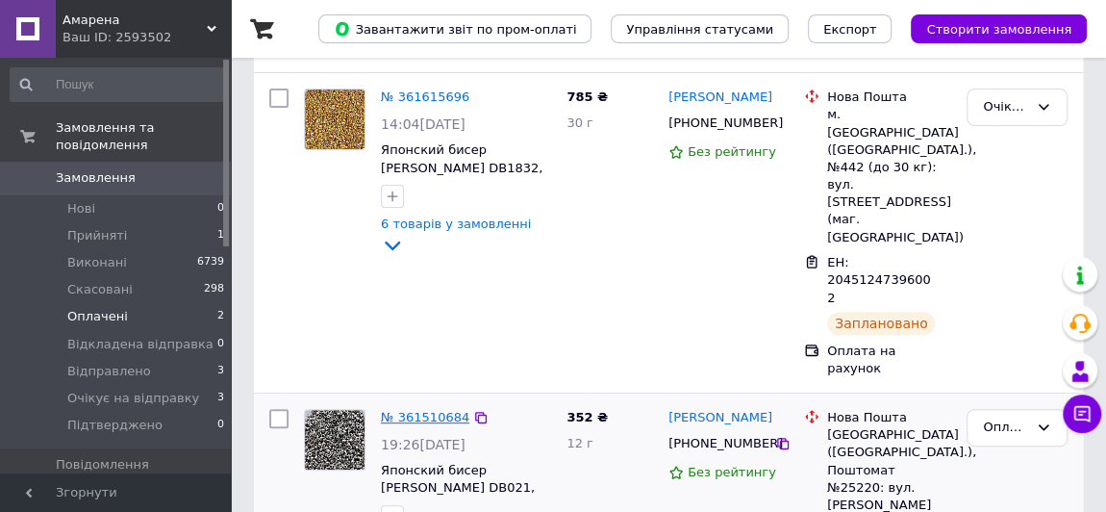
click at [409, 410] on link "№ 361510684" at bounding box center [425, 417] width 88 height 14
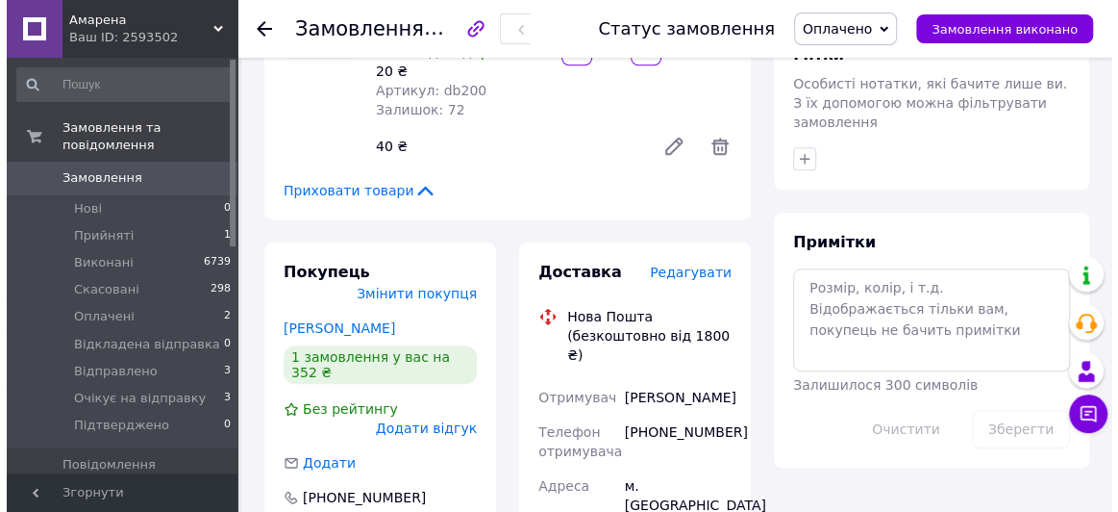
scroll to position [844, 0]
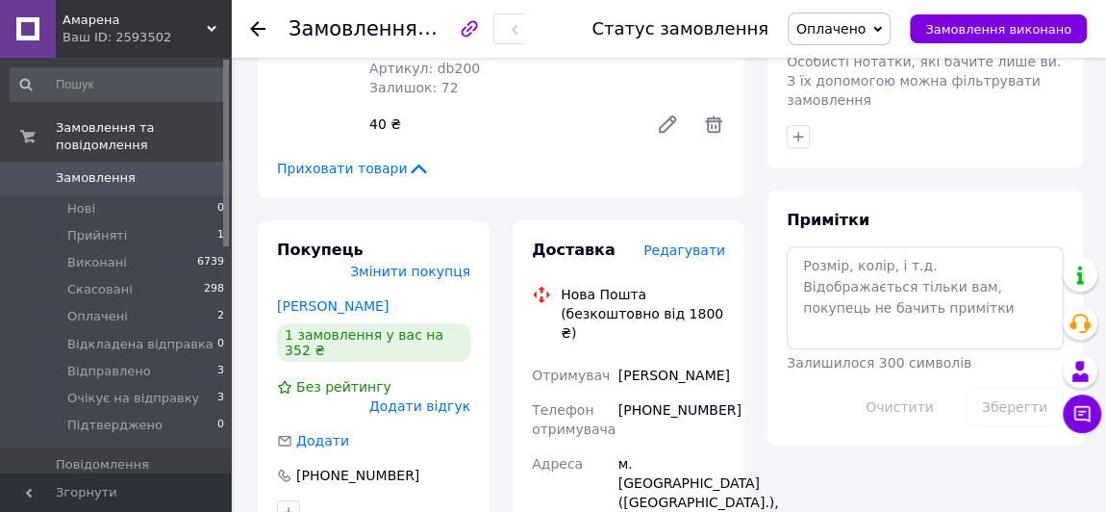
click at [696, 242] on span "Редагувати" at bounding box center [684, 249] width 82 height 15
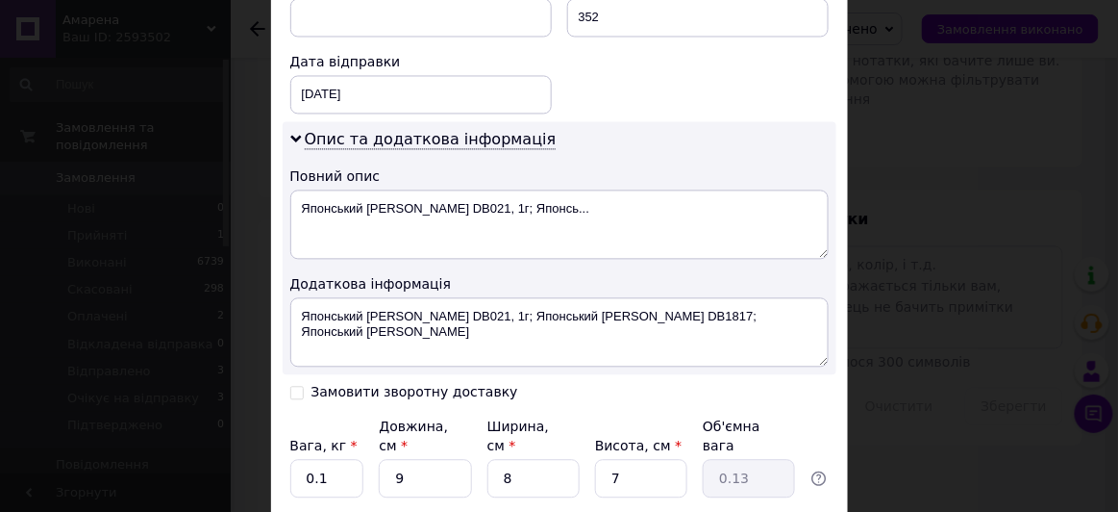
scroll to position [875, 0]
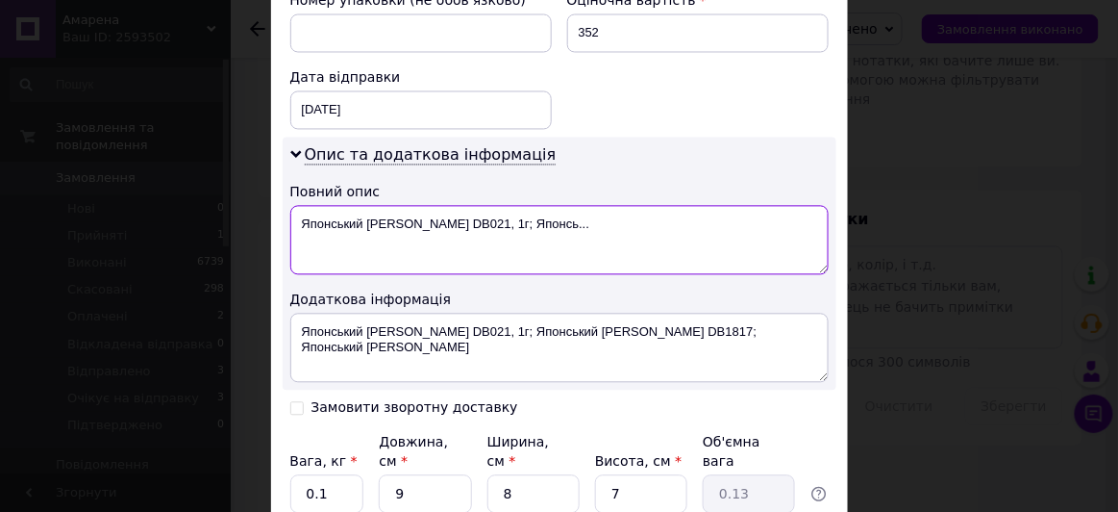
click at [400, 206] on textarea "Японський [PERSON_NAME] DB021, 1г; Японсь..." at bounding box center [559, 240] width 539 height 69
type textarea "[PERSON_NAME] DB021, 1г; Японсь..."
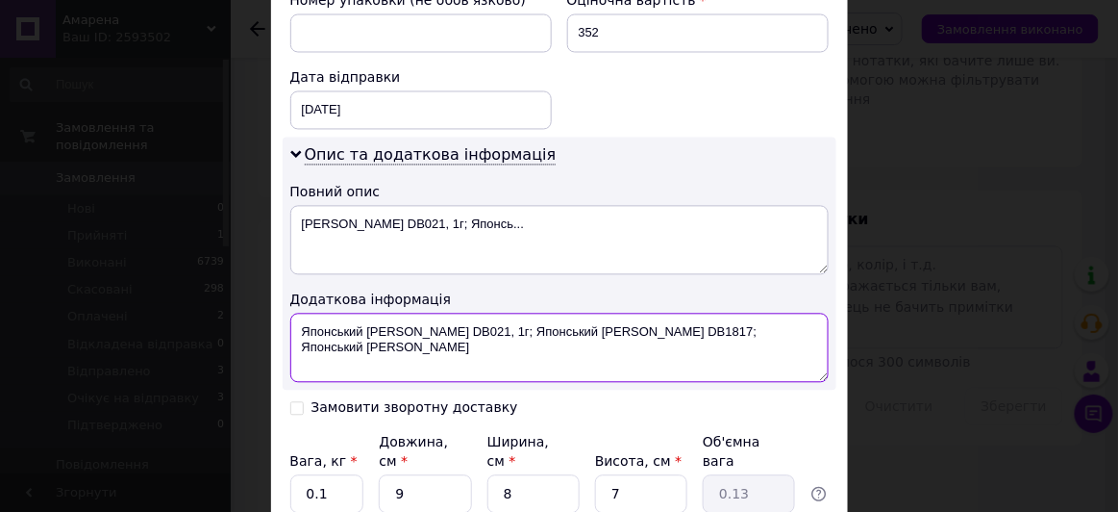
click at [397, 314] on textarea "Японський [PERSON_NAME] DB021, 1г; Японський [PERSON_NAME] DB1817; Японський [P…" at bounding box center [559, 348] width 539 height 69
drag, startPoint x: 419, startPoint y: 297, endPoint x: 792, endPoint y: 316, distance: 373.6
click at [792, 316] on textarea "[PERSON_NAME] DB021, 1г; Японський [PERSON_NAME] DB1817; [PERSON_NAME] [PERSON_…" at bounding box center [559, 348] width 539 height 69
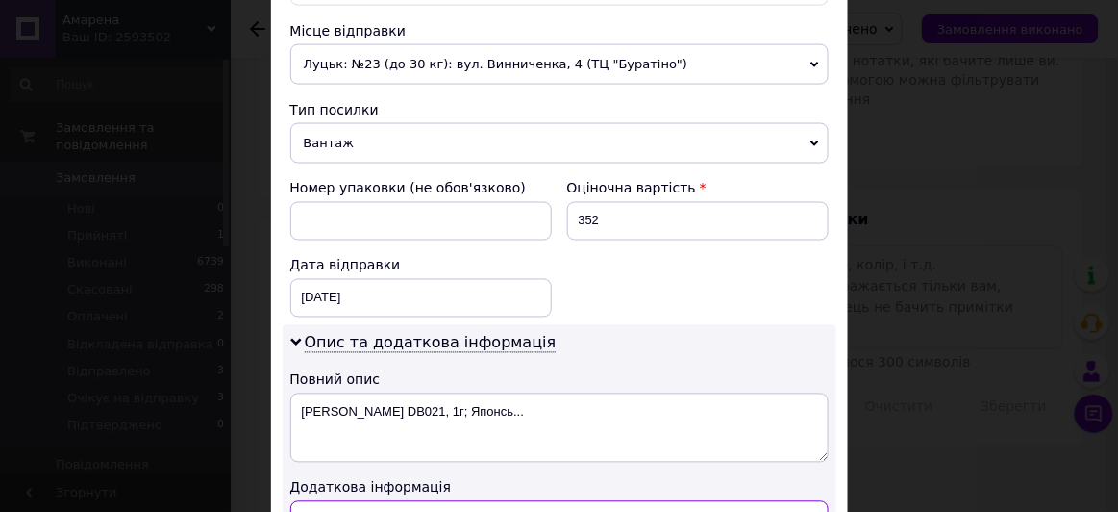
scroll to position [685, 0]
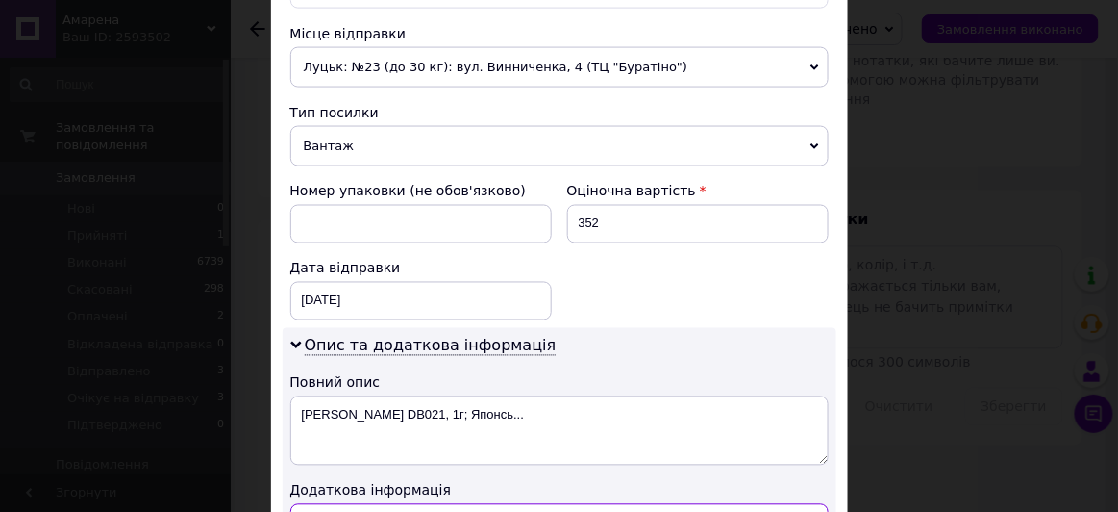
type textarea "[PERSON_NAME] DB021,"
click at [475, 126] on span "Вантаж" at bounding box center [559, 146] width 539 height 40
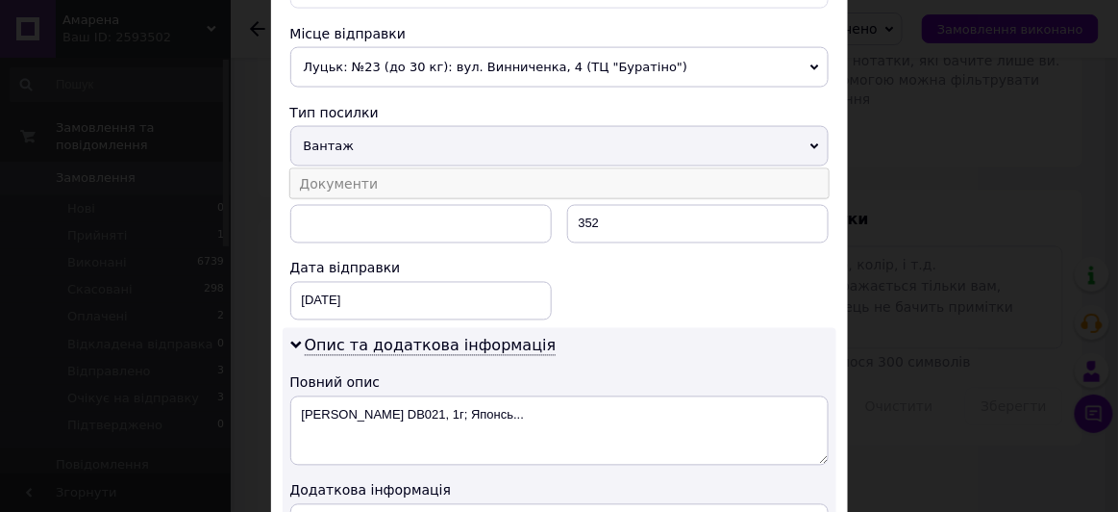
click at [314, 169] on li "Документи" at bounding box center [559, 183] width 539 height 29
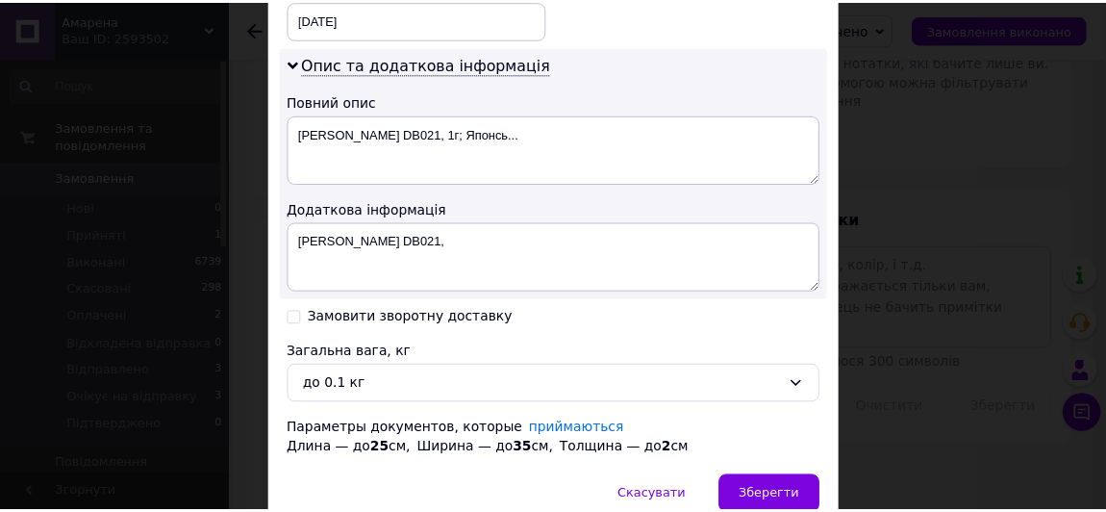
scroll to position [1022, 0]
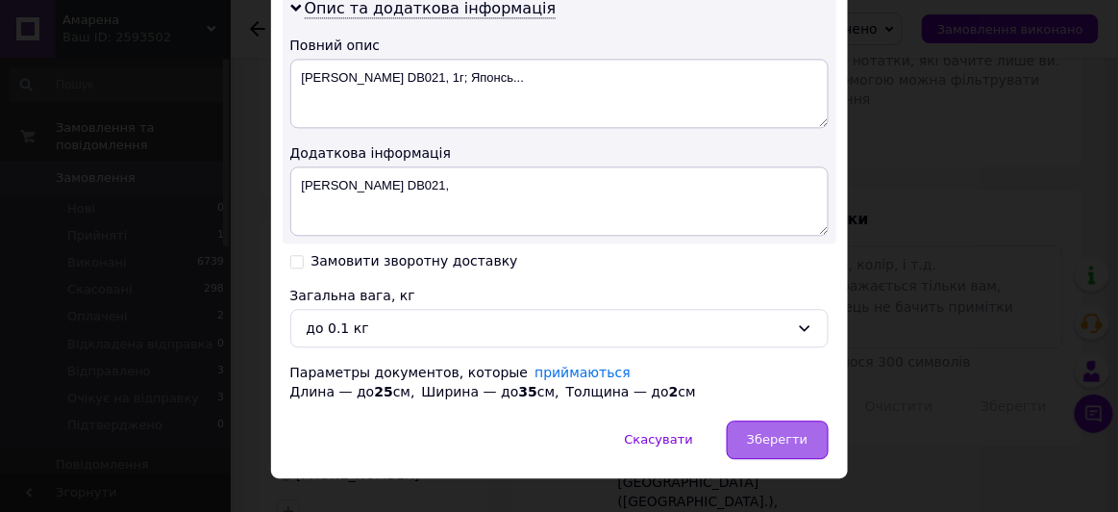
click at [768, 432] on span "Зберегти" at bounding box center [777, 439] width 61 height 14
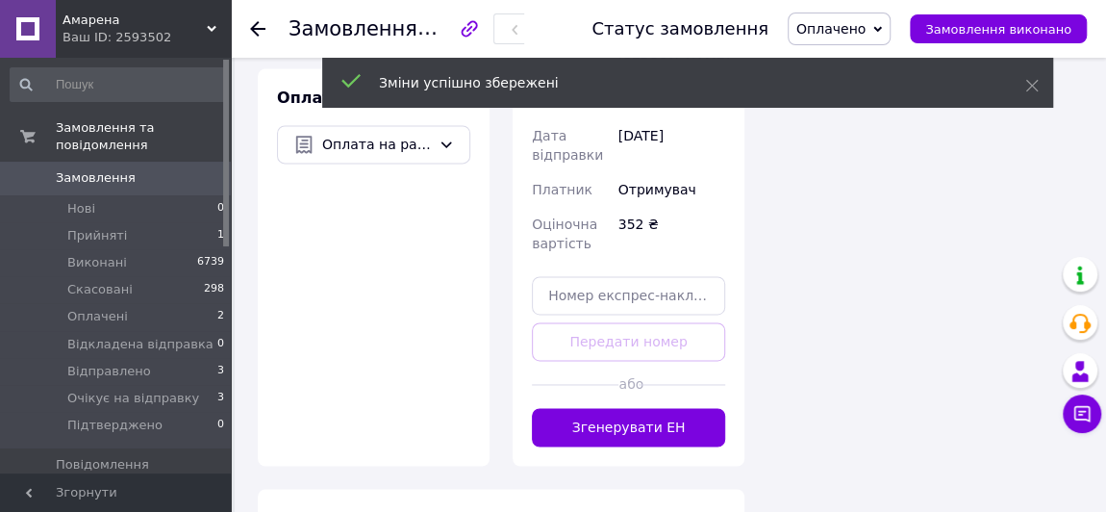
scroll to position [1361, 0]
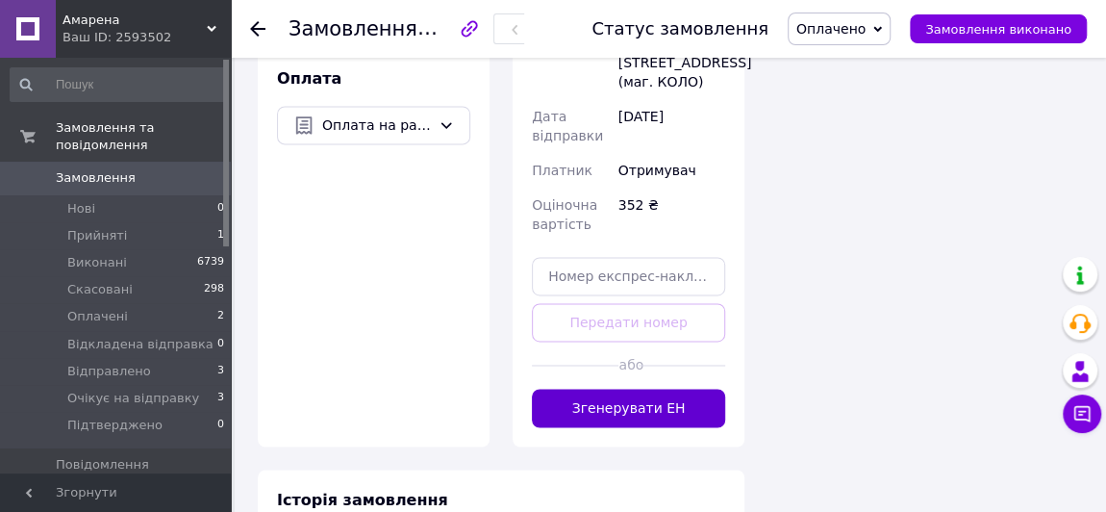
click at [651, 389] on button "Згенерувати ЕН" at bounding box center [628, 408] width 193 height 38
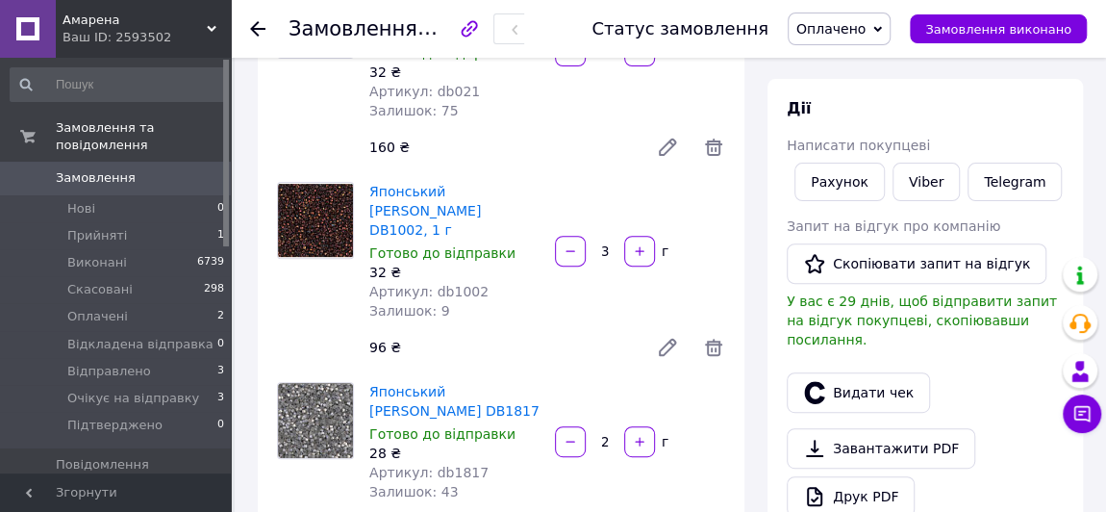
scroll to position [0, 0]
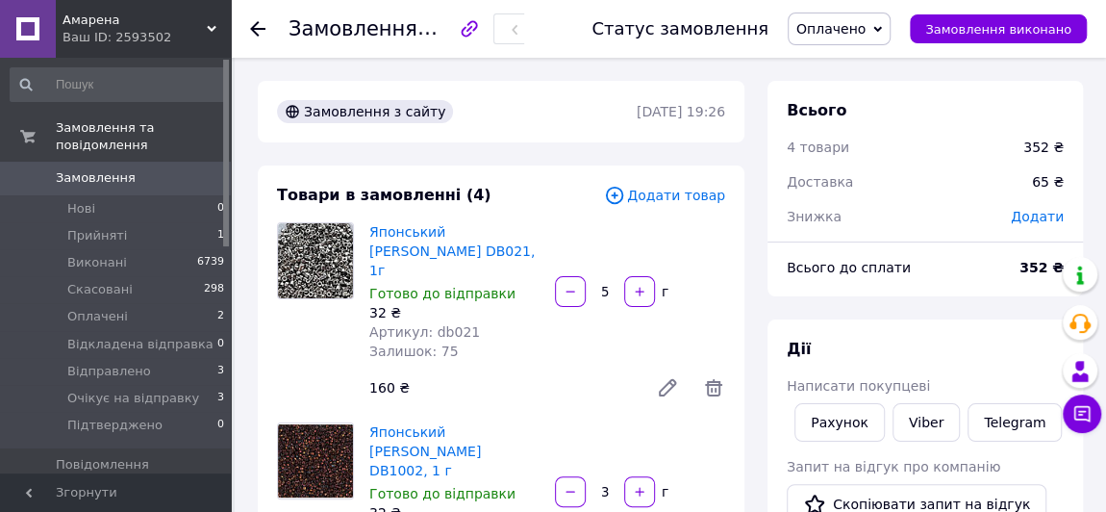
click at [836, 35] on span "Оплачено" at bounding box center [830, 28] width 69 height 15
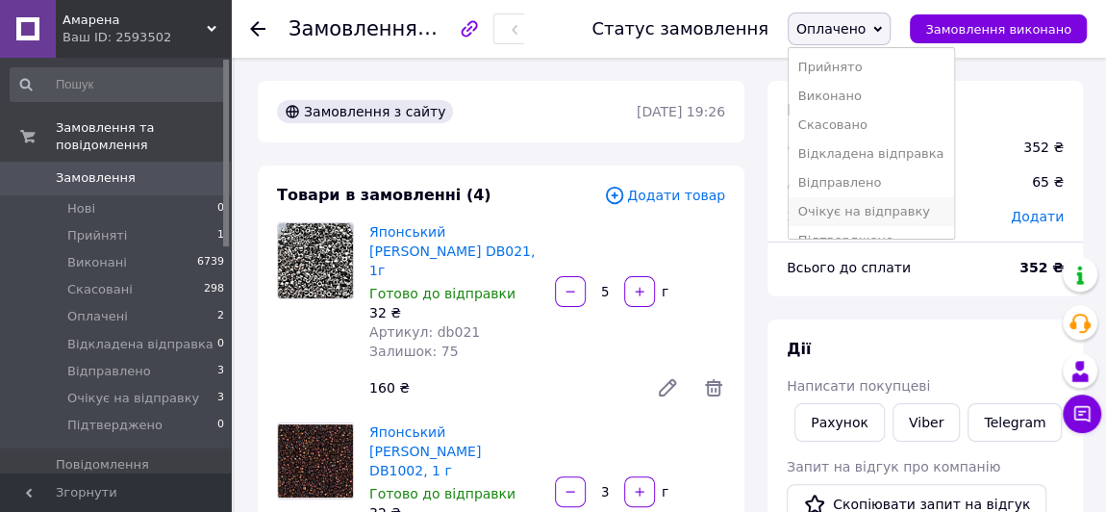
click at [855, 208] on li "Очікує на відправку" at bounding box center [871, 211] width 165 height 29
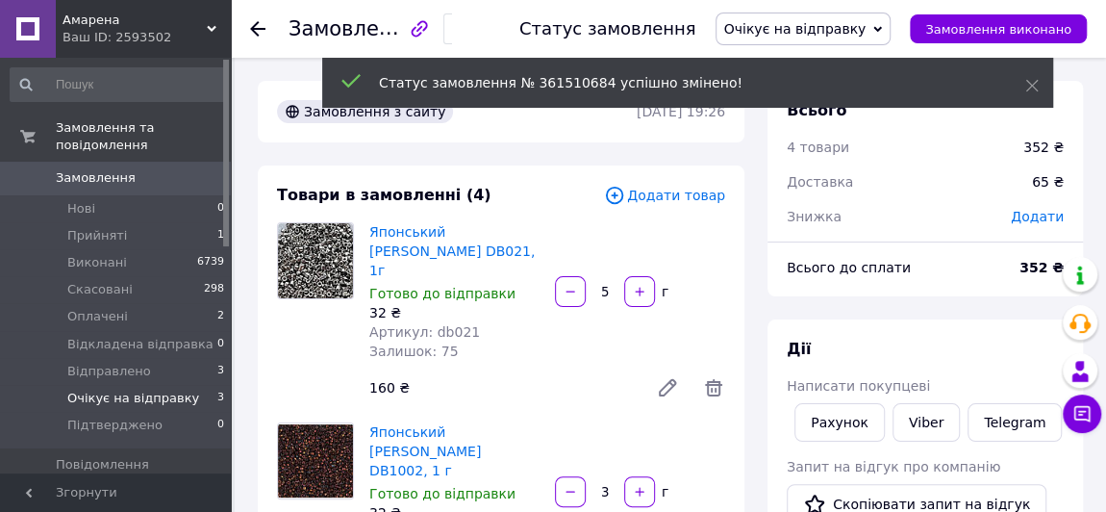
click at [119, 389] on span "Очікує на відправку" at bounding box center [133, 397] width 132 height 17
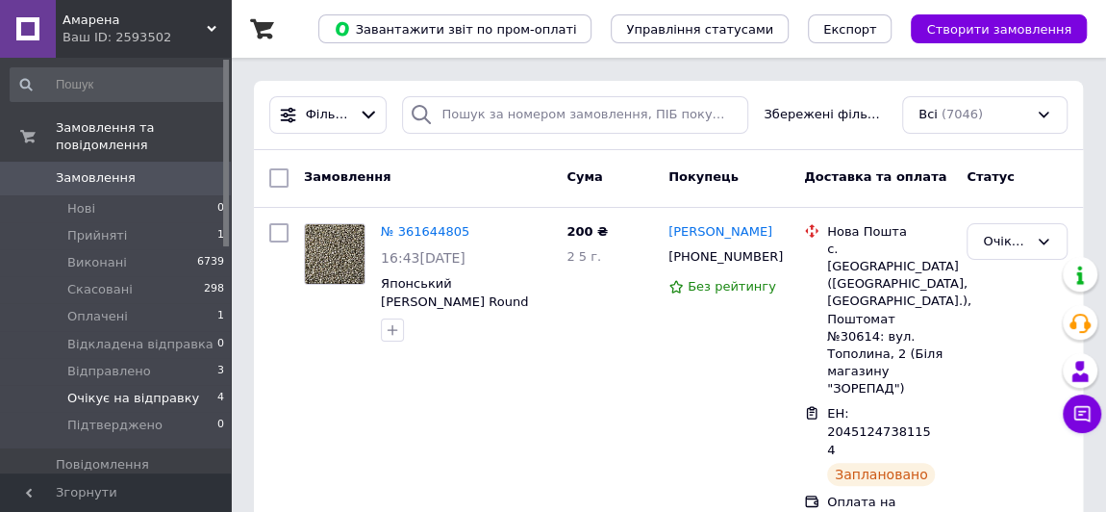
click at [120, 389] on span "Очікує на відправку" at bounding box center [133, 397] width 132 height 17
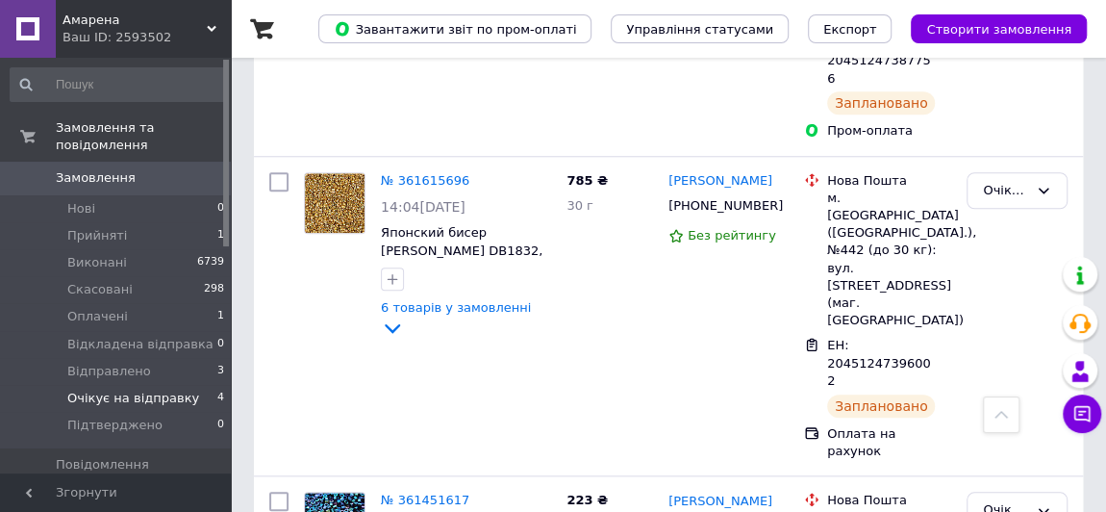
scroll to position [847, 0]
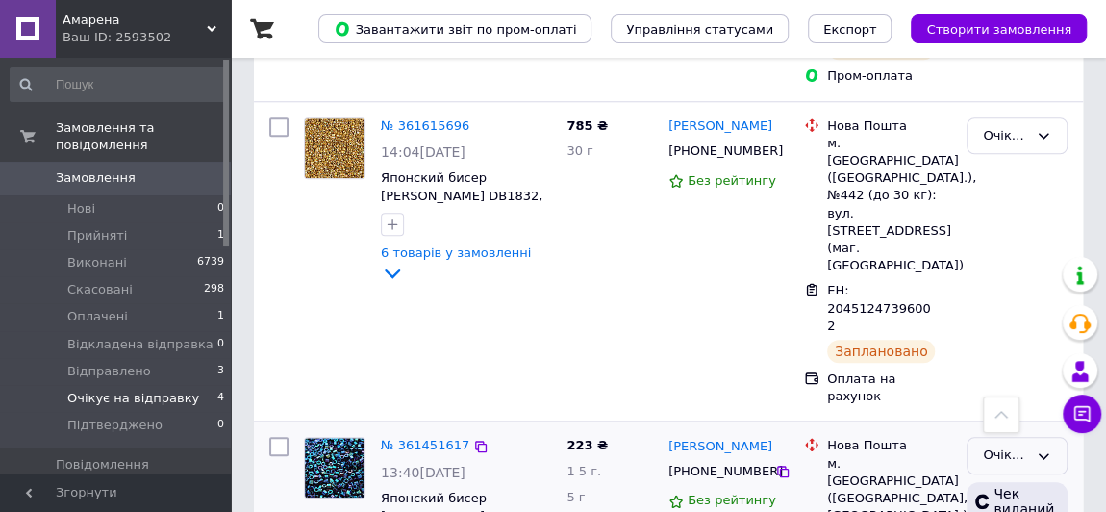
click at [1004, 445] on div "Очікує на відправку" at bounding box center [1005, 455] width 45 height 20
click at [1064, 432] on div "Чат з покупцем" at bounding box center [1082, 413] width 38 height 38
click at [412, 438] on link "№ 361451617" at bounding box center [425, 445] width 88 height 14
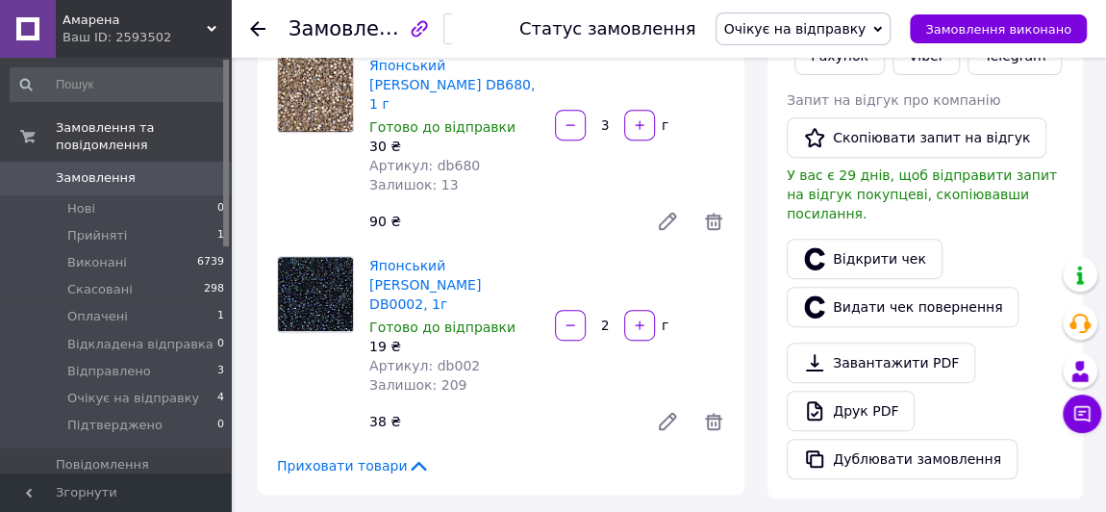
scroll to position [847, 0]
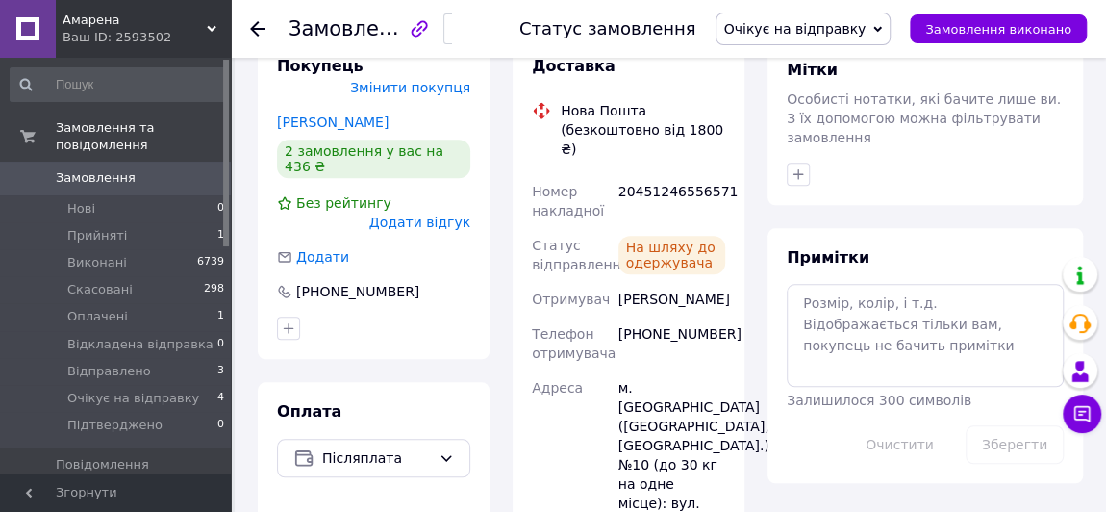
click at [826, 35] on span "Очікує на відправку" at bounding box center [795, 28] width 142 height 15
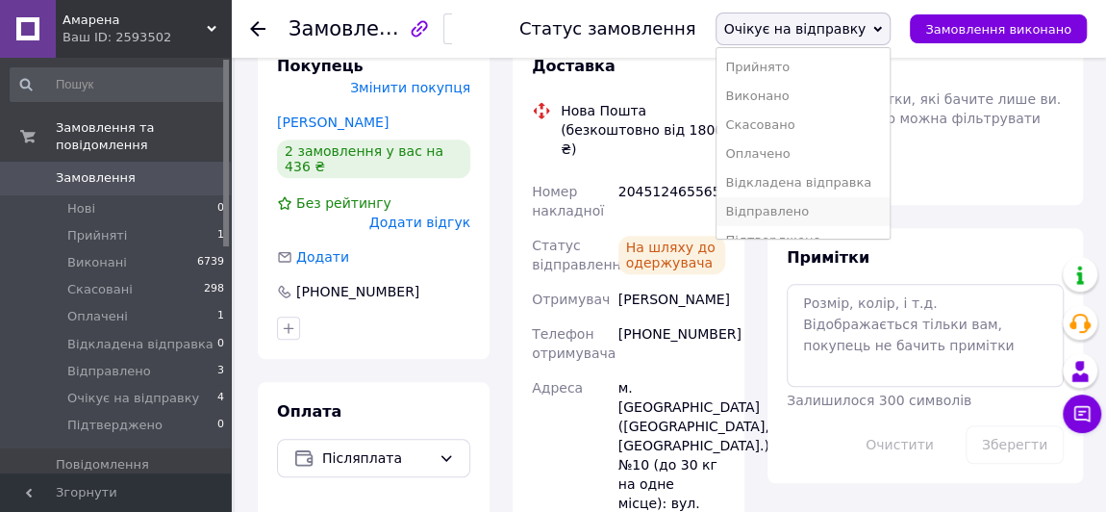
click at [805, 208] on li "Відправлено" at bounding box center [803, 211] width 174 height 29
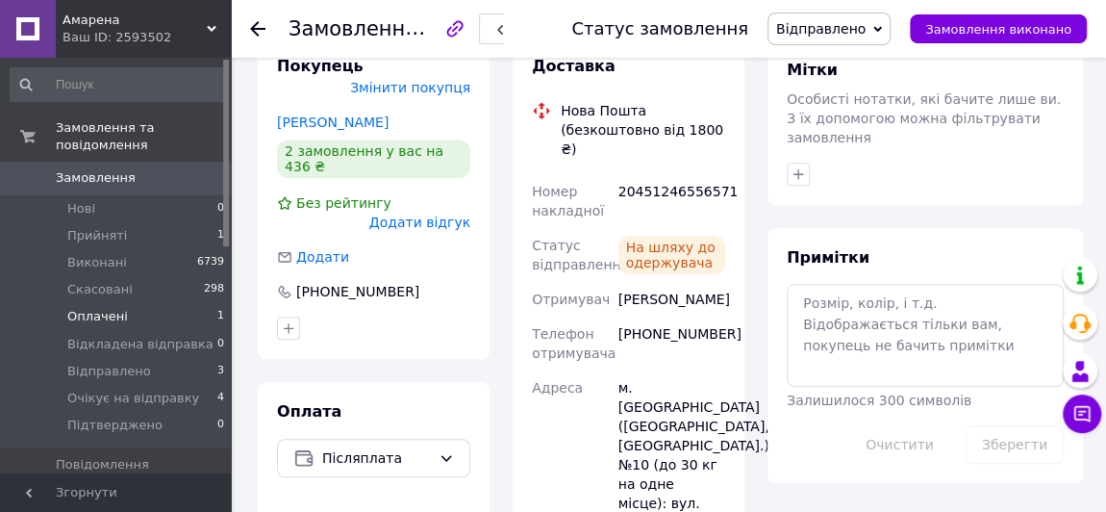
click at [103, 308] on span "Оплачені" at bounding box center [97, 316] width 61 height 17
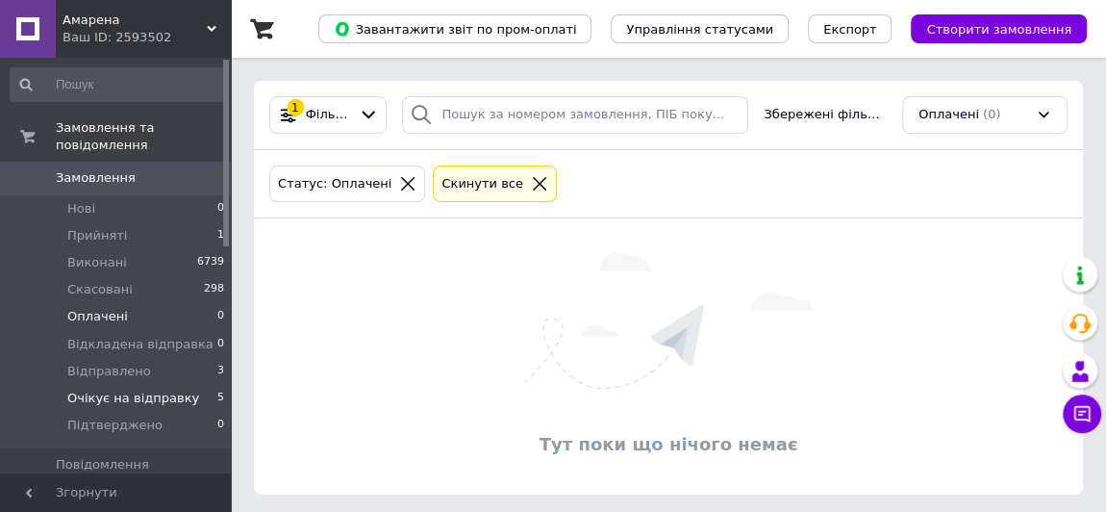
click at [146, 389] on span "Очікує на відправку" at bounding box center [133, 397] width 132 height 17
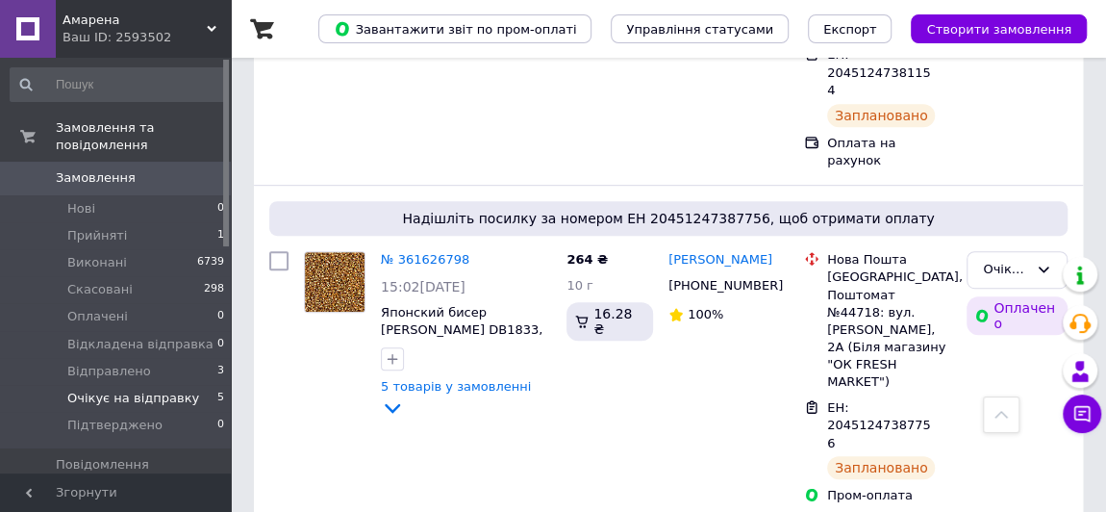
scroll to position [501, 0]
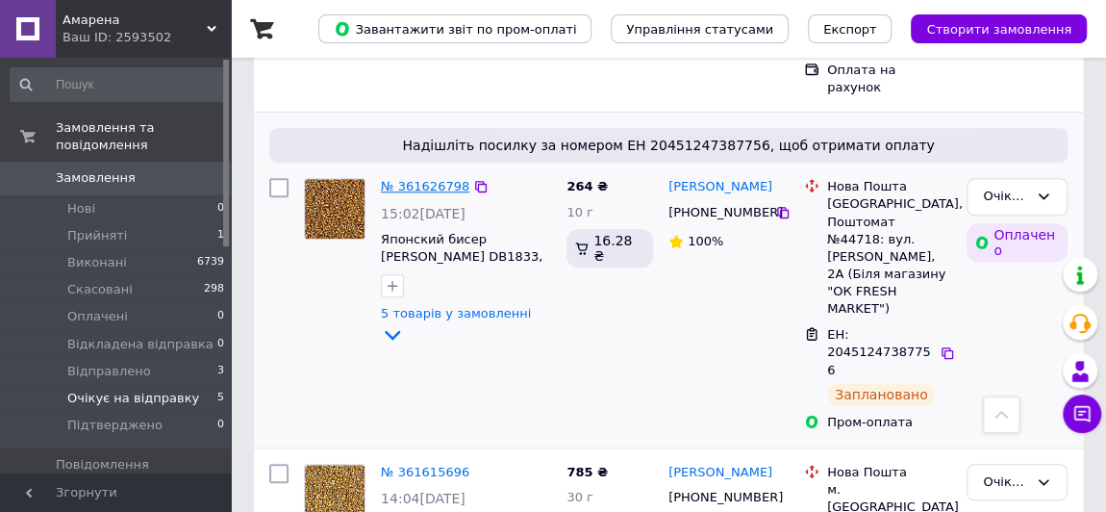
click at [422, 179] on link "№ 361626798" at bounding box center [425, 186] width 88 height 14
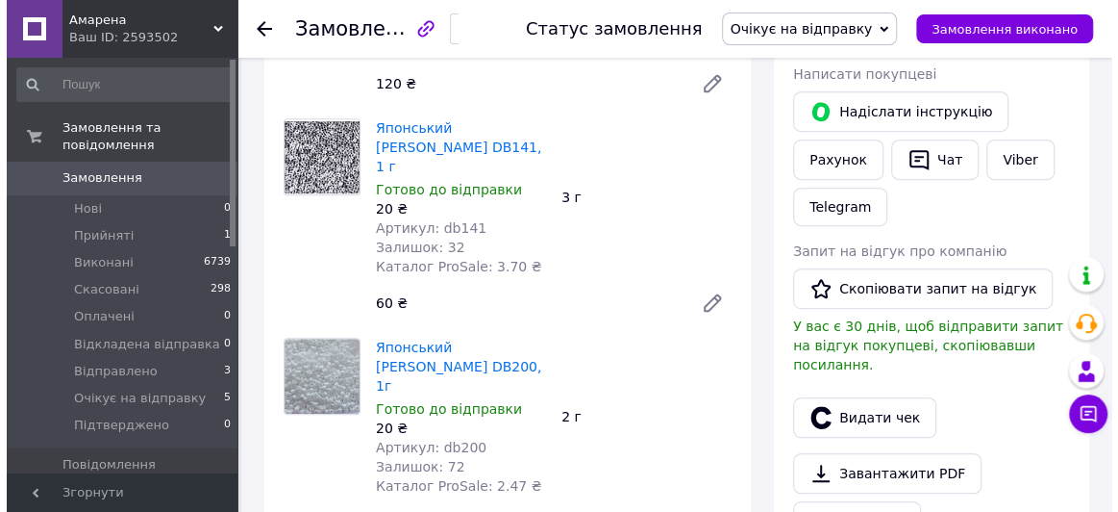
scroll to position [408, 0]
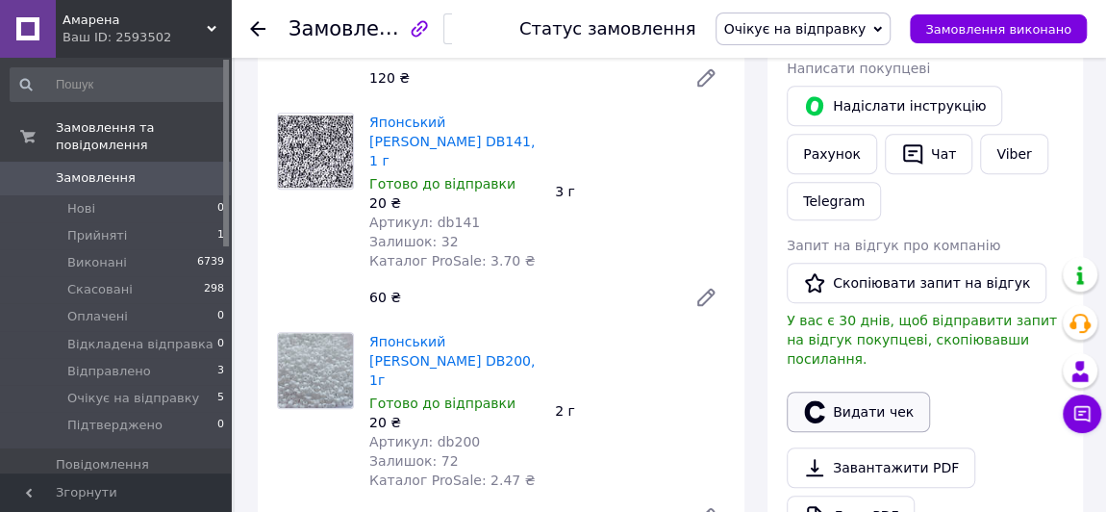
click at [842, 396] on button "Видати чек" at bounding box center [858, 411] width 143 height 40
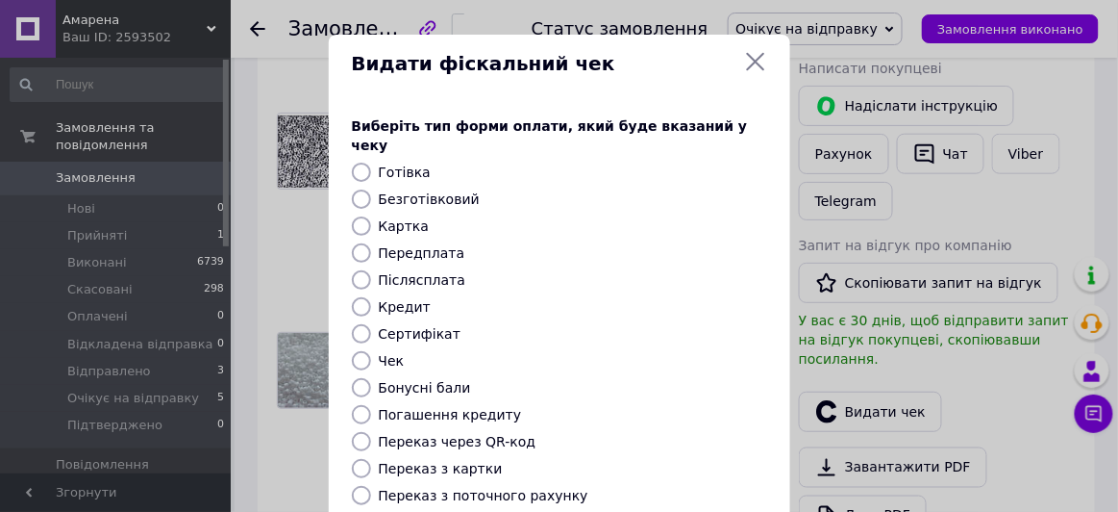
click at [468, 511] on label "Інтернет еквайринг" at bounding box center [449, 522] width 141 height 15
click at [371, 511] on input "Інтернет еквайринг" at bounding box center [361, 522] width 19 height 19
radio input "true"
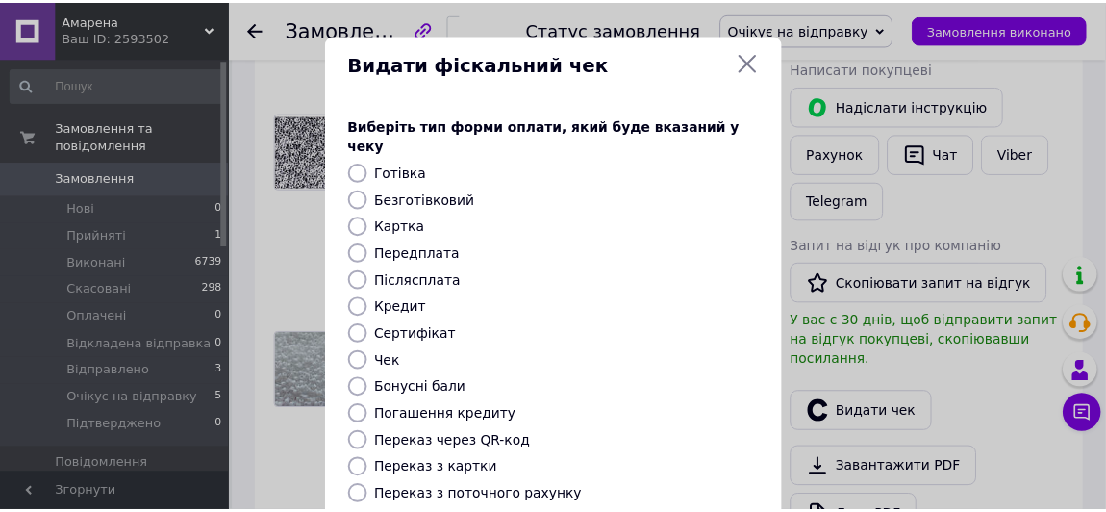
scroll to position [313, 0]
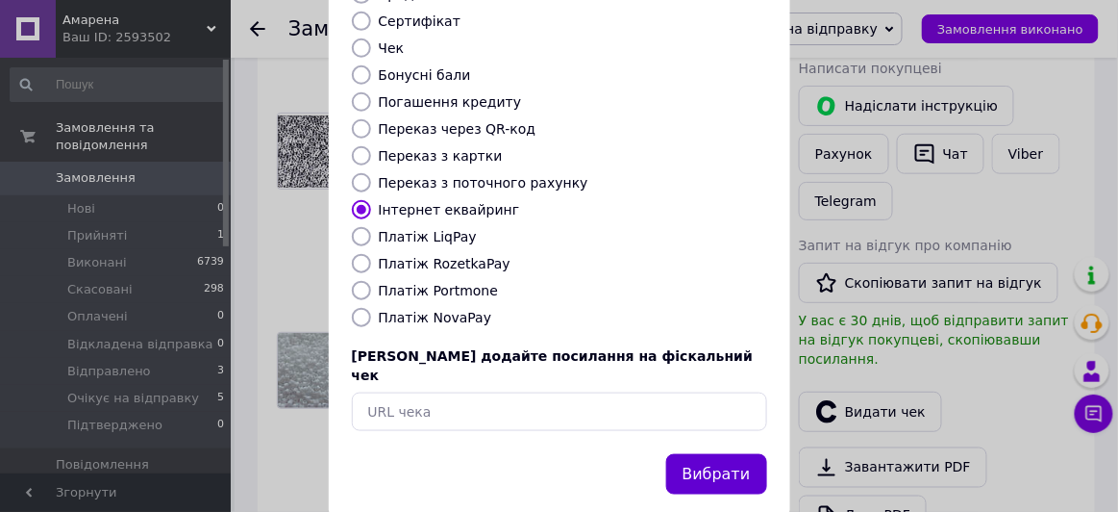
click at [710, 454] on button "Вибрати" at bounding box center [716, 474] width 101 height 41
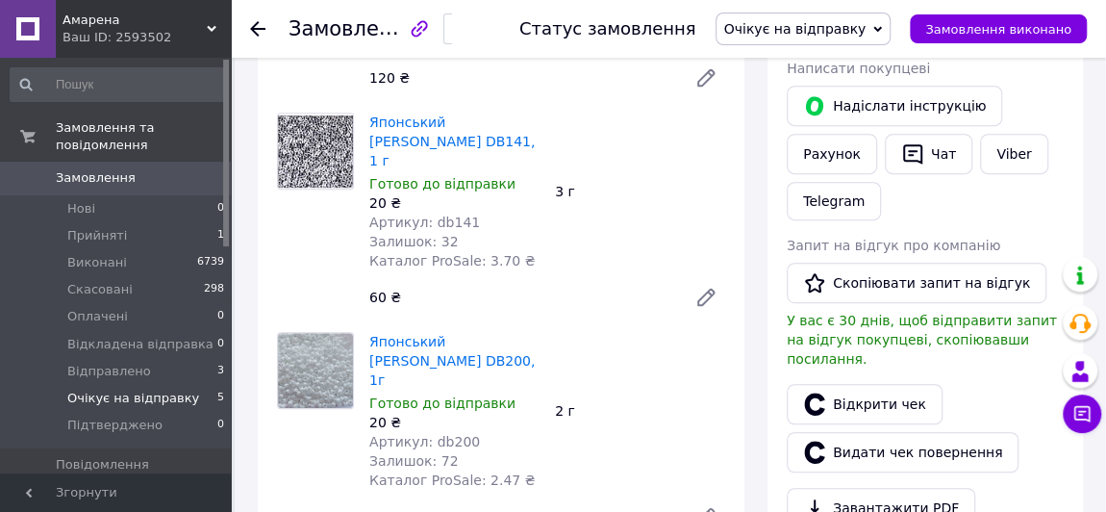
click at [127, 389] on span "Очікує на відправку" at bounding box center [133, 397] width 132 height 17
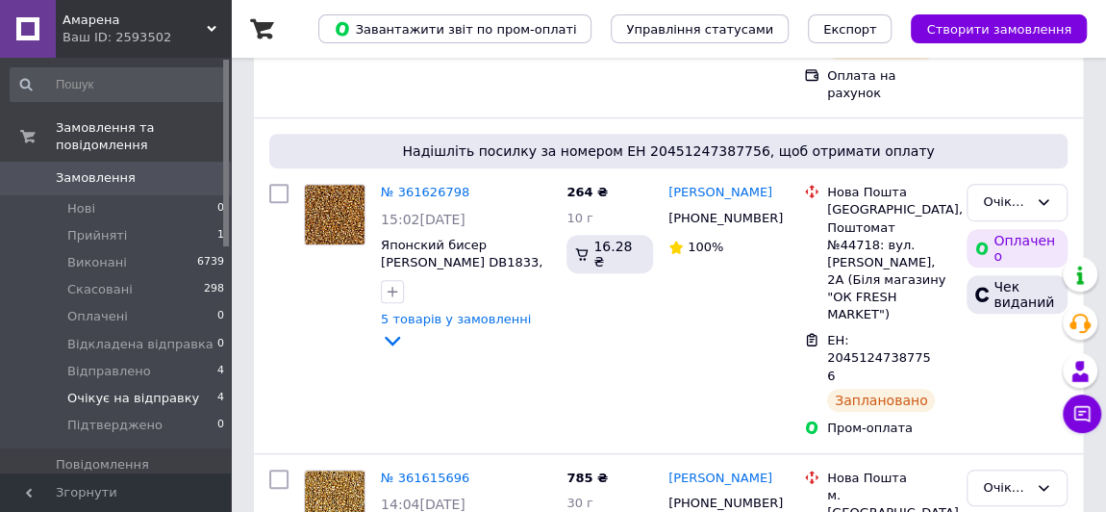
scroll to position [559, 0]
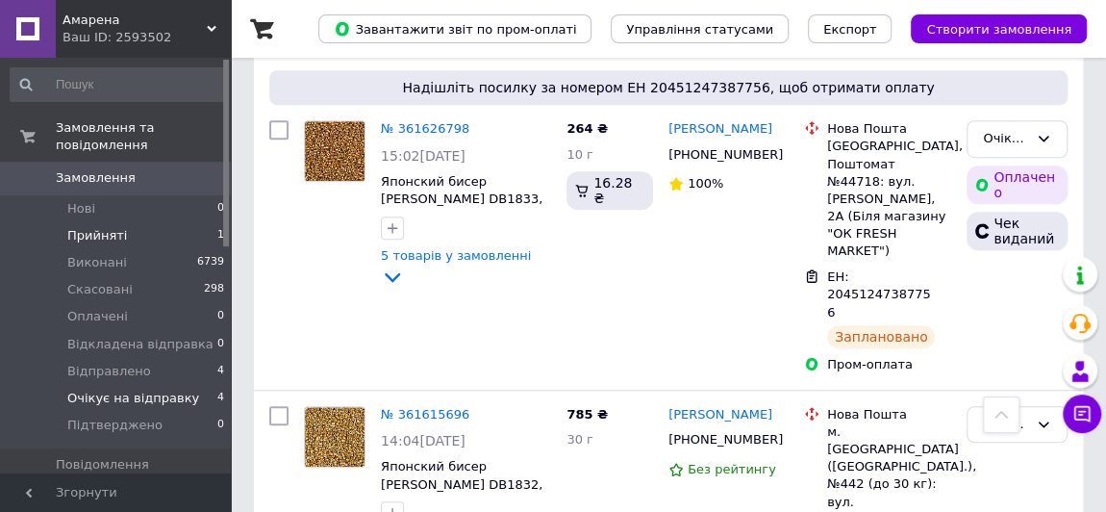
click at [81, 227] on span "Прийняті" at bounding box center [97, 235] width 60 height 17
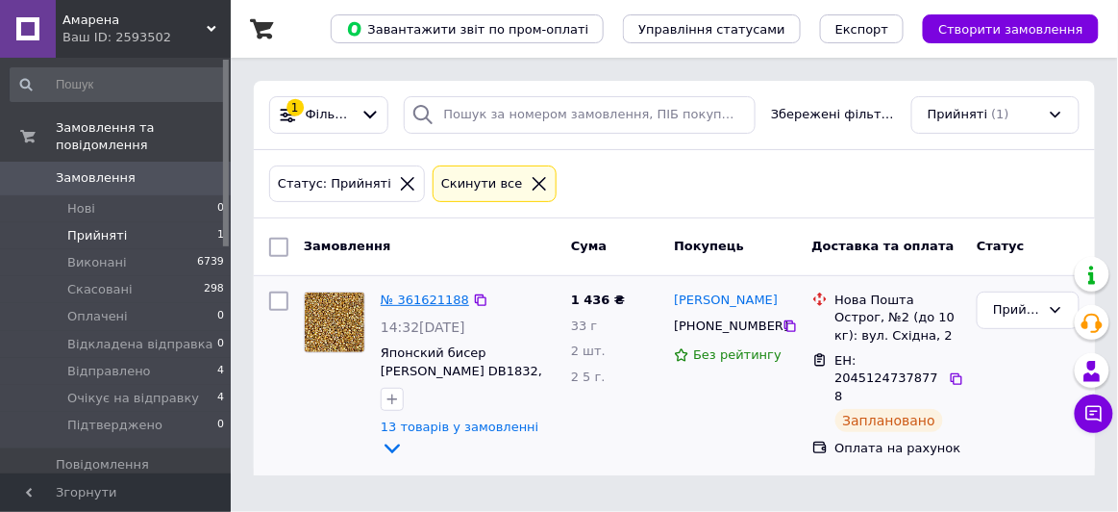
click at [442, 292] on link "№ 361621188" at bounding box center [425, 299] width 88 height 14
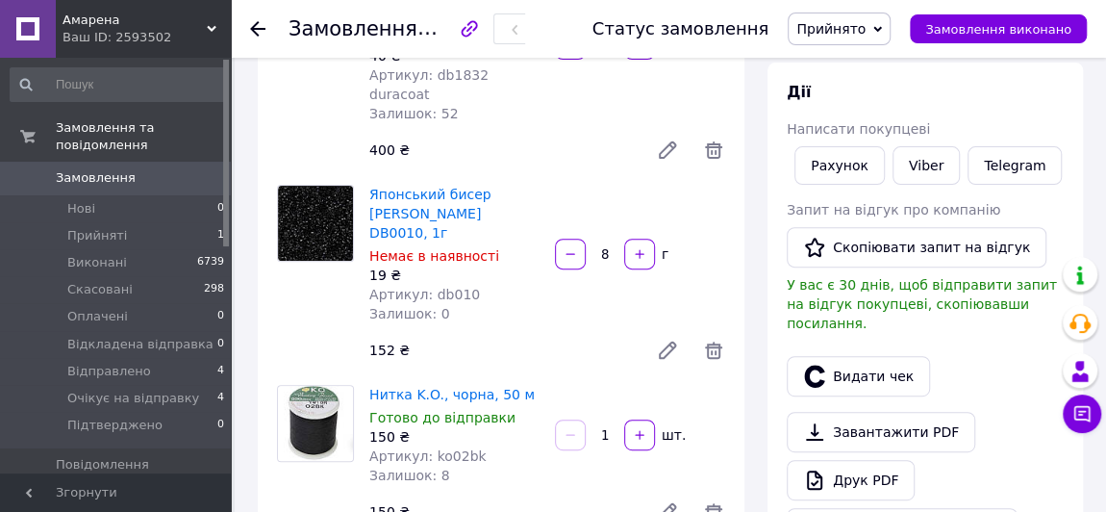
scroll to position [262, 0]
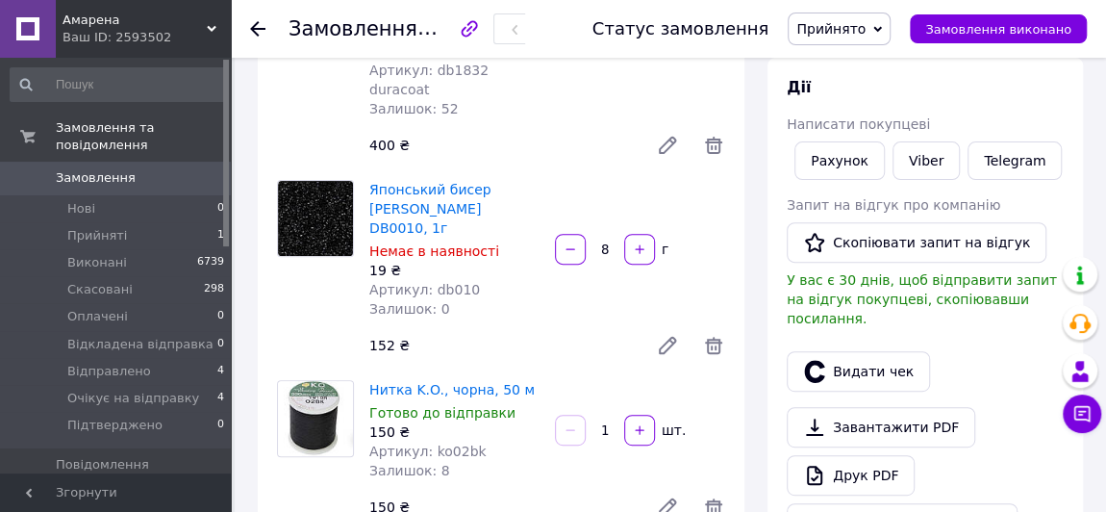
click at [661, 338] on icon at bounding box center [667, 345] width 15 height 15
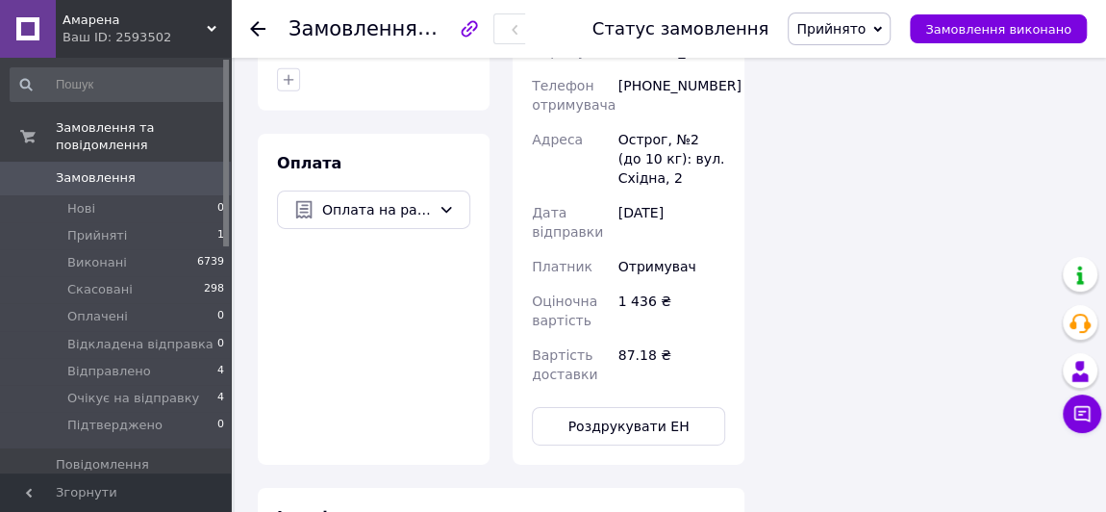
scroll to position [3047, 0]
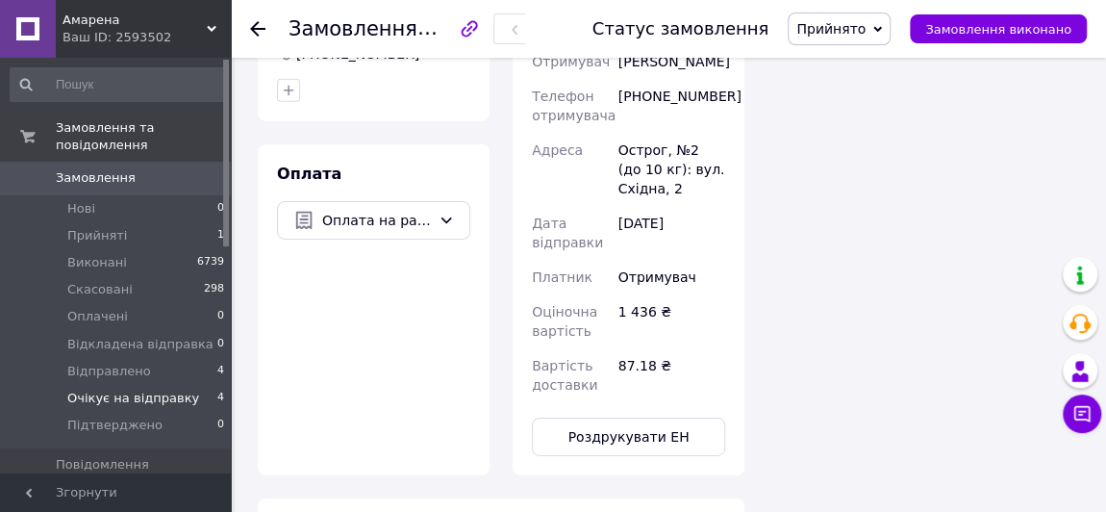
click at [111, 389] on span "Очікує на відправку" at bounding box center [133, 397] width 132 height 17
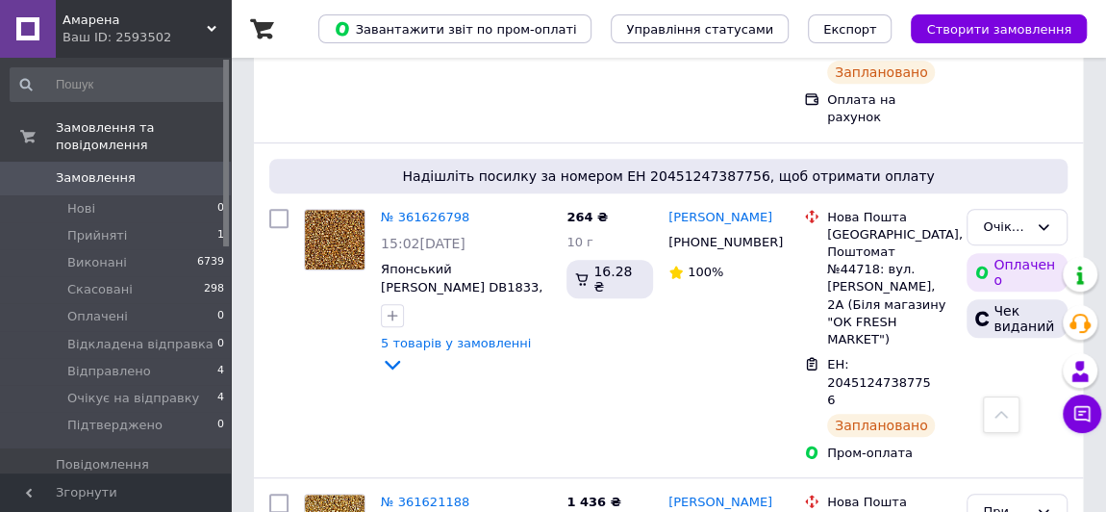
scroll to position [451, 0]
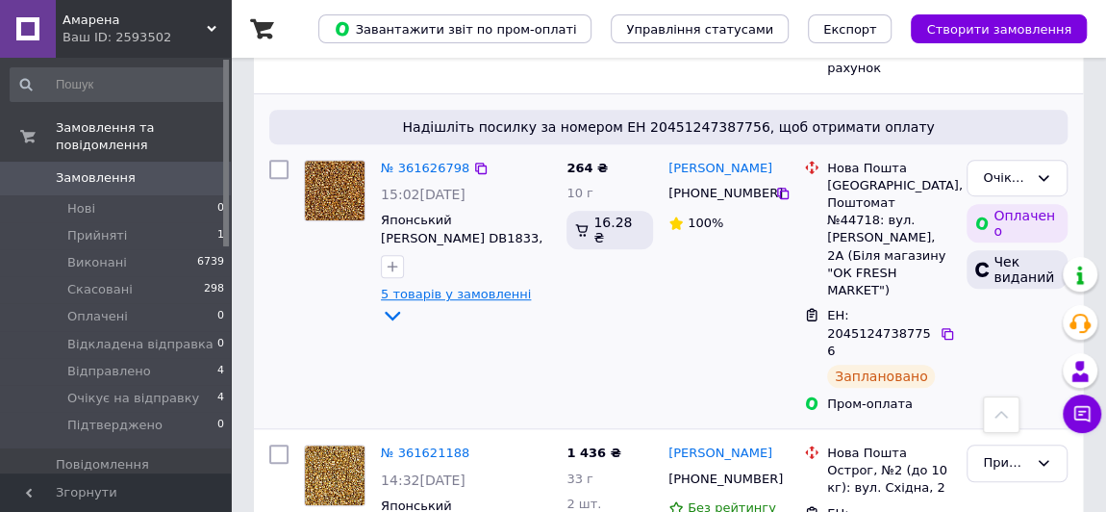
click at [400, 312] on icon at bounding box center [392, 317] width 15 height 10
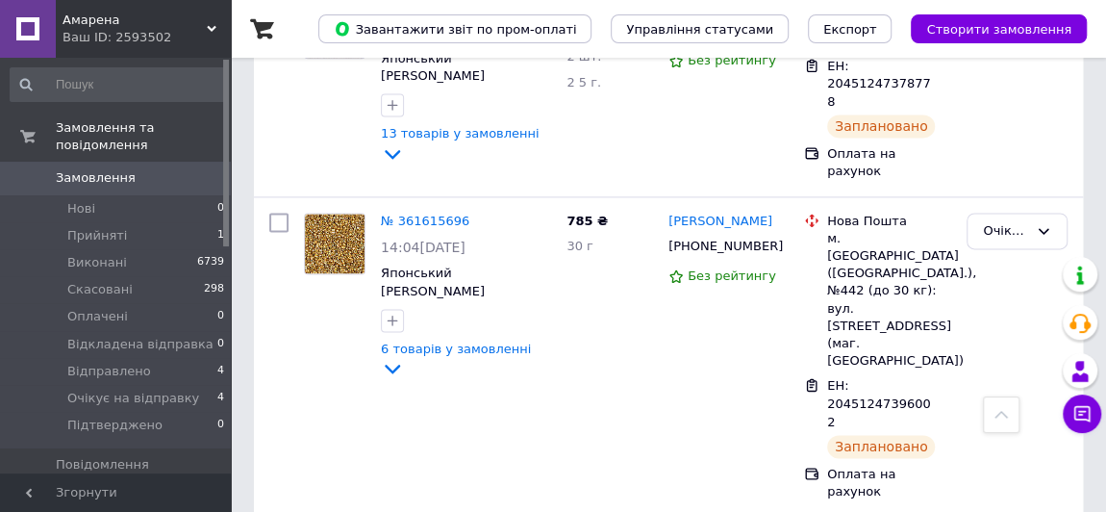
scroll to position [1269, 0]
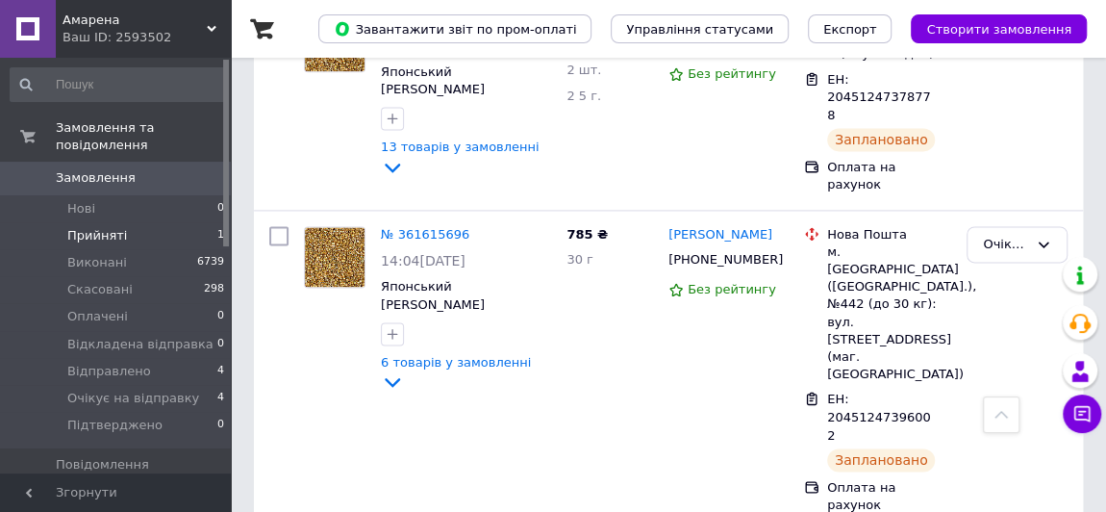
click at [89, 227] on span "Прийняті" at bounding box center [97, 235] width 60 height 17
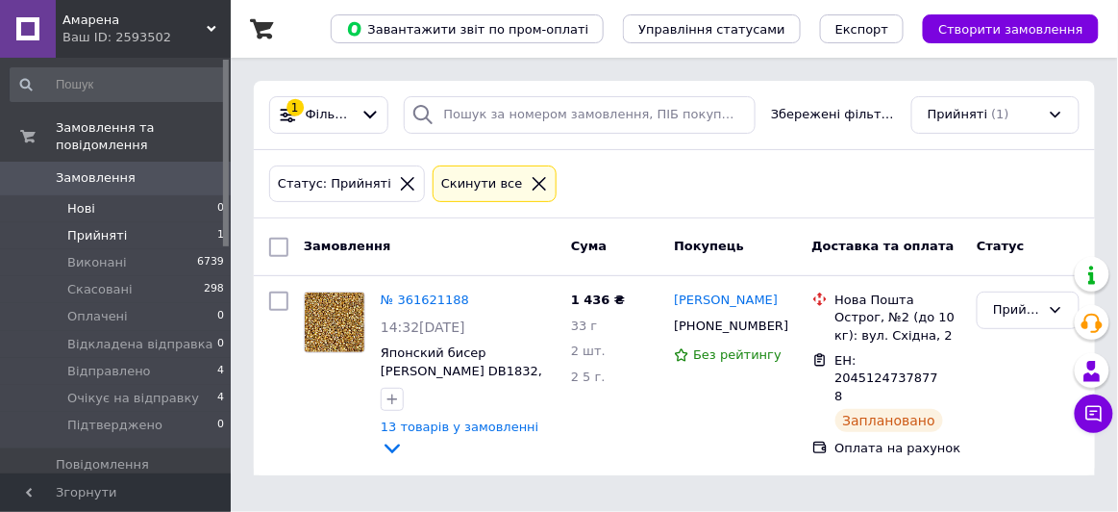
click at [75, 200] on span "Нові" at bounding box center [81, 208] width 28 height 17
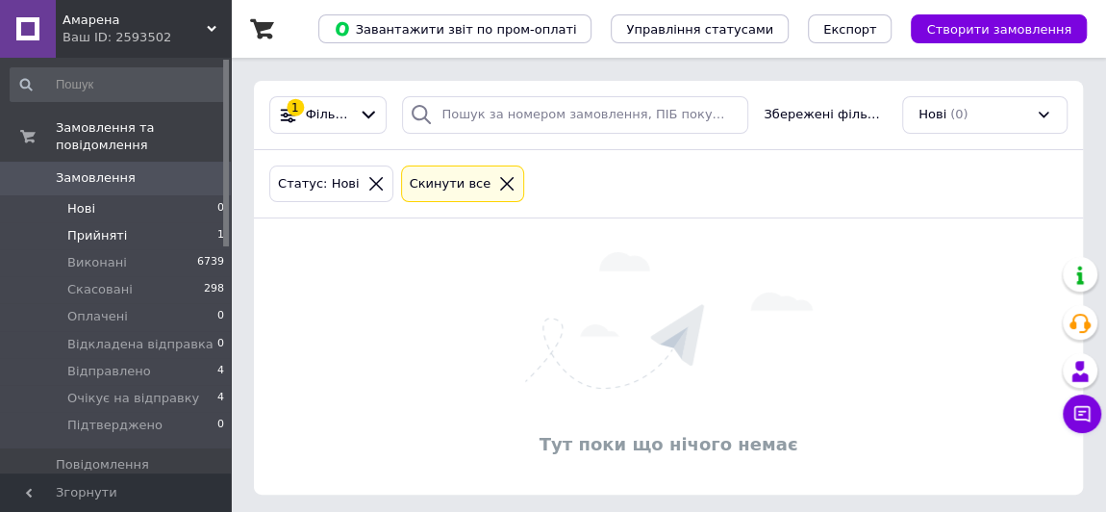
click at [87, 227] on span "Прийняті" at bounding box center [97, 235] width 60 height 17
